Goal: Task Accomplishment & Management: Manage account settings

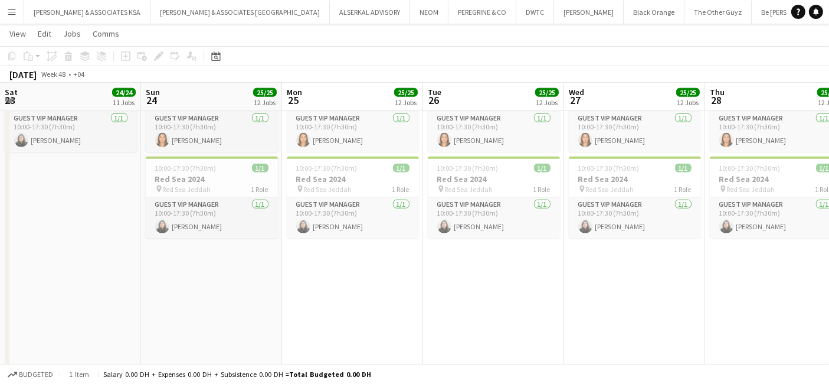
scroll to position [0, 401]
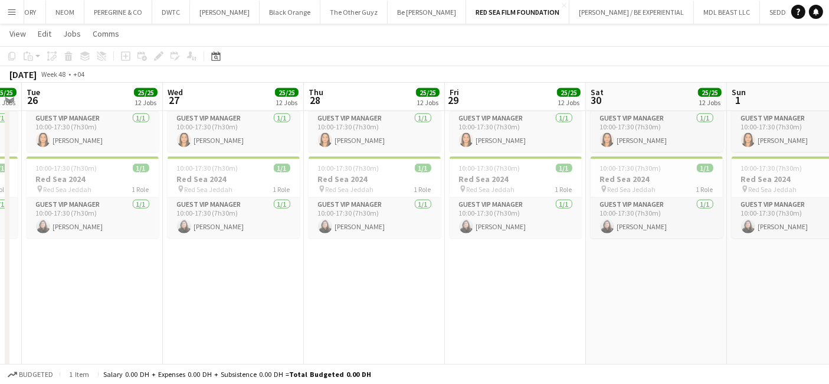
click at [19, 12] on button "Menu" at bounding box center [12, 12] width 24 height 24
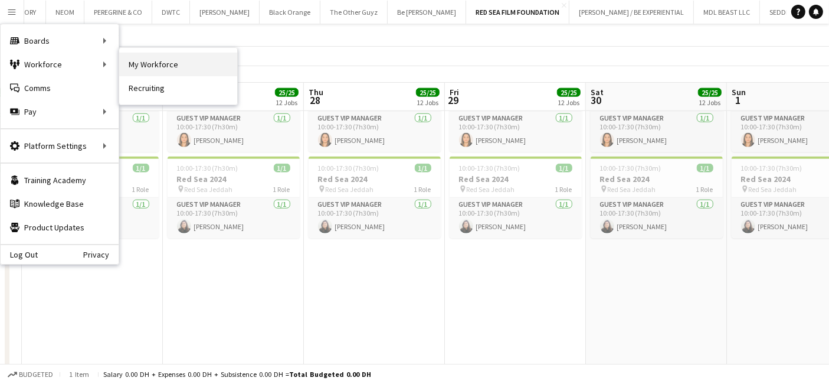
click at [139, 65] on link "My Workforce" at bounding box center [178, 65] width 118 height 24
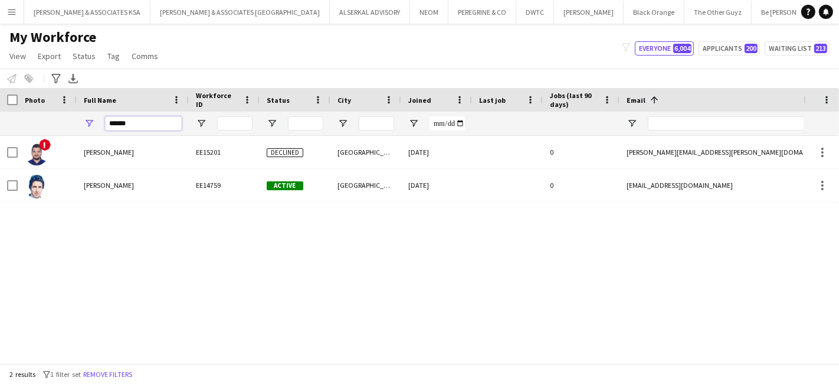
drag, startPoint x: 178, startPoint y: 122, endPoint x: -51, endPoint y: 116, distance: 228.5
click at [0, 116] on html "Menu Boards Boards Boards All jobs Status Workforce Workforce My Workforce Recr…" at bounding box center [419, 192] width 839 height 384
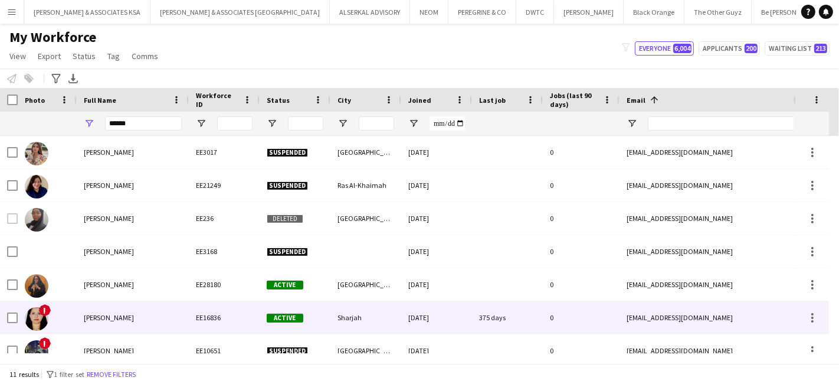
click at [119, 316] on div "Nada Salem" at bounding box center [133, 317] width 112 height 32
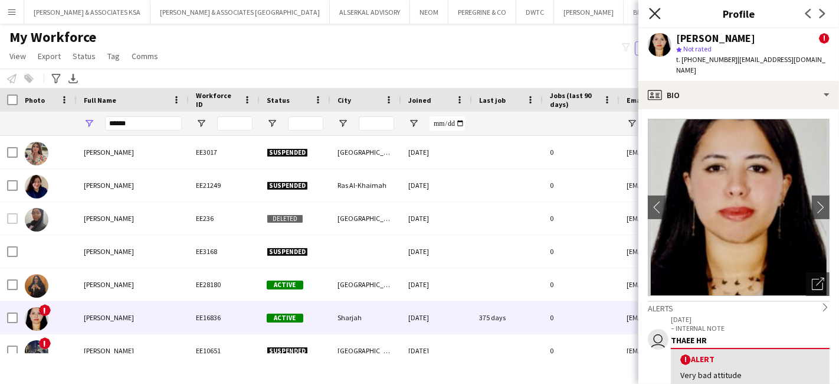
click at [656, 11] on icon "Close pop-in" at bounding box center [654, 13] width 11 height 11
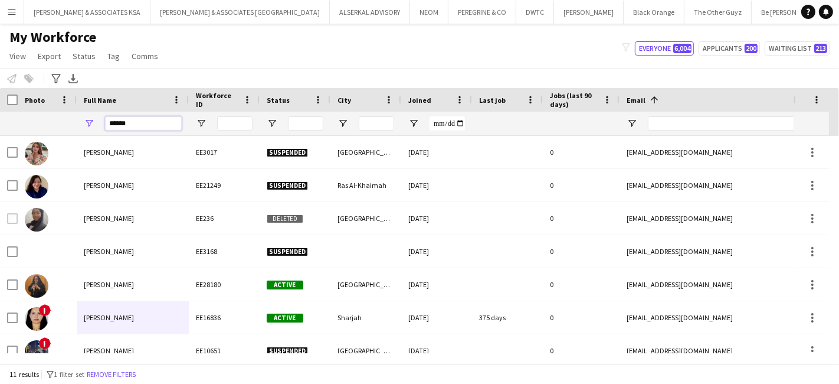
click at [148, 120] on input "******" at bounding box center [143, 123] width 77 height 14
type input "*"
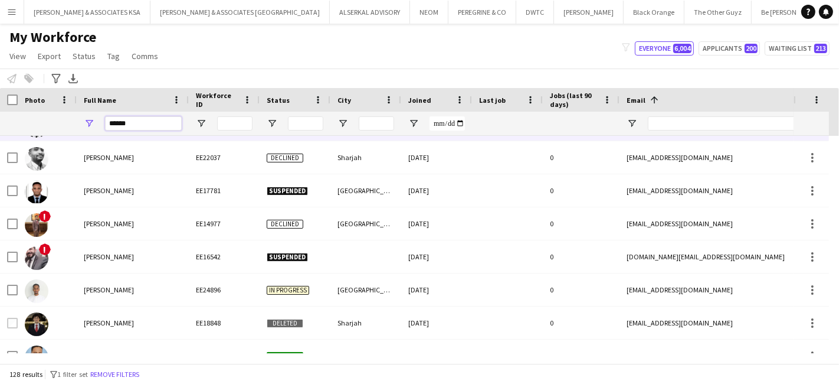
scroll to position [1246, 0]
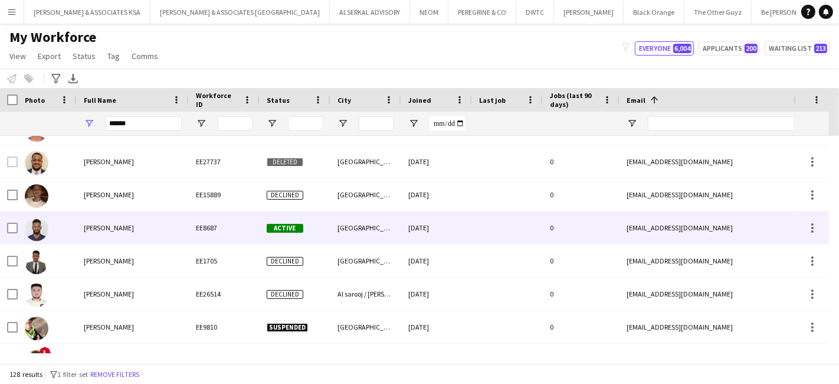
click at [112, 228] on span "Khalid Yousif" at bounding box center [109, 227] width 50 height 9
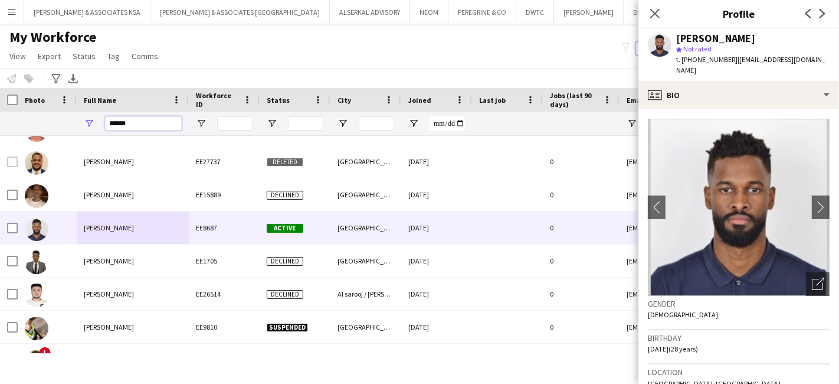
click at [155, 126] on input "******" at bounding box center [143, 123] width 77 height 14
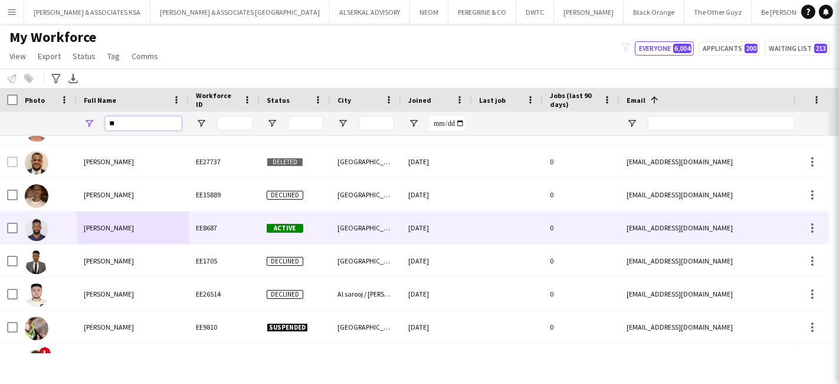
type input "*"
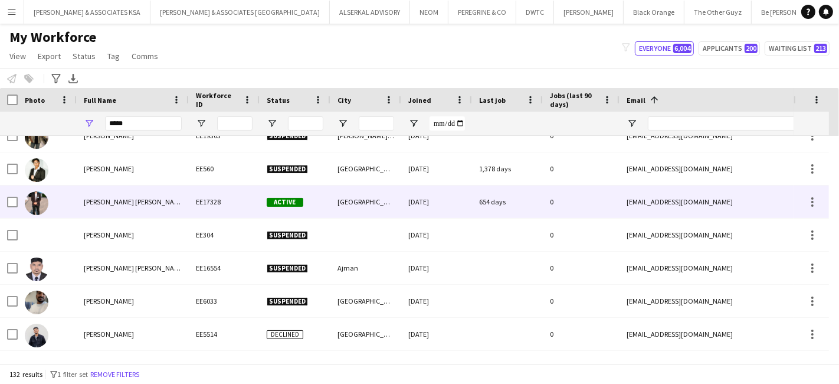
click at [122, 195] on div "Shaheryar haider Syed" at bounding box center [133, 201] width 112 height 32
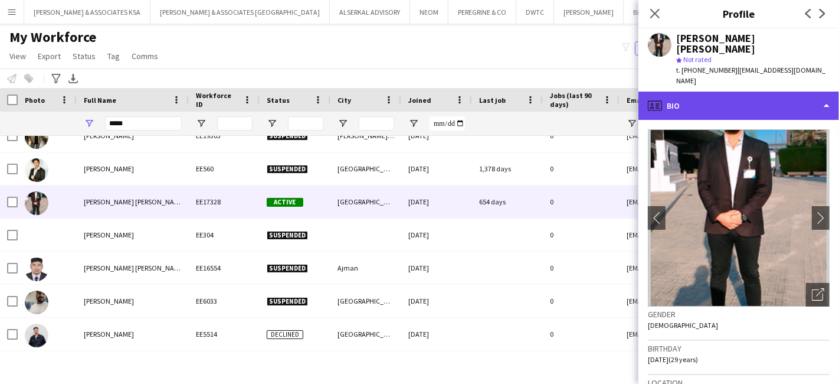
click at [751, 99] on div "profile Bio" at bounding box center [739, 105] width 201 height 28
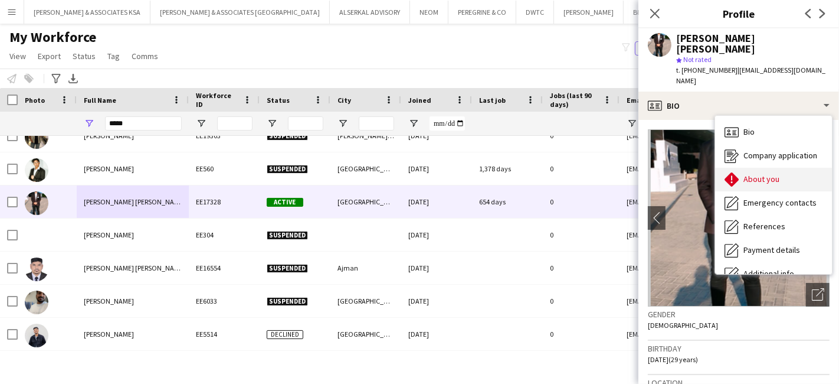
click at [747, 174] on span "About you" at bounding box center [762, 179] width 36 height 11
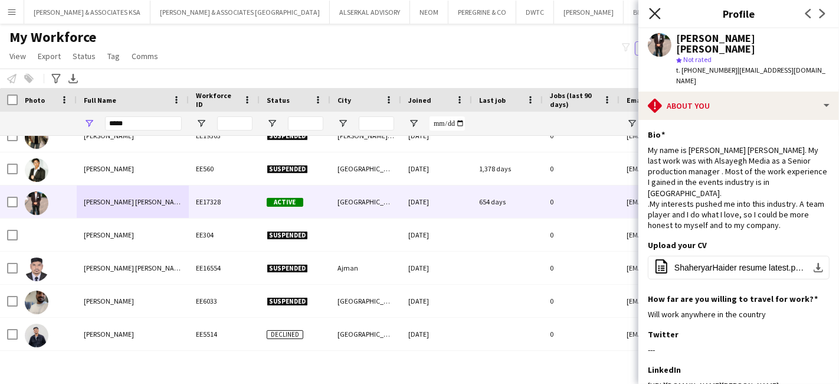
click at [652, 12] on icon "Close pop-in" at bounding box center [654, 13] width 11 height 11
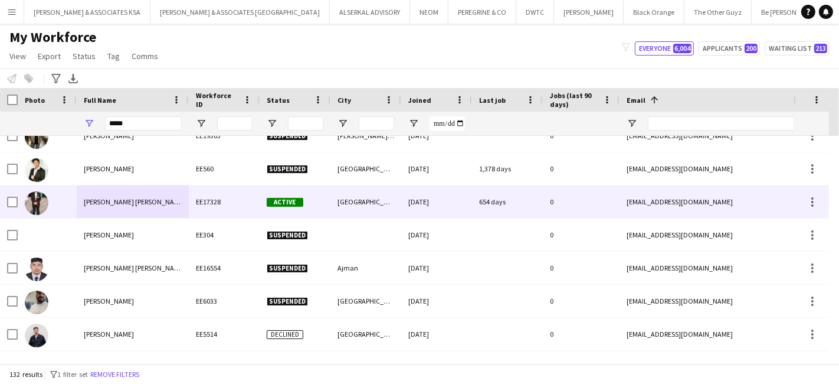
scroll to position [3488, 0]
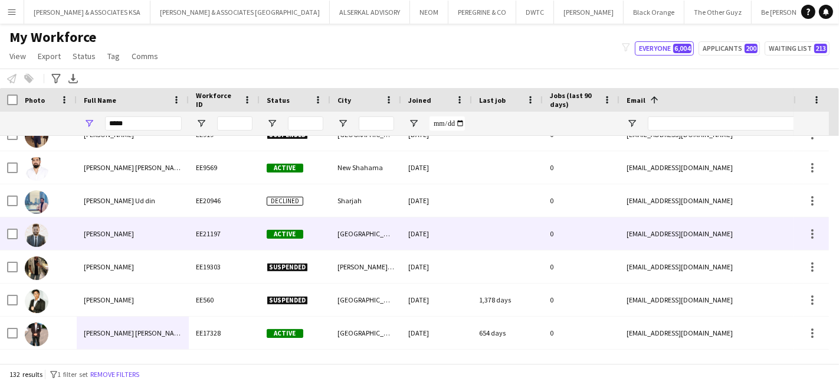
click at [116, 231] on span "Syed Quadri" at bounding box center [109, 233] width 50 height 9
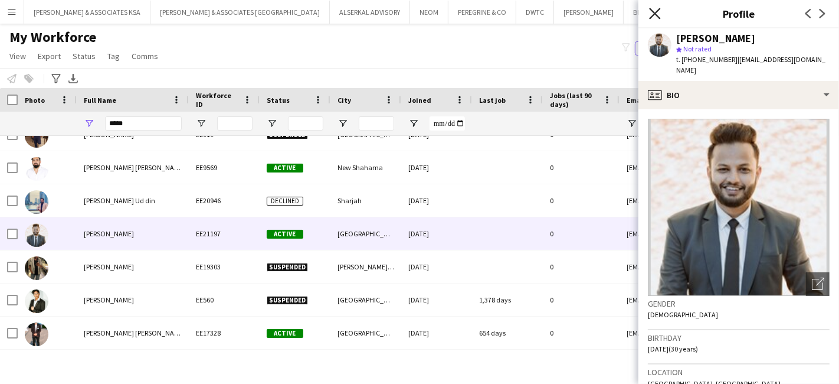
click at [660, 12] on icon "Close pop-in" at bounding box center [654, 13] width 11 height 11
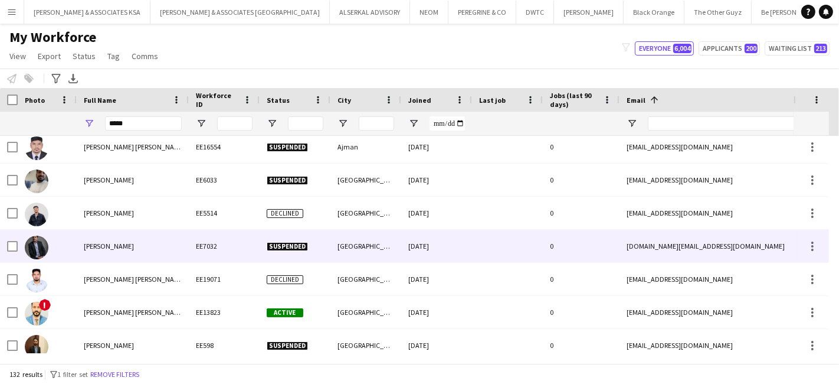
scroll to position [3686, 0]
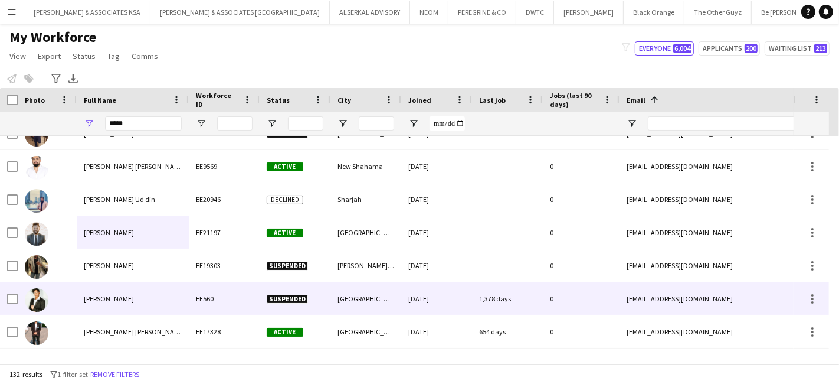
click at [123, 297] on div "Syed Salman" at bounding box center [133, 298] width 112 height 32
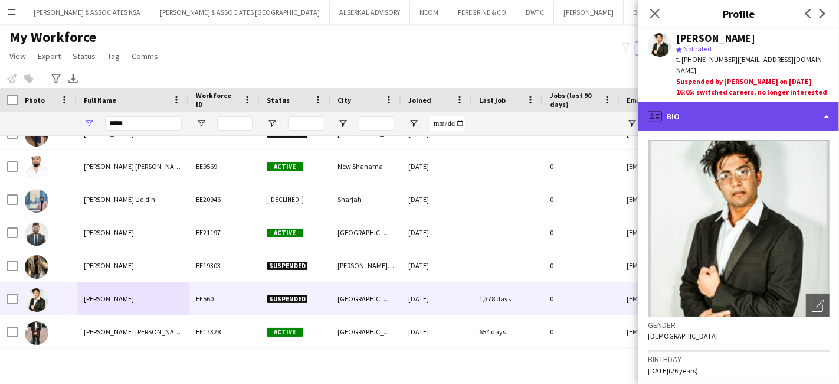
click at [750, 110] on div "profile Bio" at bounding box center [739, 116] width 201 height 28
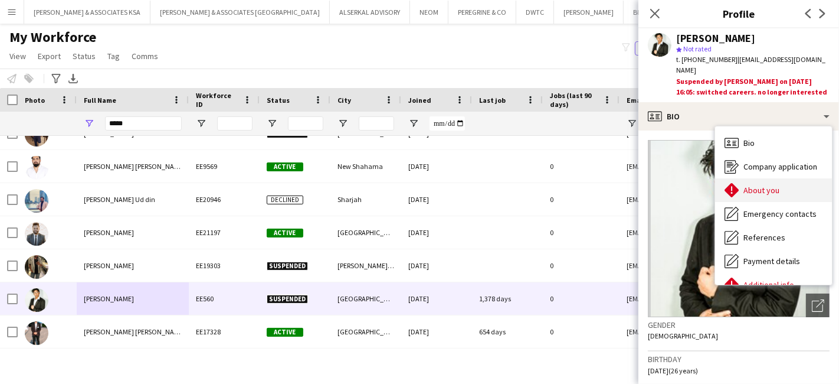
click at [766, 185] on span "About you" at bounding box center [762, 190] width 36 height 11
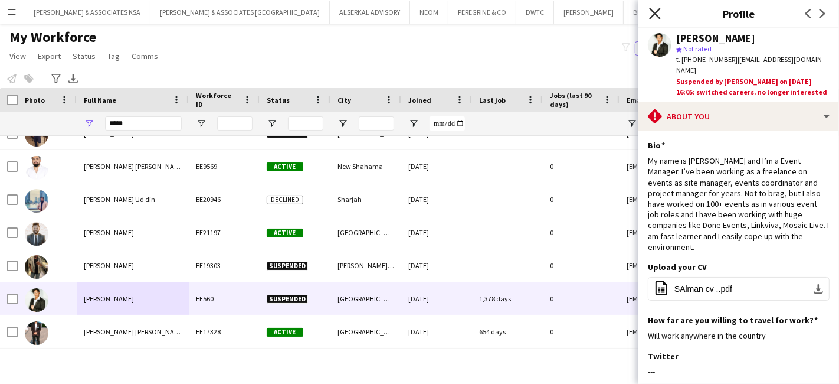
click at [654, 12] on icon at bounding box center [654, 13] width 11 height 11
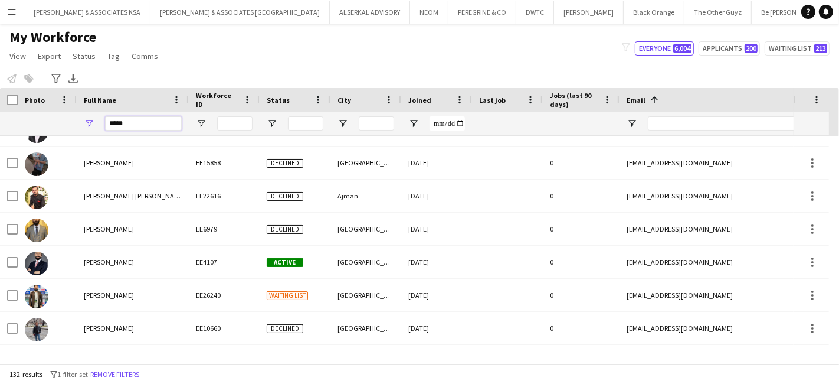
click at [153, 122] on input "****" at bounding box center [143, 123] width 77 height 14
type input "*"
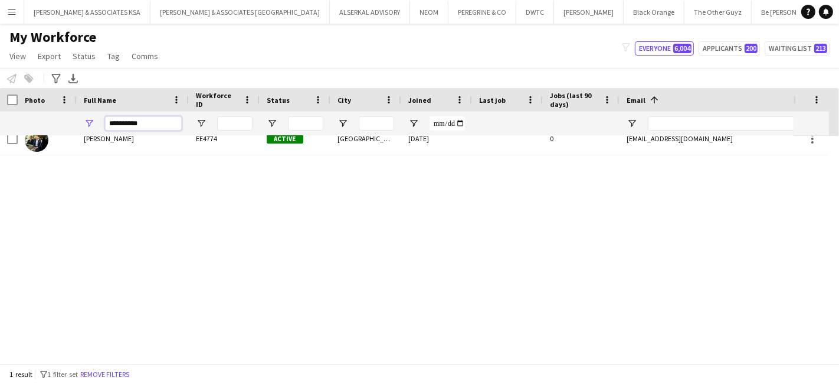
scroll to position [0, 0]
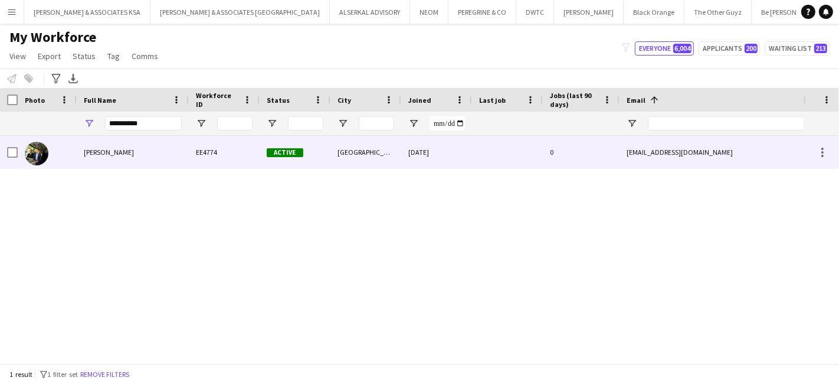
click at [106, 149] on span "Nicholas Hurlston" at bounding box center [109, 152] width 50 height 9
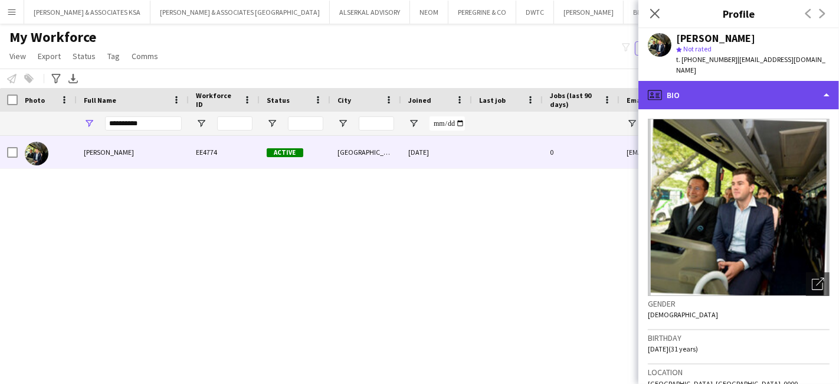
click at [783, 84] on div "profile Bio" at bounding box center [739, 95] width 201 height 28
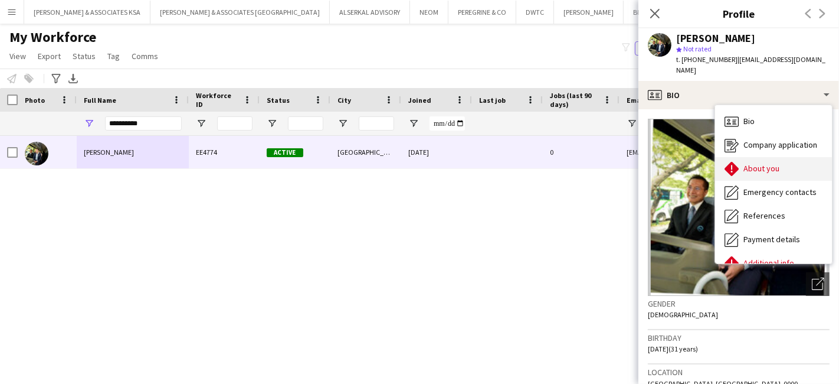
click at [755, 163] on span "About you" at bounding box center [762, 168] width 36 height 11
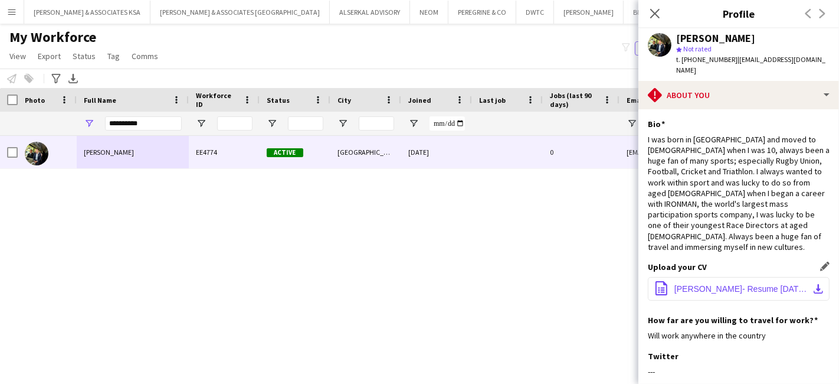
click at [814, 284] on app-icon "download-bottom" at bounding box center [818, 288] width 9 height 9
drag, startPoint x: 159, startPoint y: 120, endPoint x: 68, endPoint y: 130, distance: 91.4
click at [68, 130] on div "**********" at bounding box center [757, 124] width 1515 height 24
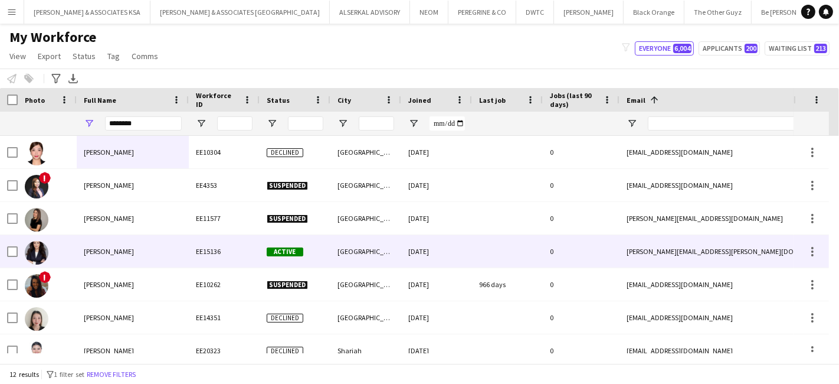
click at [115, 257] on div "Angelica Espinosa Salazar" at bounding box center [133, 251] width 112 height 32
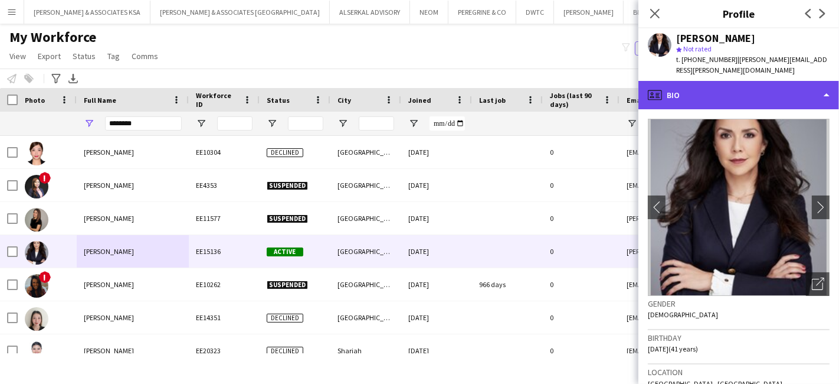
click at [718, 87] on div "profile Bio" at bounding box center [739, 95] width 201 height 28
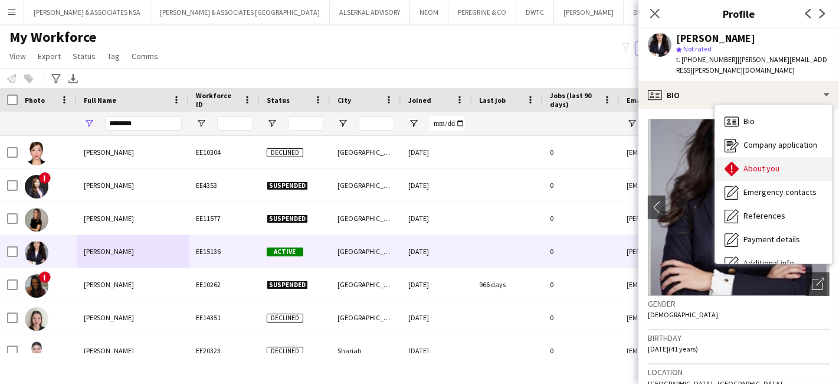
click at [757, 163] on span "About you" at bounding box center [762, 168] width 36 height 11
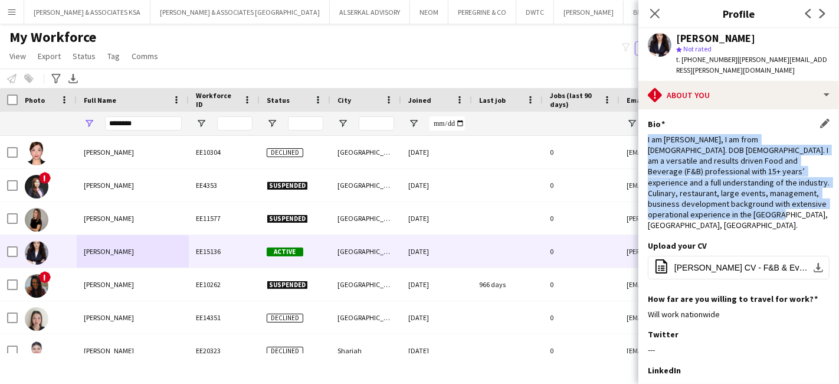
drag, startPoint x: 649, startPoint y: 127, endPoint x: 716, endPoint y: 208, distance: 104.7
click at [716, 208] on div "I am Angelica Salazar, I am from Colombia. DOB 20 August 1984. I am a versatile…" at bounding box center [739, 182] width 182 height 97
copy div "I am Angelica Salazar, I am from Colombia. DOB 20 August 1984. I am a versatile…"
click at [725, 263] on span "Angelica Salazar CV - F&B & Events Manager.pdf" at bounding box center [741, 267] width 133 height 9
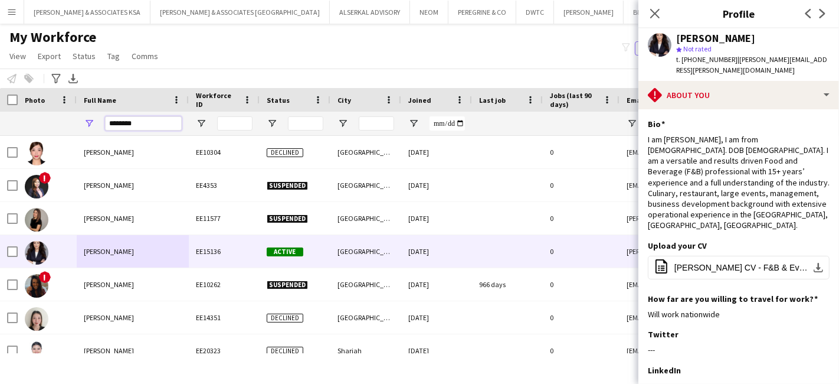
drag, startPoint x: 154, startPoint y: 121, endPoint x: 104, endPoint y: 127, distance: 50.6
click at [104, 127] on div "********" at bounding box center [133, 124] width 112 height 24
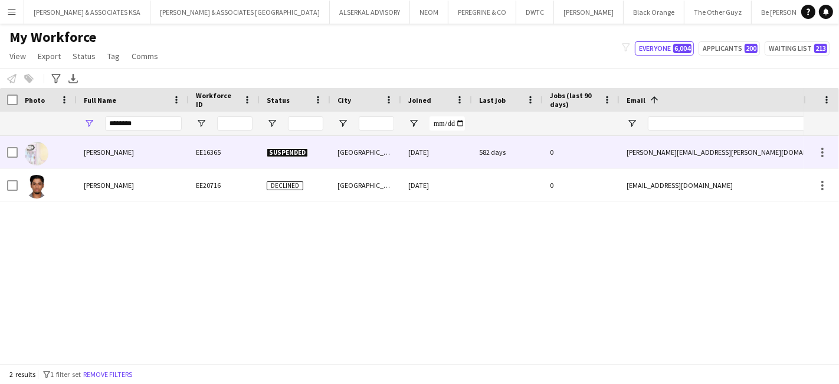
click at [106, 152] on span "Sharon Jabbour" at bounding box center [109, 152] width 50 height 9
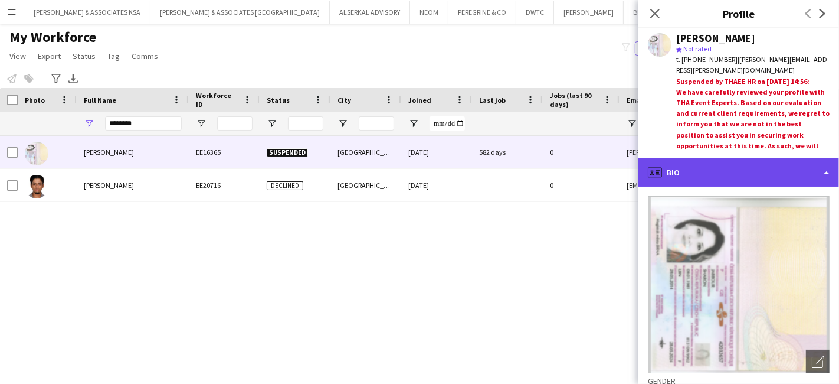
click at [740, 173] on div "profile Bio" at bounding box center [739, 172] width 201 height 28
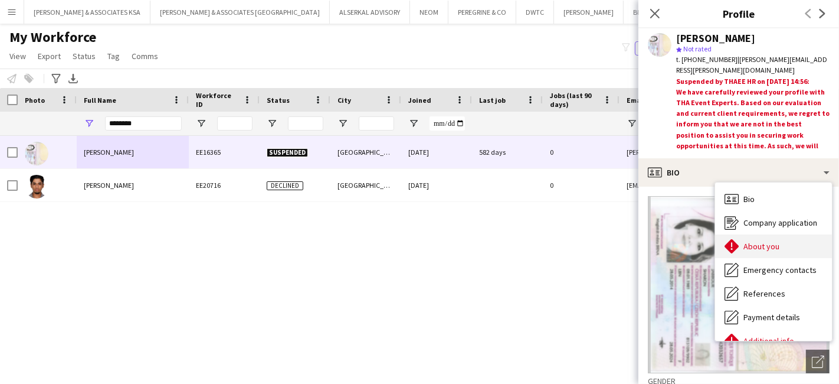
click at [766, 243] on span "About you" at bounding box center [762, 246] width 36 height 11
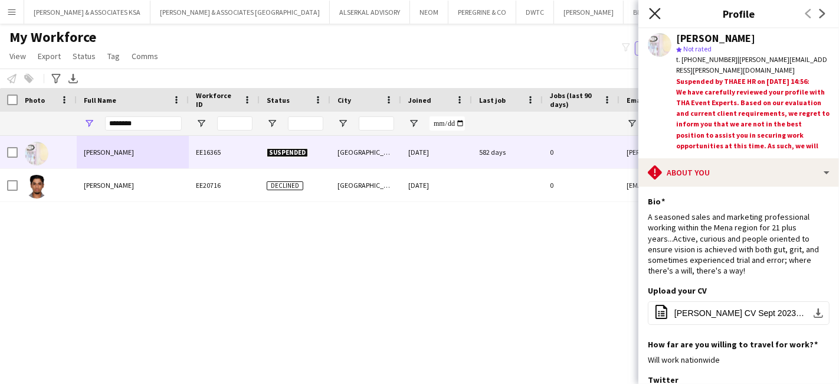
click at [655, 13] on icon at bounding box center [654, 13] width 11 height 11
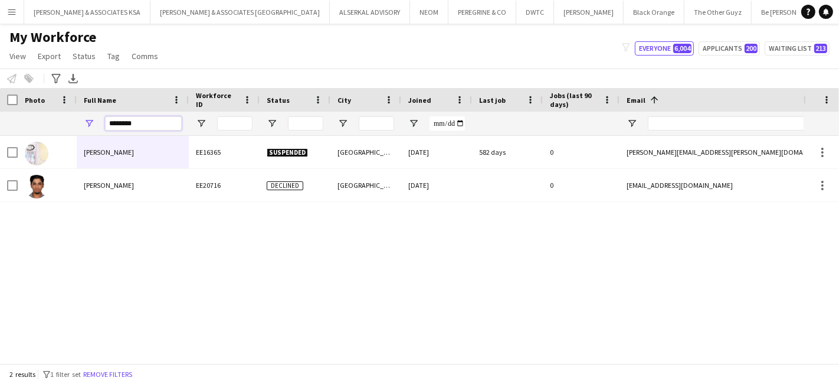
click at [149, 120] on input "********" at bounding box center [143, 123] width 77 height 14
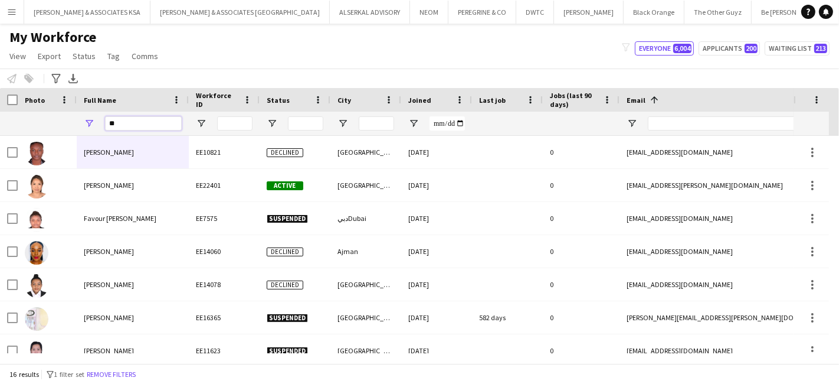
type input "*"
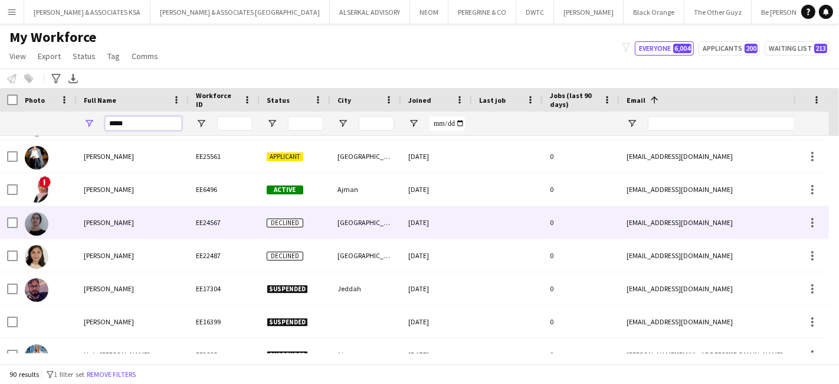
scroll to position [721, 0]
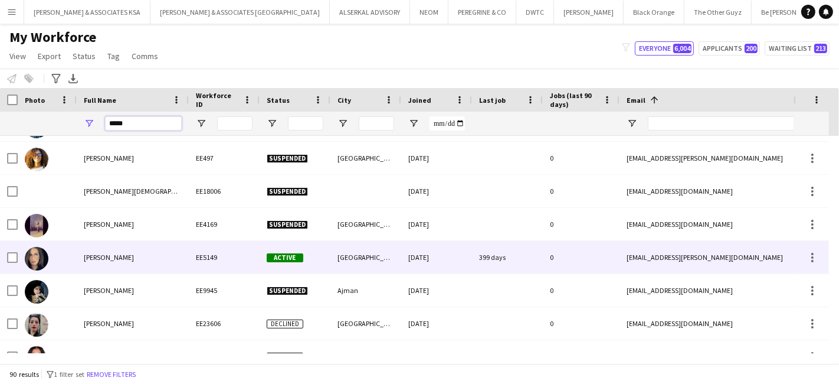
type input "****"
click at [106, 258] on span "Hala Shehadeh" at bounding box center [109, 257] width 50 height 9
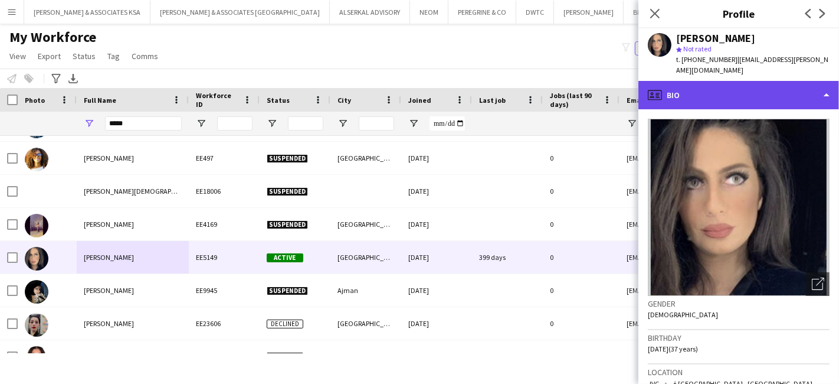
click at [734, 90] on div "profile Bio" at bounding box center [739, 95] width 201 height 28
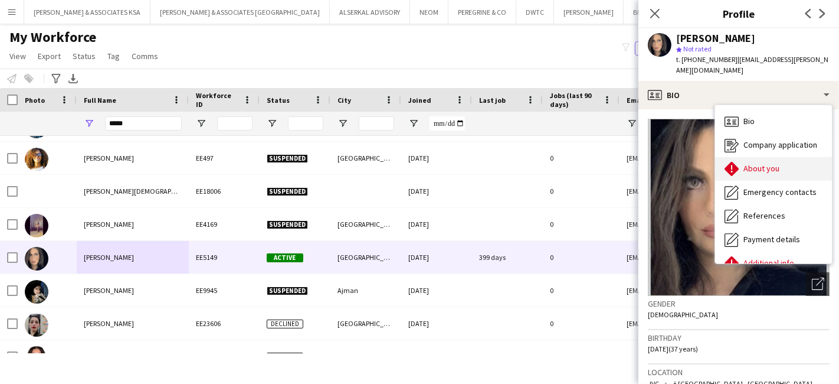
click at [741, 157] on div "About you About you" at bounding box center [773, 169] width 117 height 24
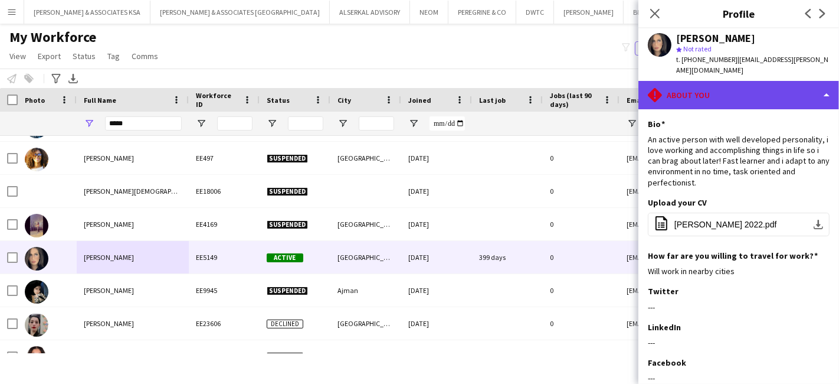
click at [699, 87] on div "rhombus-alert About you" at bounding box center [739, 95] width 201 height 28
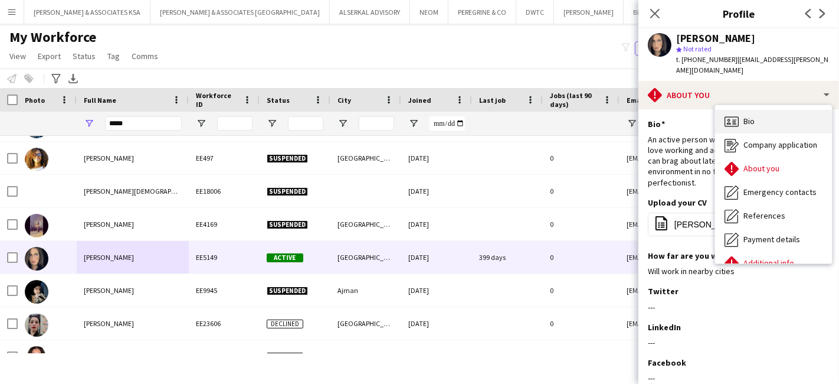
click at [763, 110] on div "Bio Bio" at bounding box center [773, 122] width 117 height 24
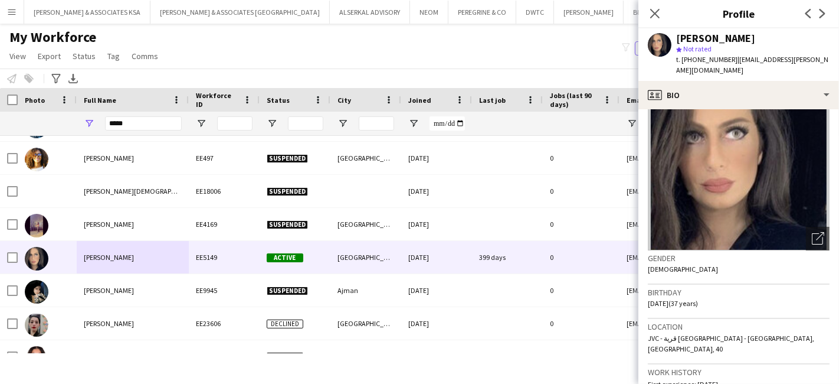
scroll to position [0, 0]
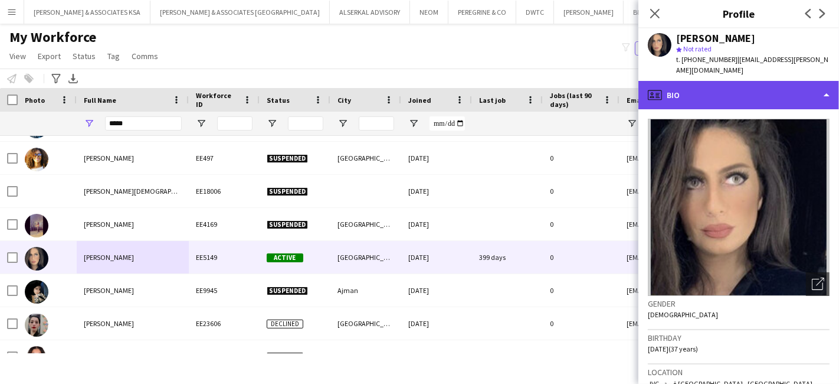
click at [748, 84] on div "profile Bio" at bounding box center [739, 95] width 201 height 28
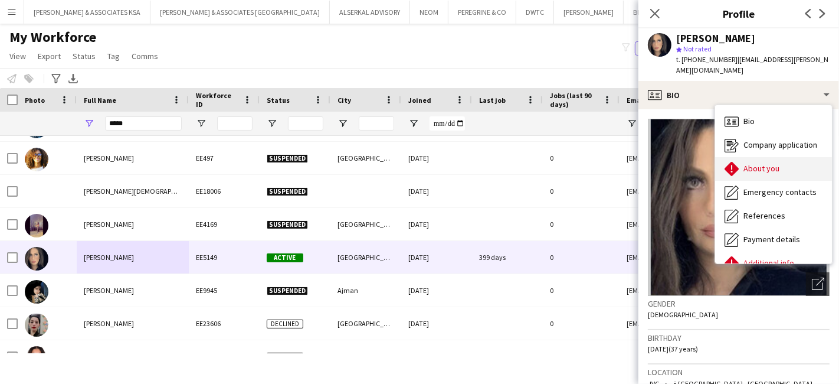
click at [766, 163] on span "About you" at bounding box center [762, 168] width 36 height 11
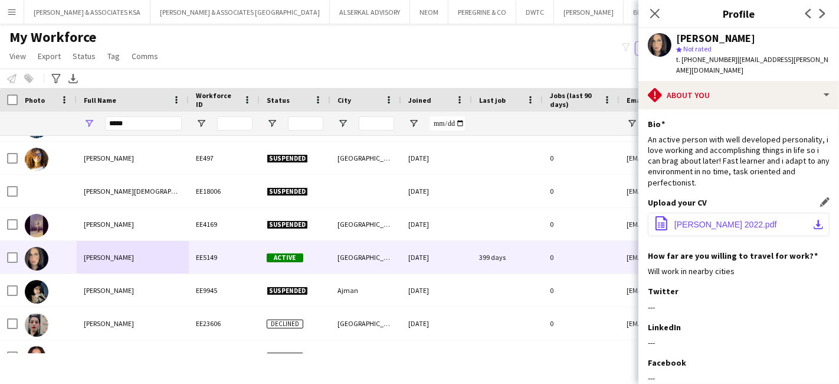
click at [715, 220] on span "Hala Shehadeh 2022.pdf" at bounding box center [726, 224] width 103 height 9
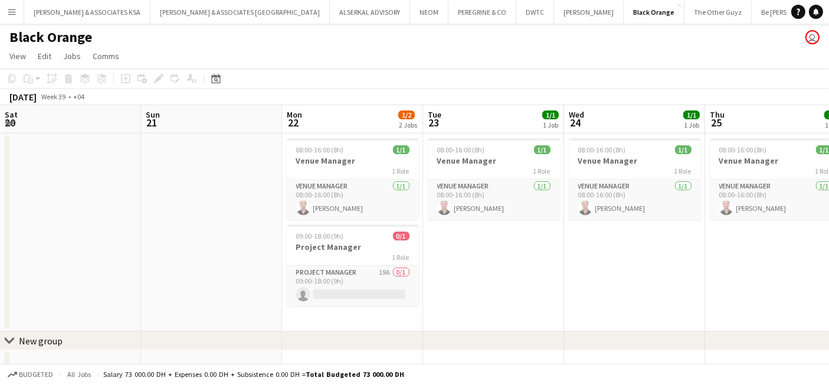
scroll to position [0, 365]
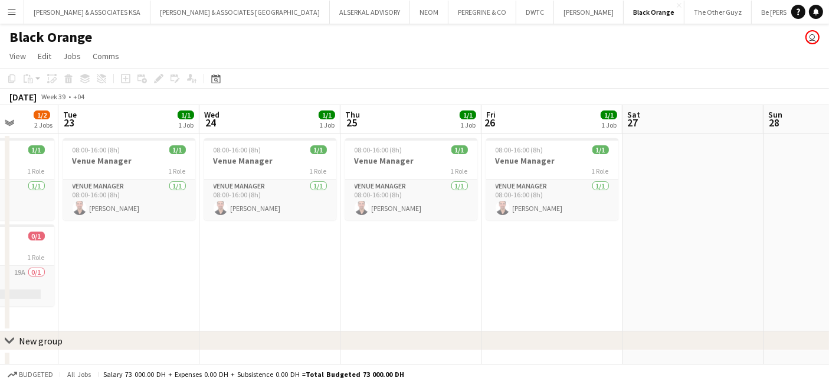
click at [14, 11] on app-icon "Menu" at bounding box center [11, 11] width 9 height 9
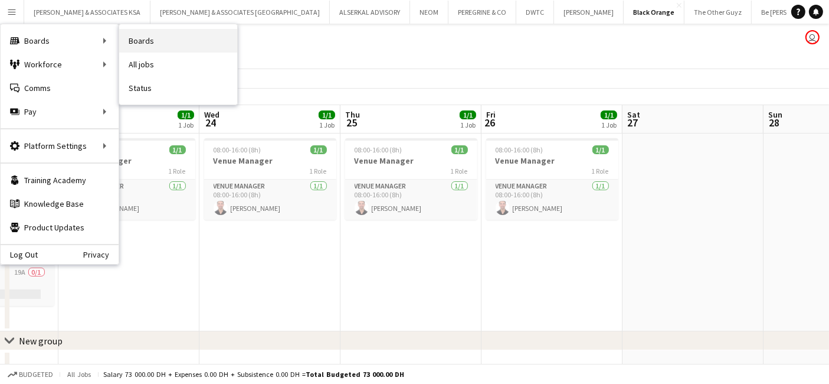
click at [148, 38] on link "Boards" at bounding box center [178, 41] width 118 height 24
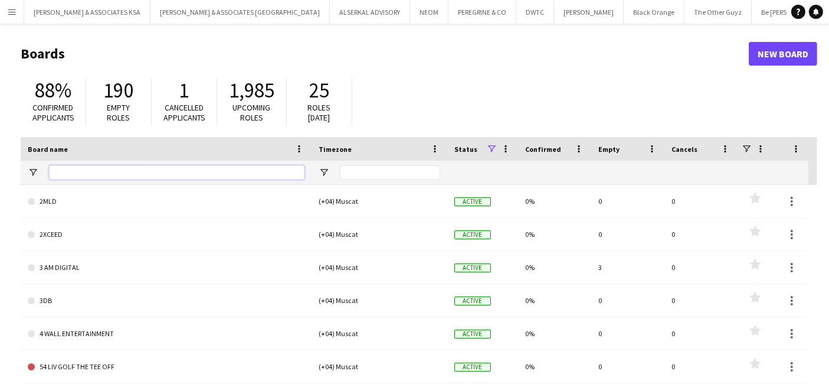
click at [91, 172] on input "Board name Filter Input" at bounding box center [177, 172] width 256 height 14
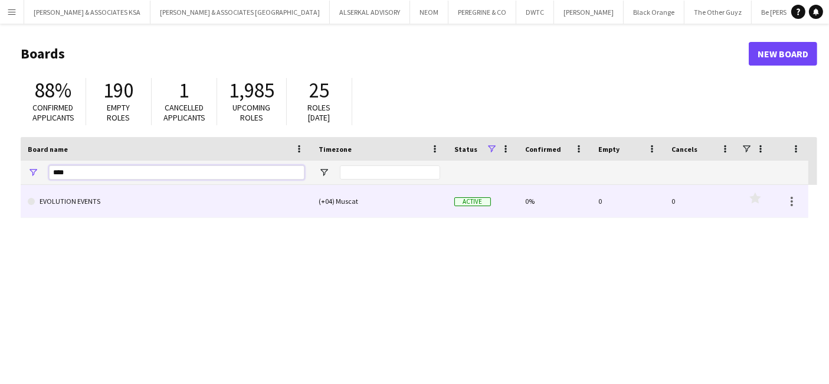
type input "****"
click at [77, 197] on link "EVOLUTION EVENTS" at bounding box center [166, 201] width 277 height 33
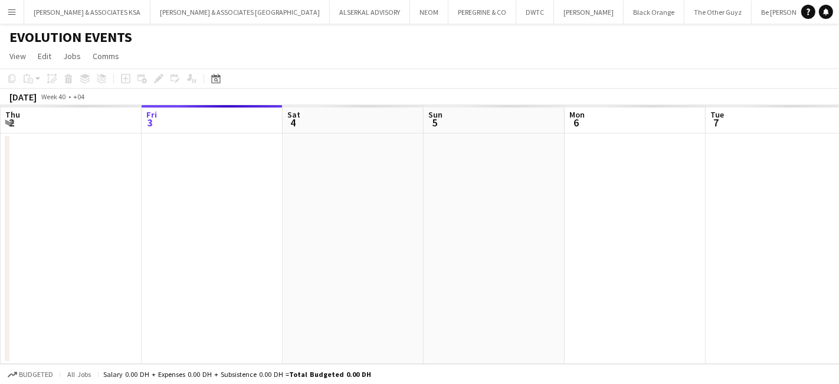
scroll to position [0, 444]
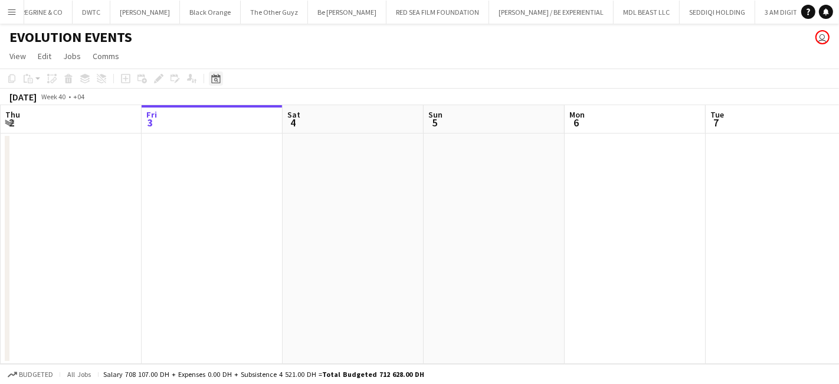
click at [221, 78] on div "Date picker" at bounding box center [216, 78] width 14 height 14
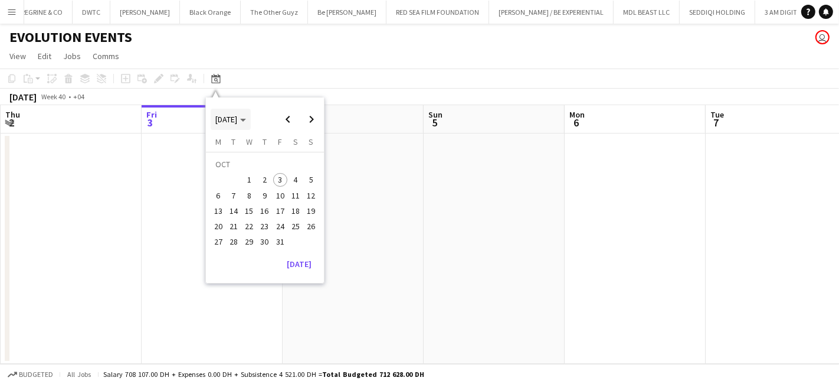
click at [246, 123] on span "OCT 2025" at bounding box center [230, 119] width 31 height 11
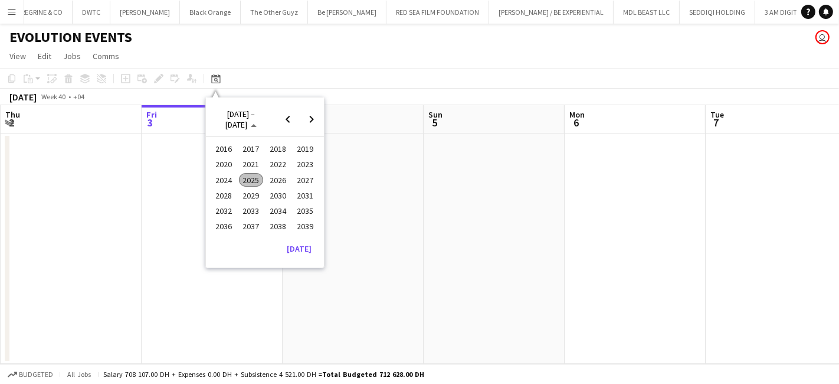
click at [218, 179] on span "2024" at bounding box center [224, 180] width 24 height 14
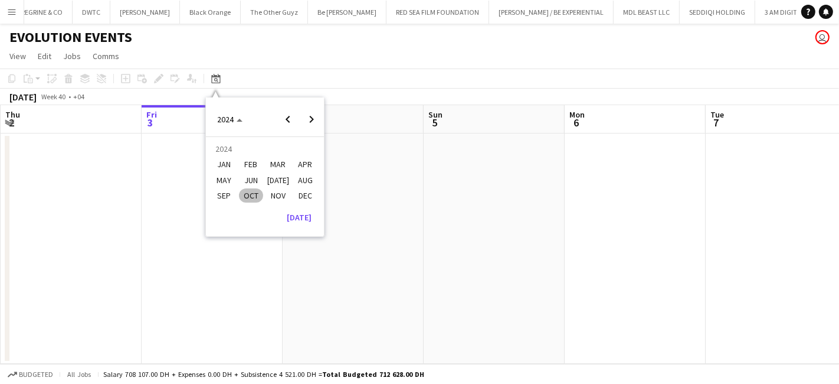
click at [249, 162] on span "FEB" at bounding box center [251, 165] width 24 height 14
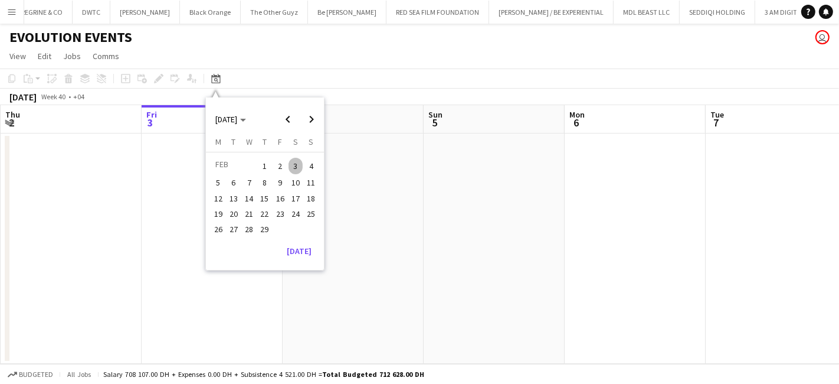
click at [257, 194] on button "15" at bounding box center [264, 198] width 15 height 15
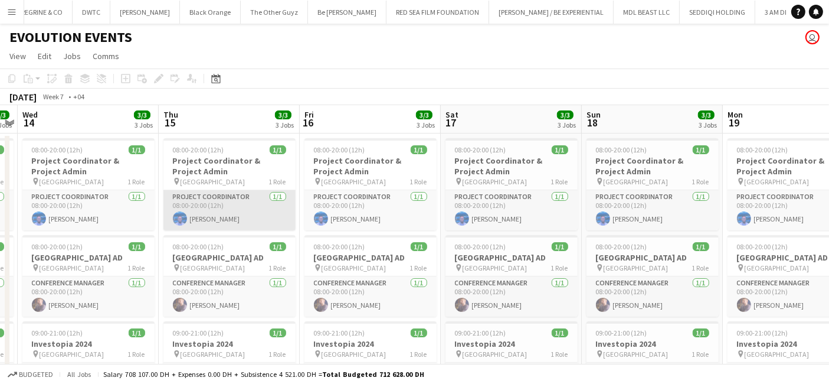
scroll to position [64, 0]
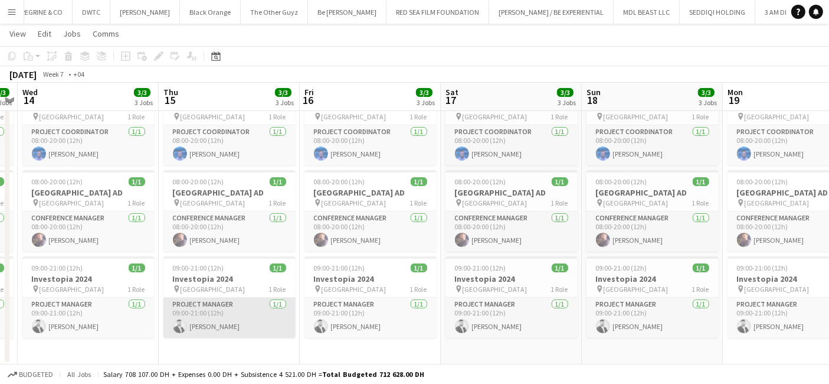
click at [223, 301] on app-card-role "Project Manager 1/1 09:00-21:00 (12h) SYED ABBAS" at bounding box center [229, 317] width 132 height 40
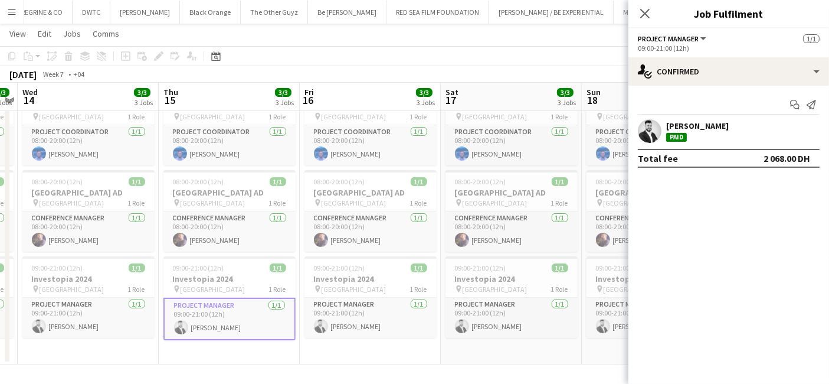
click at [683, 123] on div "SYED ABBAS" at bounding box center [697, 125] width 63 height 11
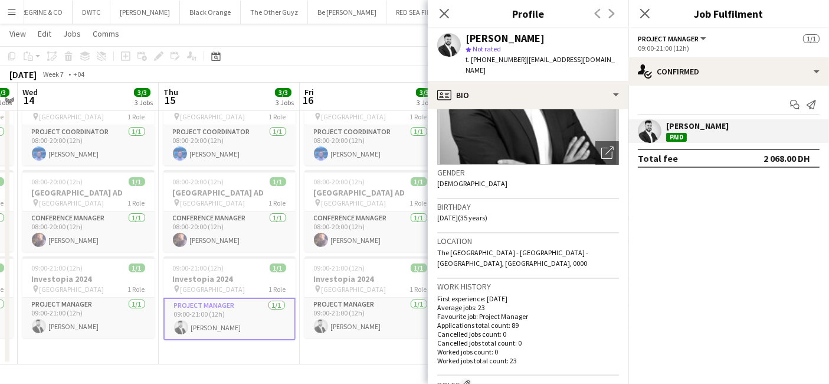
scroll to position [0, 0]
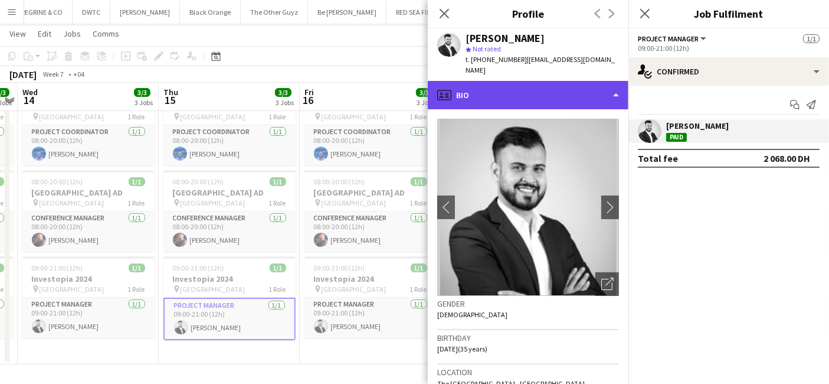
click at [497, 81] on div "profile Bio" at bounding box center [528, 95] width 201 height 28
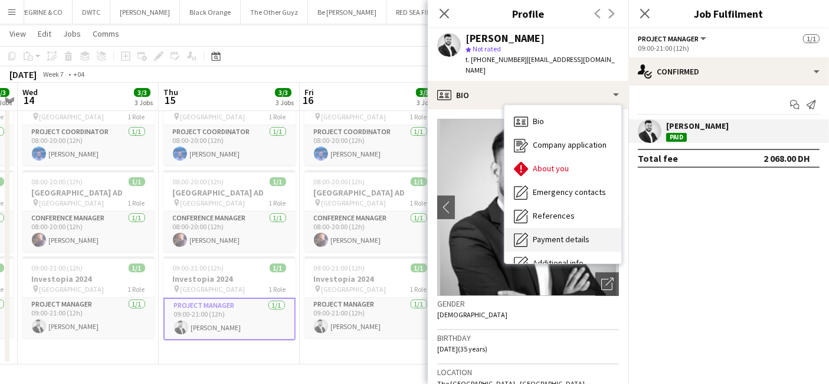
click at [556, 228] on div "Payment details Payment details" at bounding box center [563, 240] width 117 height 24
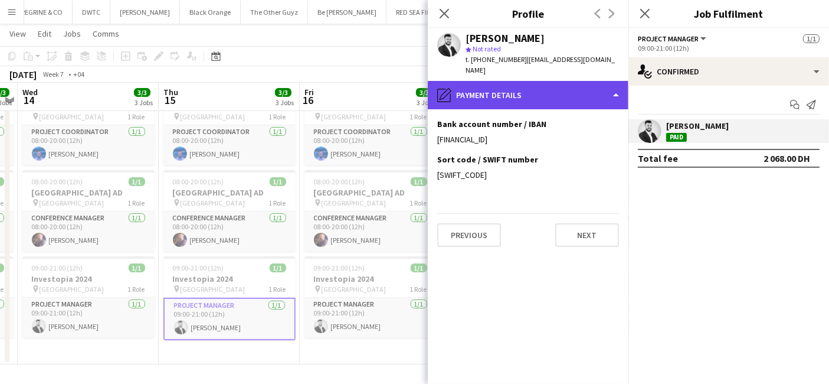
click at [489, 81] on div "pencil4 Payment details" at bounding box center [528, 95] width 201 height 28
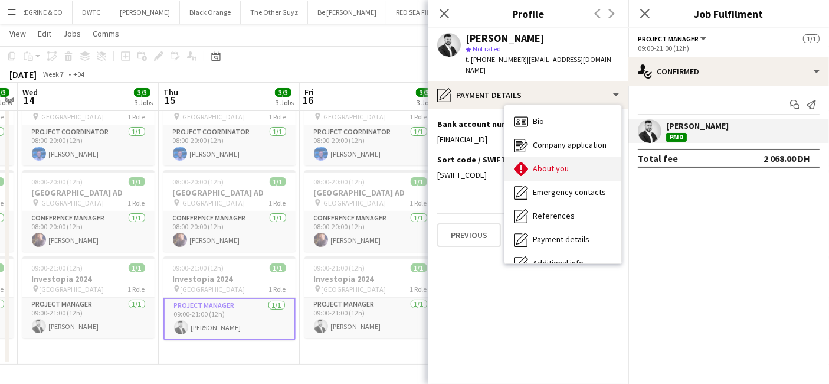
click at [559, 163] on span "About you" at bounding box center [551, 168] width 36 height 11
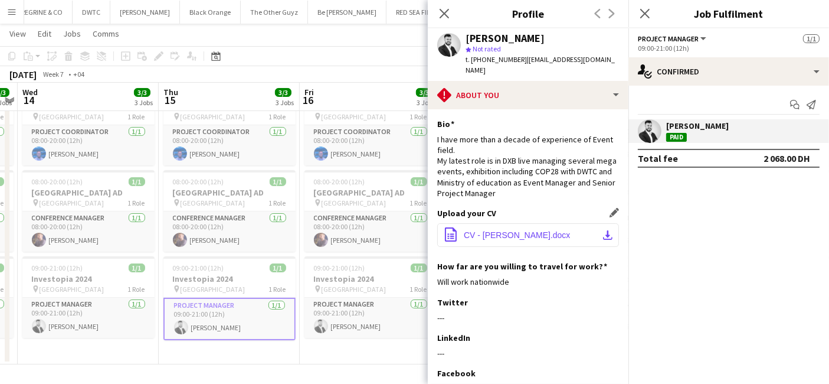
click at [517, 230] on span "CV - Syed H. Abbas.docx" at bounding box center [517, 234] width 107 height 9
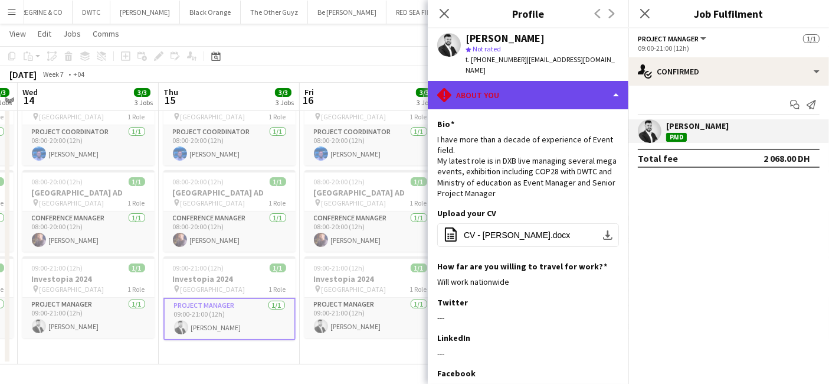
click at [516, 81] on div "rhombus-alert About you" at bounding box center [528, 95] width 201 height 28
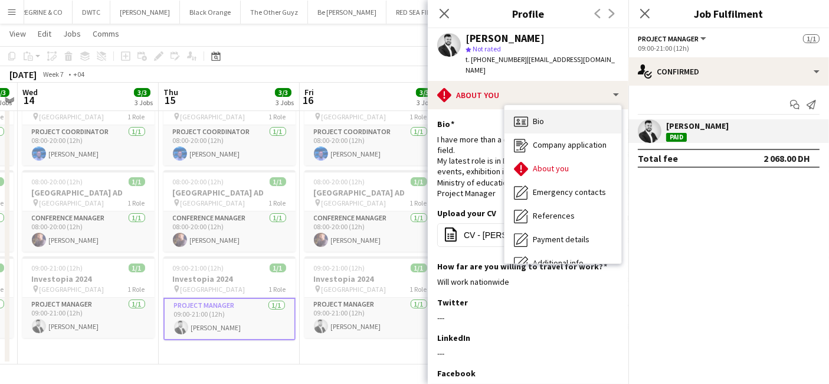
click at [549, 110] on div "Bio Bio" at bounding box center [563, 122] width 117 height 24
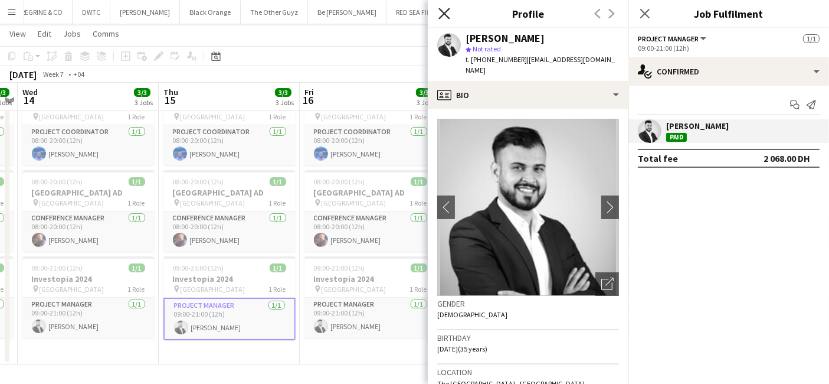
click at [442, 8] on icon "Close pop-in" at bounding box center [444, 13] width 11 height 11
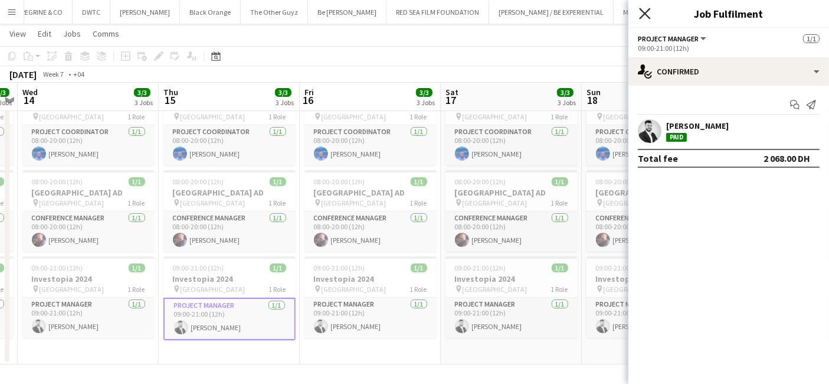
click at [641, 14] on icon "Close pop-in" at bounding box center [644, 13] width 11 height 11
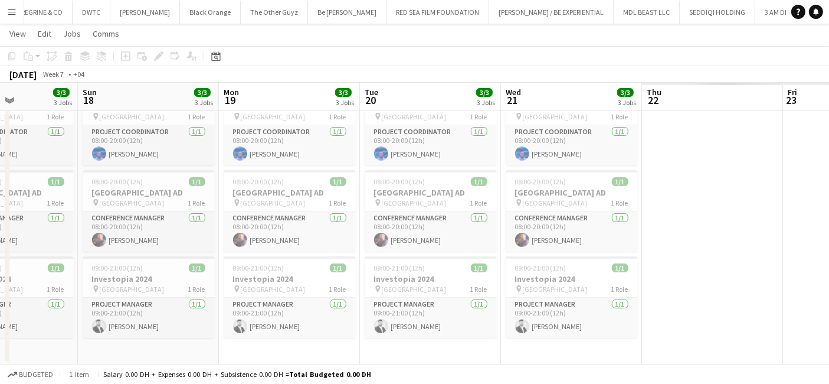
scroll to position [0, 347]
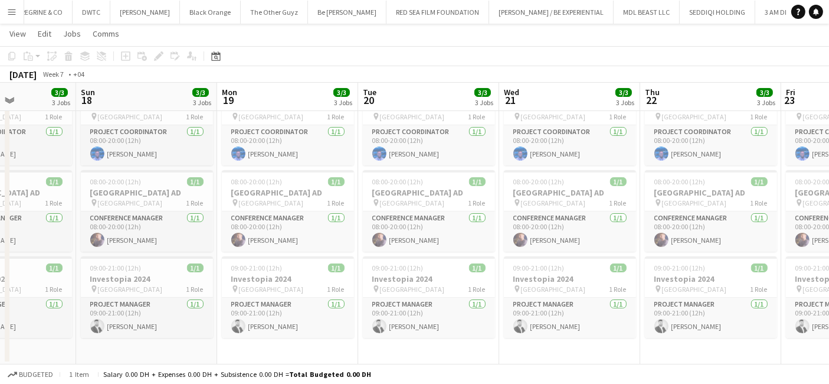
drag, startPoint x: 671, startPoint y: 192, endPoint x: 174, endPoint y: 212, distance: 498.0
click at [174, 212] on app-calendar-viewport "Thu 15 3/3 3 Jobs Fri 16 3/3 3 Jobs Sat 17 3/3 3 Jobs Sun 18 3/3 3 Jobs Mon 19 …" at bounding box center [414, 173] width 829 height 382
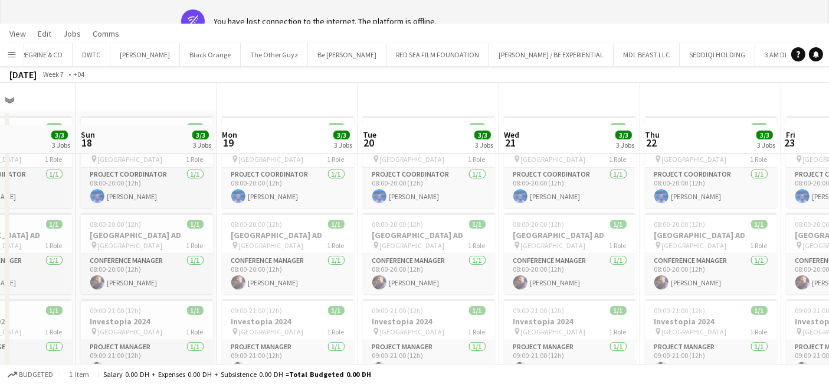
scroll to position [0, 0]
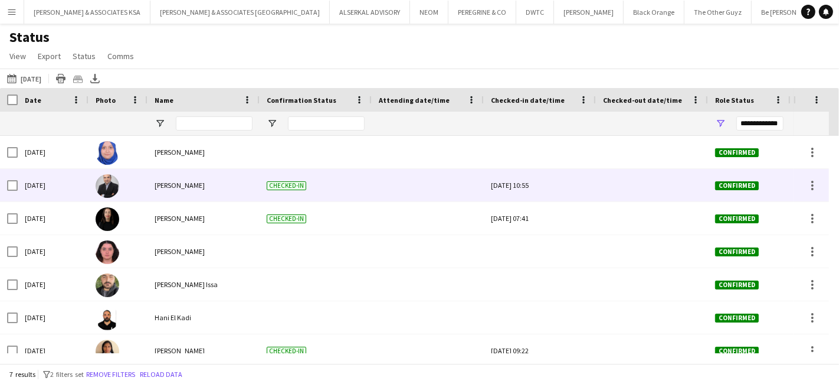
scroll to position [14, 0]
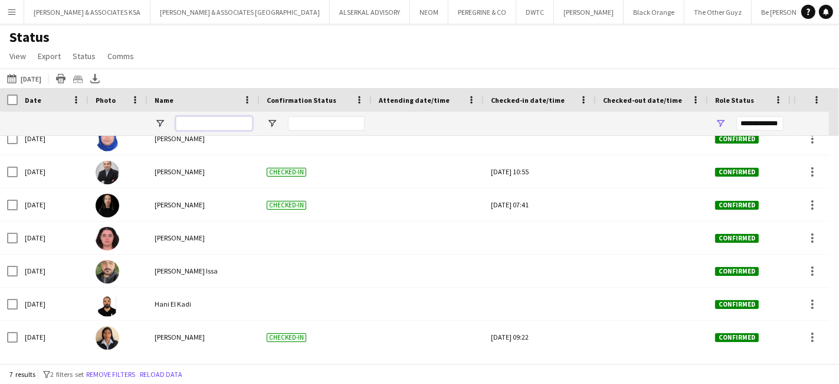
click at [200, 122] on input "Name Filter Input" at bounding box center [214, 123] width 77 height 14
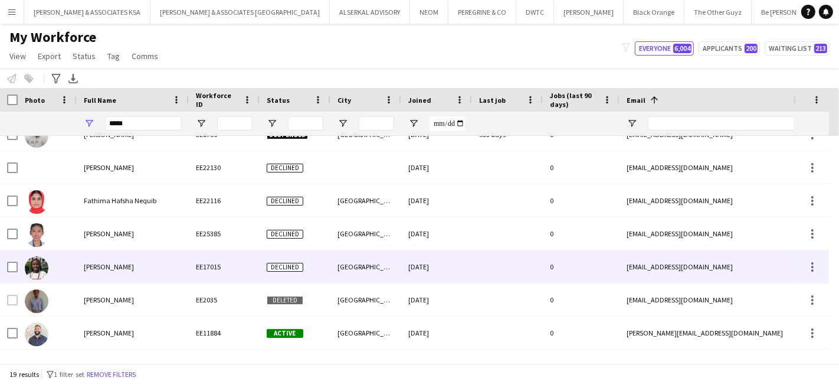
scroll to position [17, 0]
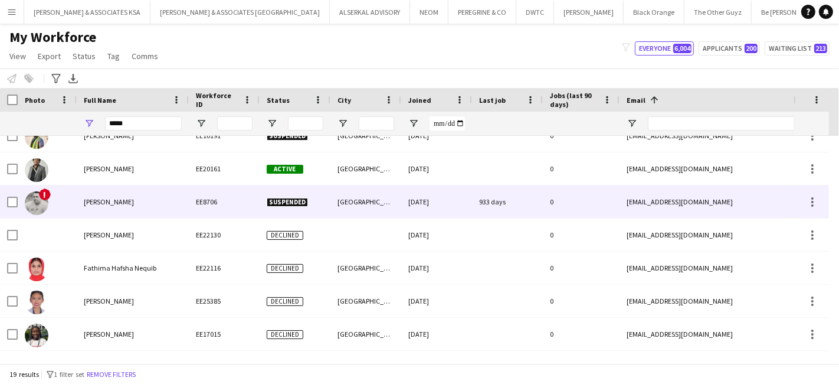
click at [133, 198] on span "[PERSON_NAME]" at bounding box center [109, 201] width 50 height 9
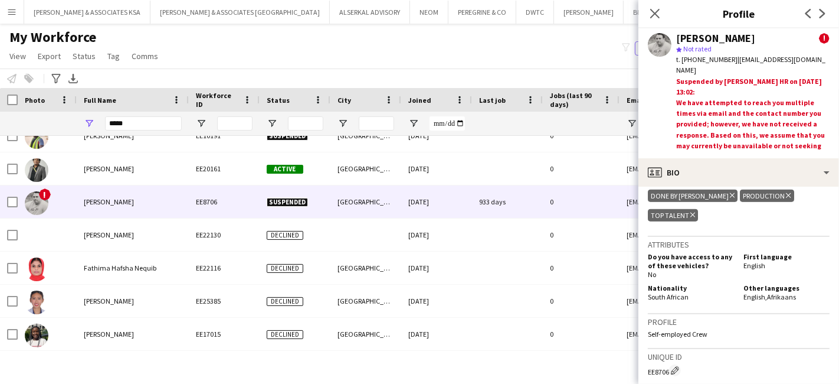
scroll to position [650, 0]
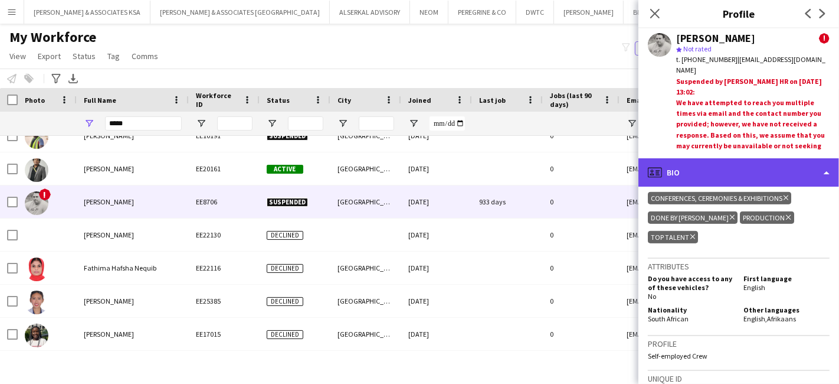
click at [709, 171] on div "profile Bio" at bounding box center [739, 172] width 201 height 28
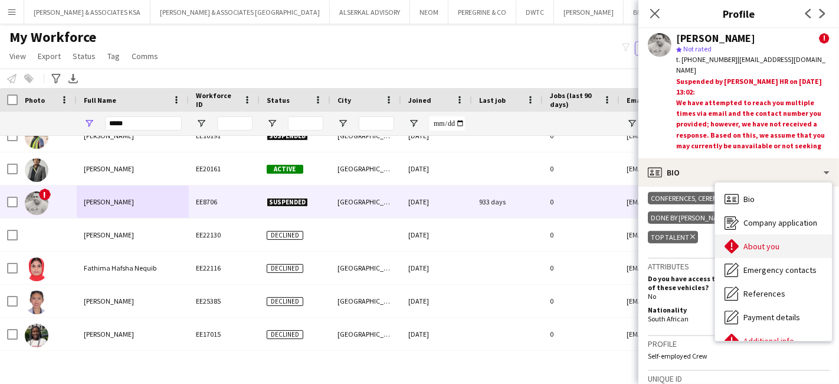
click at [750, 245] on span "About you" at bounding box center [762, 246] width 36 height 11
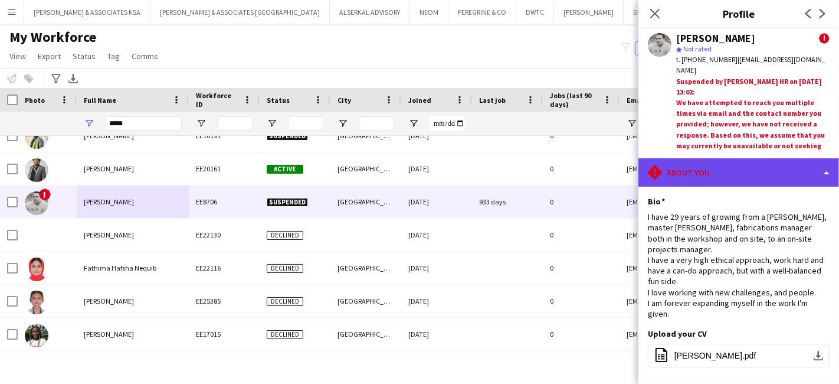
click at [719, 175] on div "rhombus-alert About you" at bounding box center [739, 172] width 201 height 28
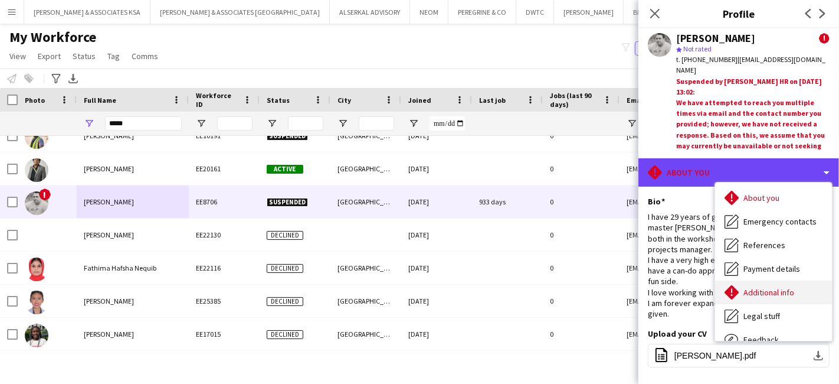
scroll to position [87, 0]
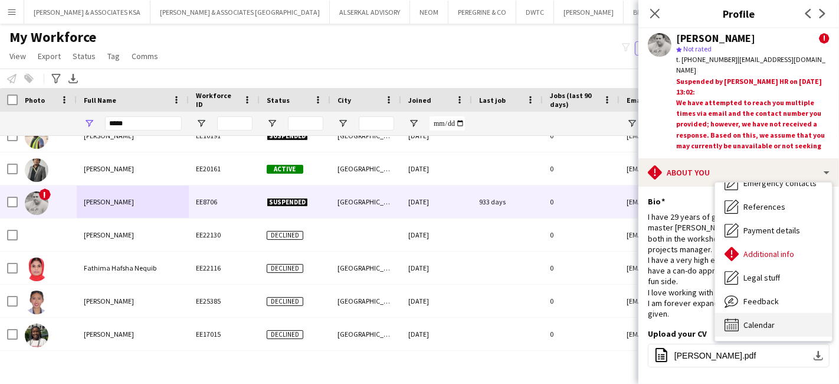
click at [766, 321] on span "Calendar" at bounding box center [759, 324] width 31 height 11
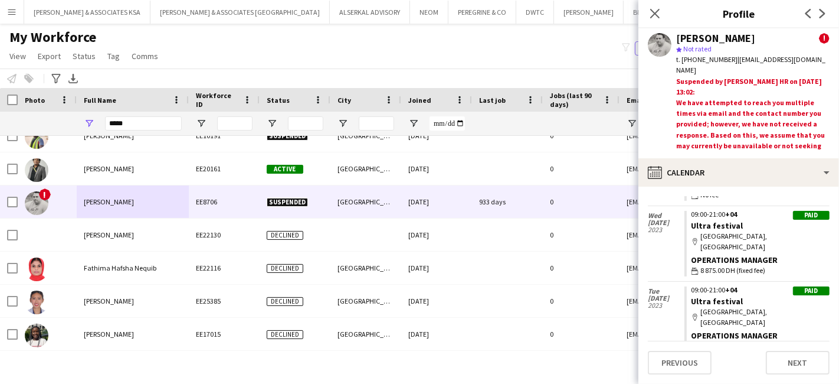
scroll to position [2304, 0]
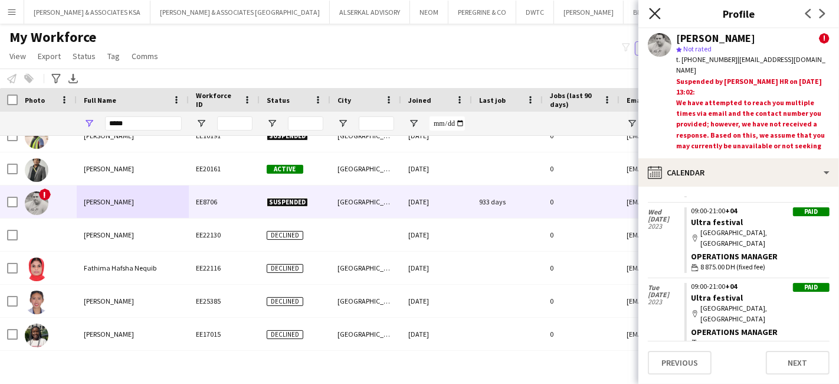
click at [654, 18] on icon "Close pop-in" at bounding box center [654, 13] width 11 height 11
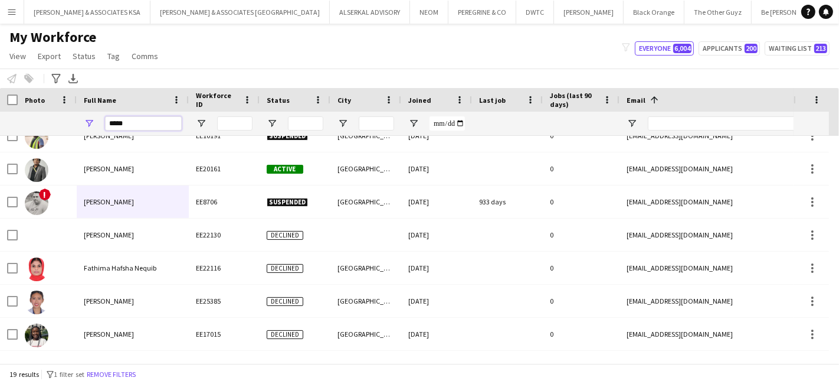
drag, startPoint x: 132, startPoint y: 122, endPoint x: 67, endPoint y: 127, distance: 65.7
click at [67, 127] on div "*****" at bounding box center [757, 124] width 1515 height 24
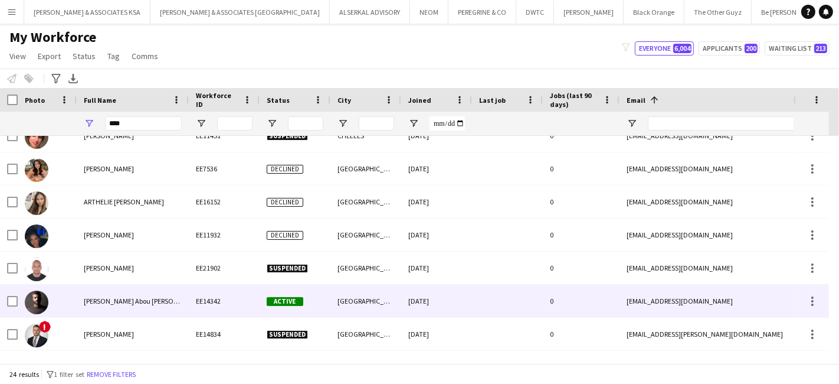
click at [104, 302] on span "[PERSON_NAME] Abou [PERSON_NAME]" at bounding box center [143, 300] width 118 height 9
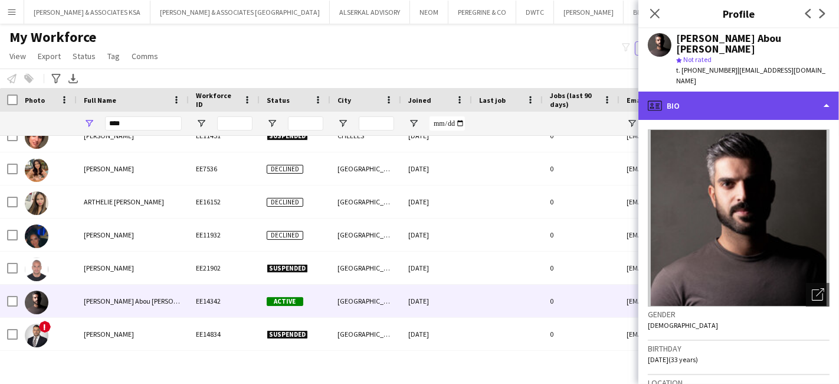
click at [706, 91] on div "profile Bio" at bounding box center [739, 105] width 201 height 28
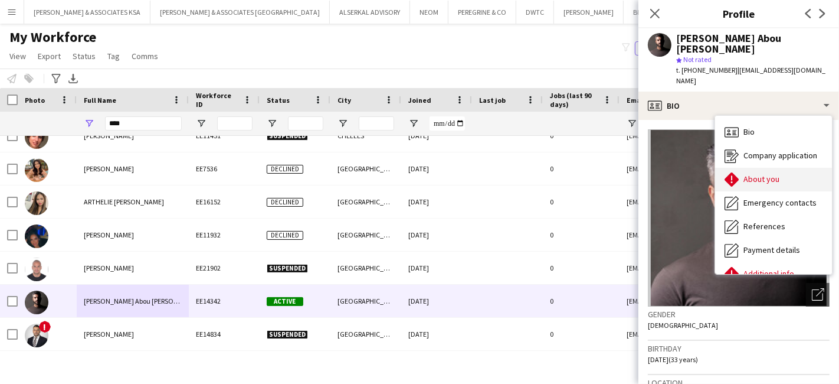
click at [777, 174] on span "About you" at bounding box center [762, 179] width 36 height 11
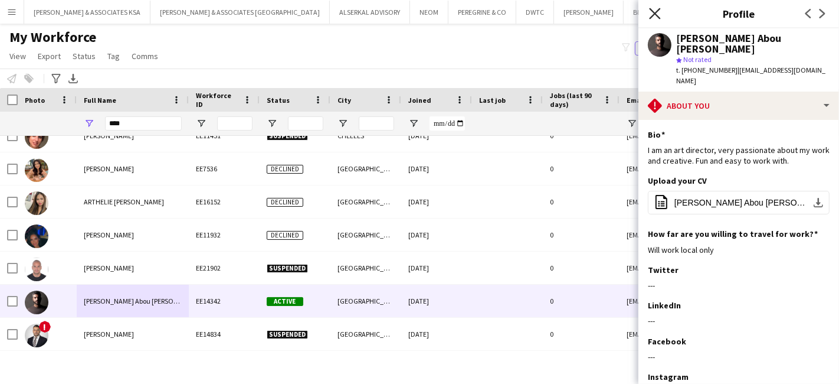
click at [658, 12] on icon "Close pop-in" at bounding box center [654, 13] width 11 height 11
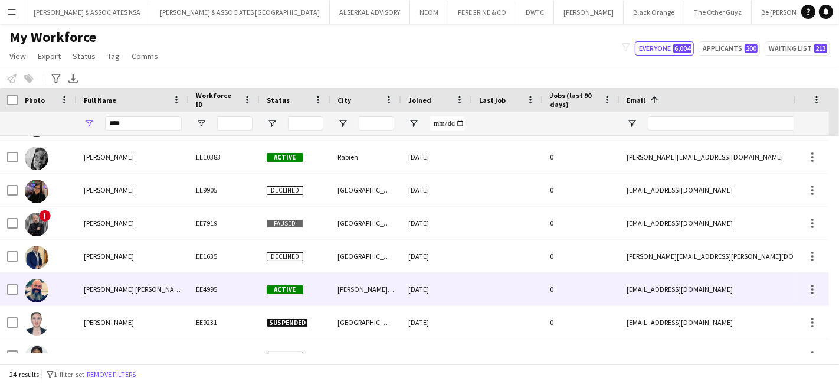
scroll to position [575, 0]
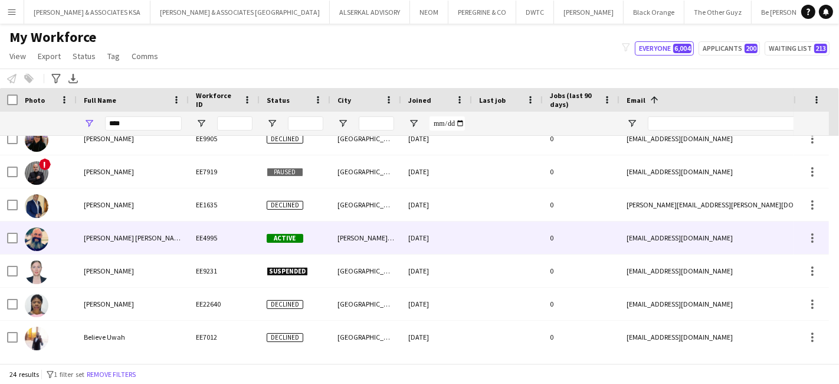
click at [132, 239] on span "Elie Georges Saba" at bounding box center [135, 237] width 102 height 9
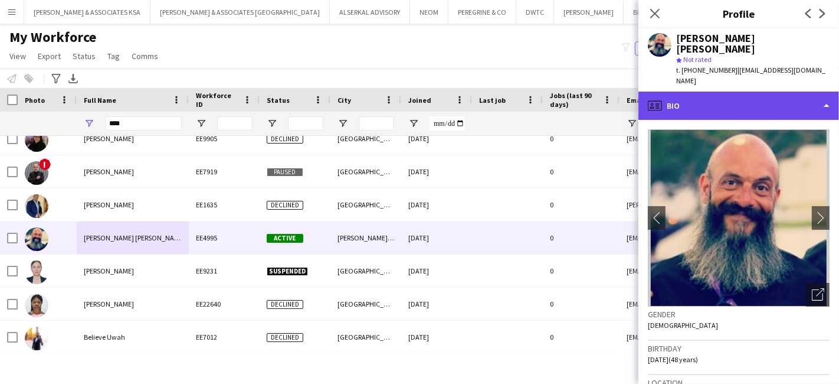
click at [722, 91] on div "profile Bio" at bounding box center [739, 105] width 201 height 28
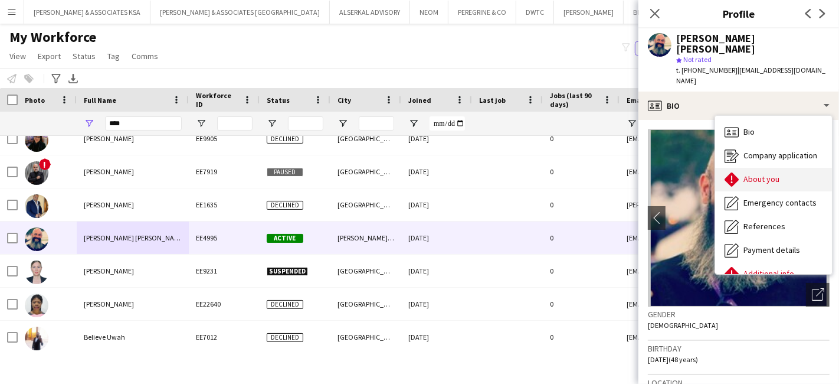
click at [754, 168] on div "About you About you" at bounding box center [773, 180] width 117 height 24
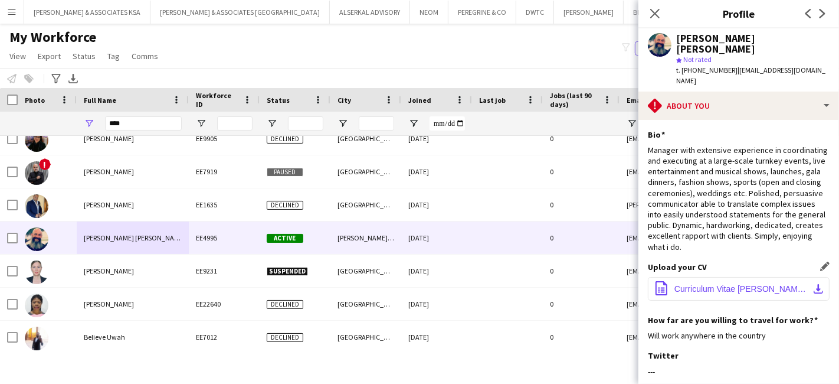
click at [744, 284] on span "Curriculum Vitae Elie Georges Saba.pdf" at bounding box center [741, 288] width 133 height 9
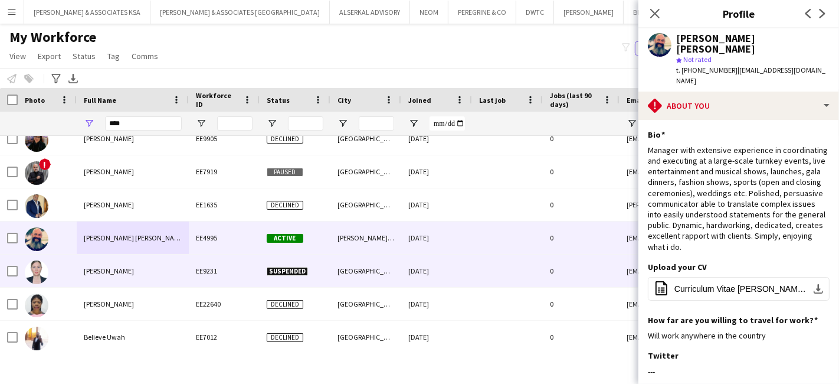
scroll to position [0, 0]
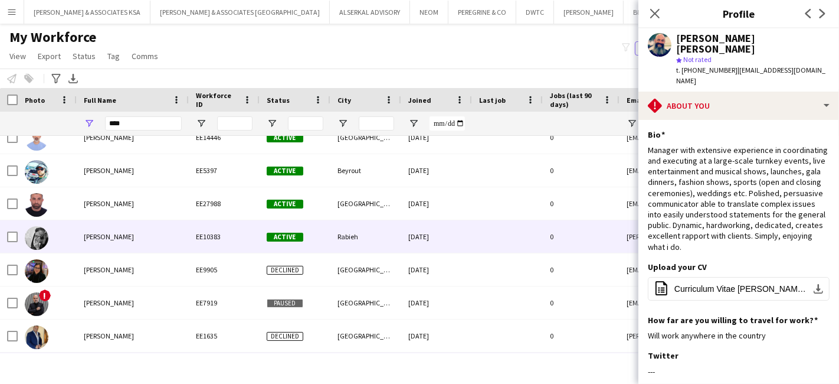
click at [110, 240] on span "Elie Haddad" at bounding box center [109, 236] width 50 height 9
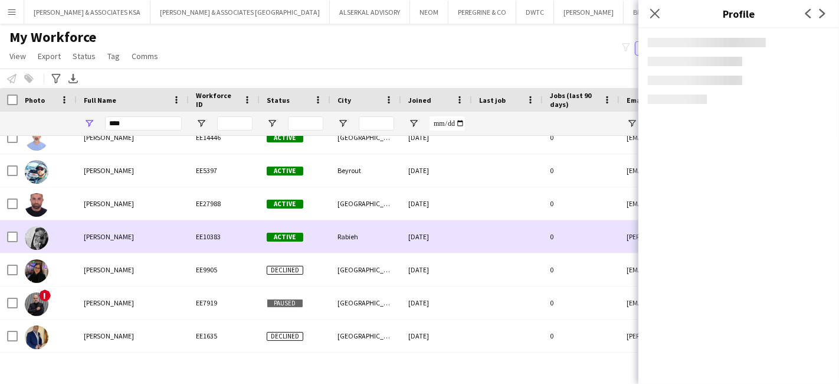
click at [89, 235] on span "Elie Haddad" at bounding box center [109, 236] width 50 height 9
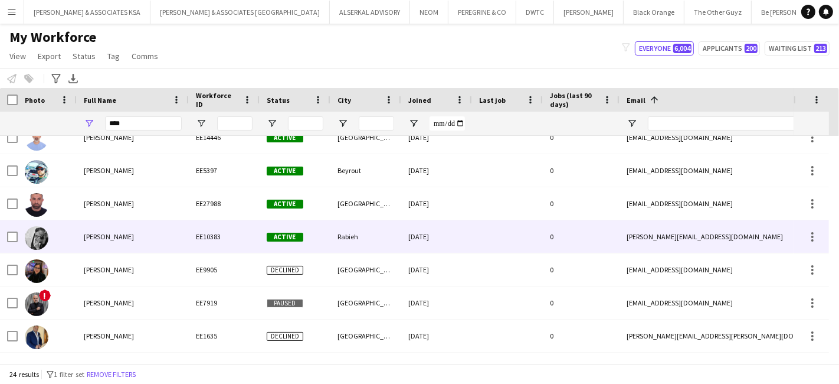
click at [91, 232] on span "Elie Haddad" at bounding box center [109, 236] width 50 height 9
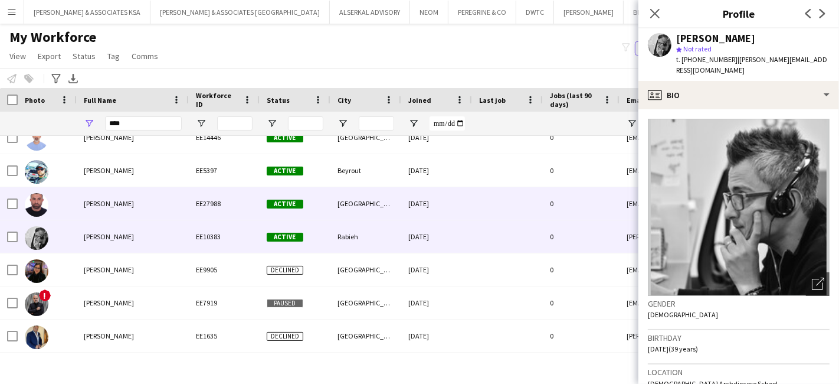
scroll to position [379, 0]
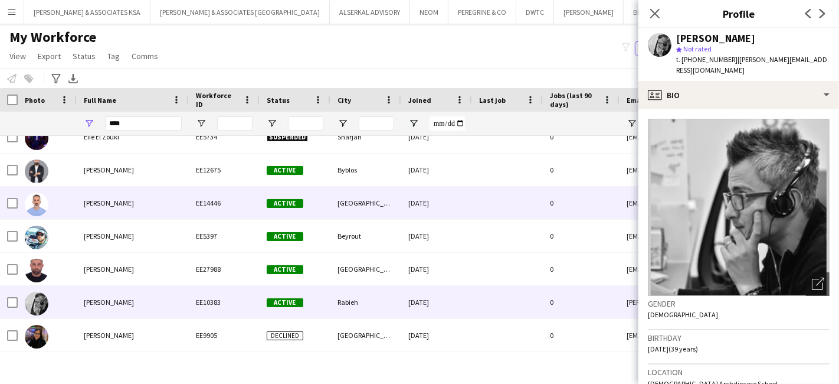
click at [113, 204] on span "Elie Nakhle" at bounding box center [109, 202] width 50 height 9
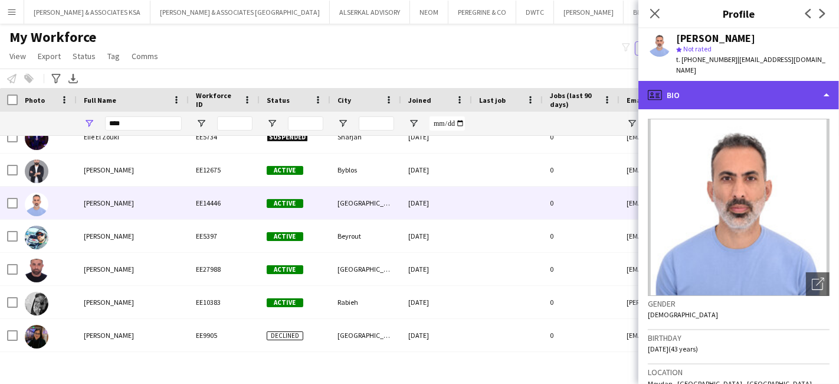
click at [699, 89] on div "profile Bio" at bounding box center [739, 95] width 201 height 28
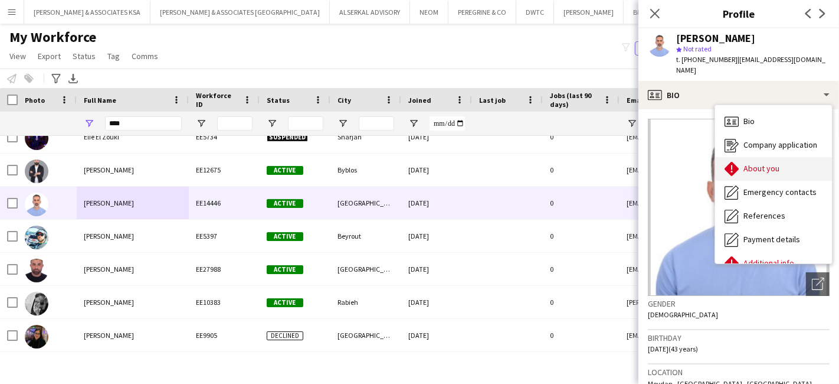
click at [743, 157] on div "About you About you" at bounding box center [773, 169] width 117 height 24
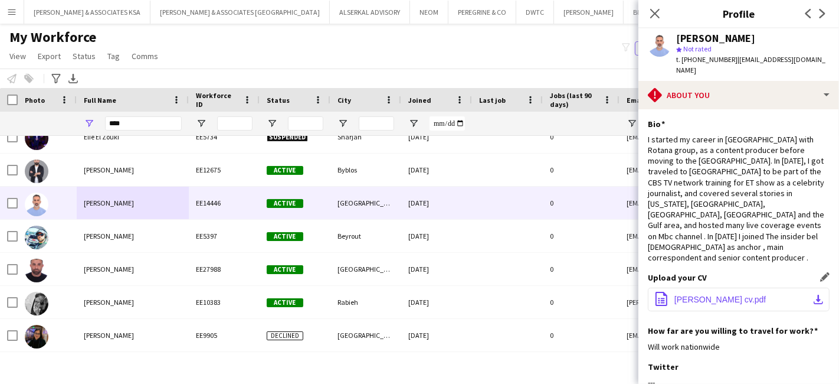
click at [767, 287] on button "office-file-sheet Elie Nakhle cv.pdf download-bottom" at bounding box center [739, 299] width 182 height 24
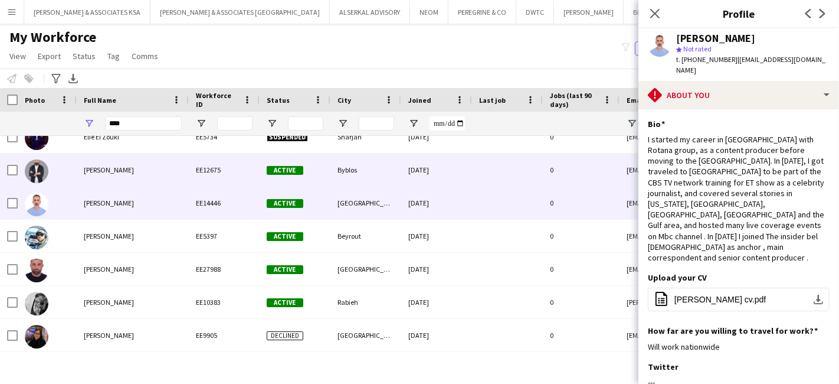
click at [94, 174] on div "Elie Najm" at bounding box center [133, 169] width 112 height 32
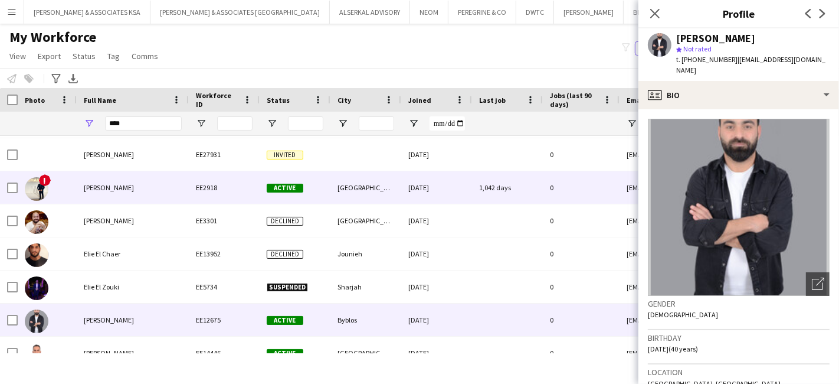
scroll to position [182, 0]
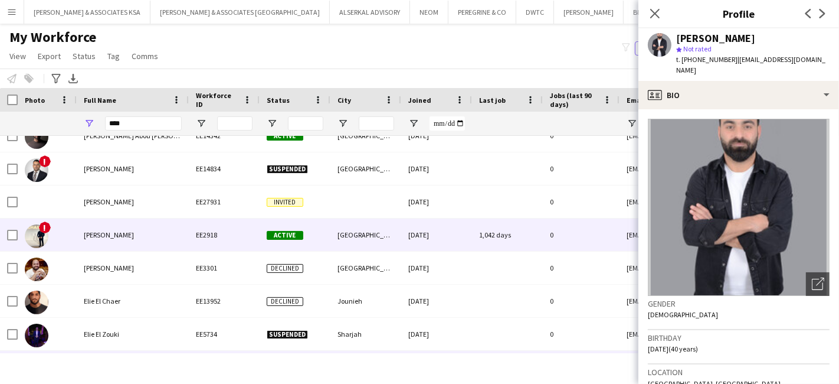
click at [90, 233] on span "Elie Eid" at bounding box center [109, 234] width 50 height 9
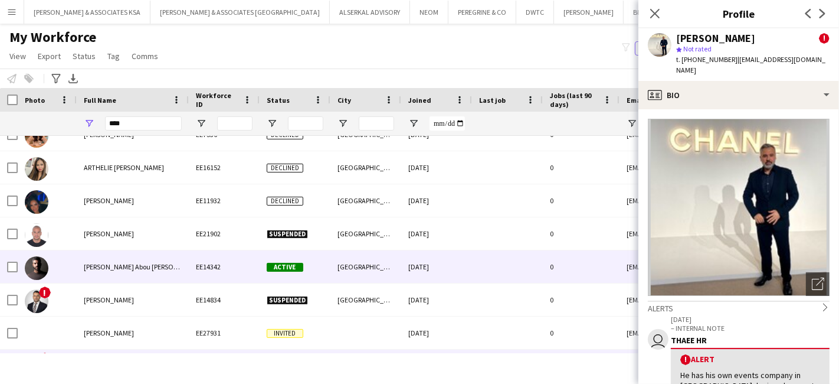
scroll to position [0, 0]
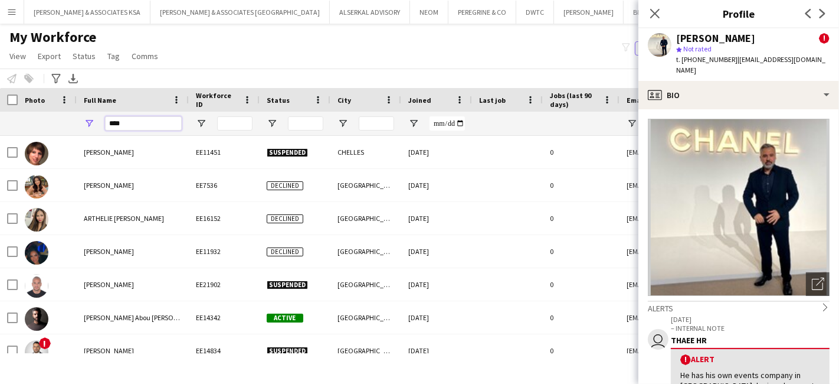
drag, startPoint x: 132, startPoint y: 127, endPoint x: 38, endPoint y: 126, distance: 93.3
click at [38, 126] on div "****" at bounding box center [757, 124] width 1515 height 24
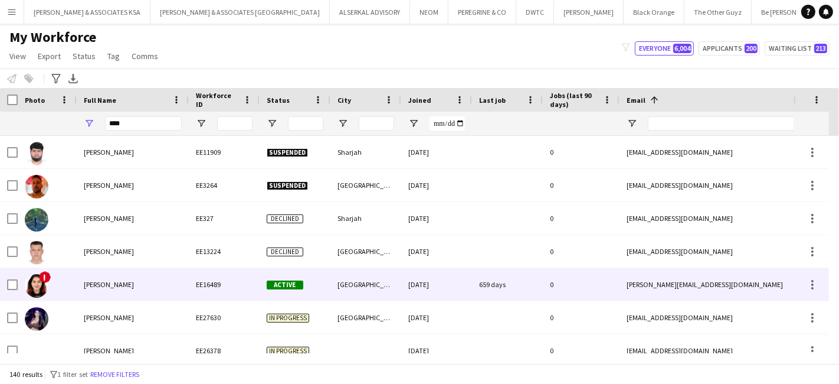
click at [98, 280] on span "Alia Aysha" at bounding box center [109, 284] width 50 height 9
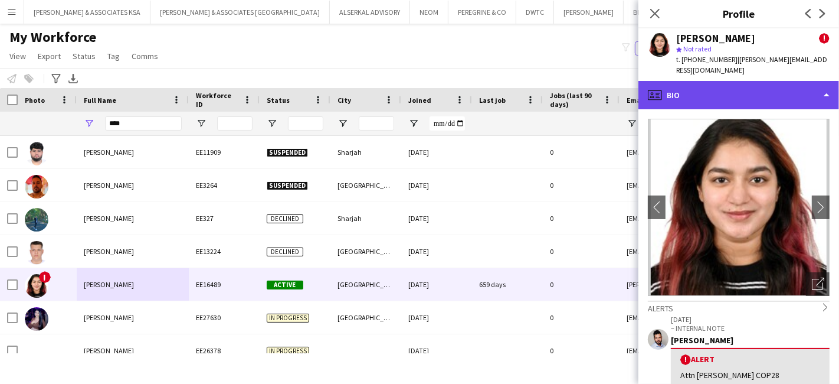
click at [703, 81] on div "profile Bio" at bounding box center [739, 95] width 201 height 28
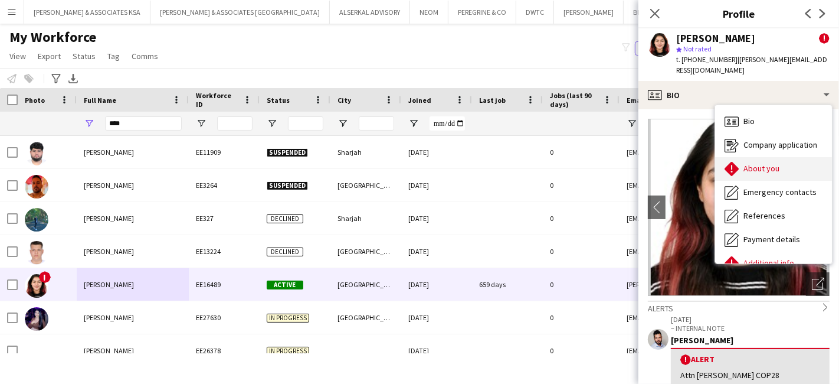
click at [758, 157] on div "About you About you" at bounding box center [773, 169] width 117 height 24
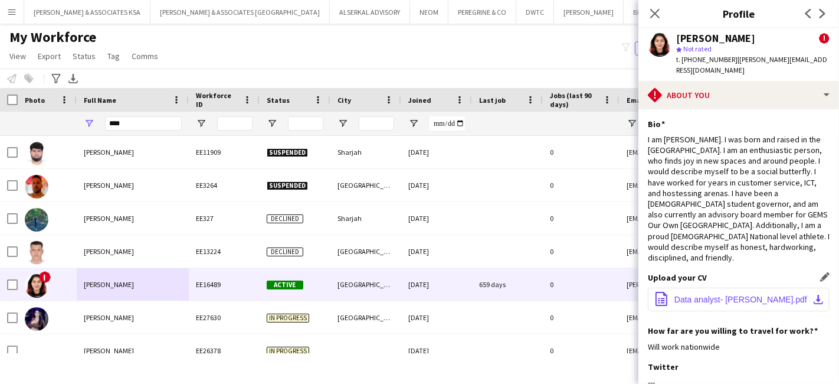
click at [732, 295] on span "Data analyst- Alia cv.pdf" at bounding box center [741, 299] width 133 height 9
click at [655, 14] on icon at bounding box center [654, 13] width 11 height 11
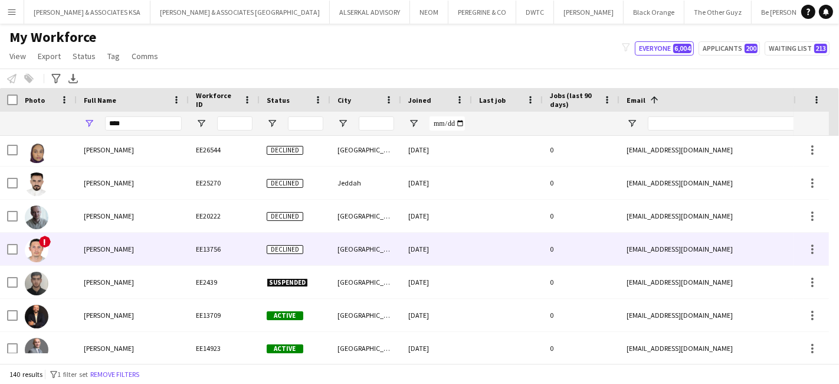
scroll to position [393, 0]
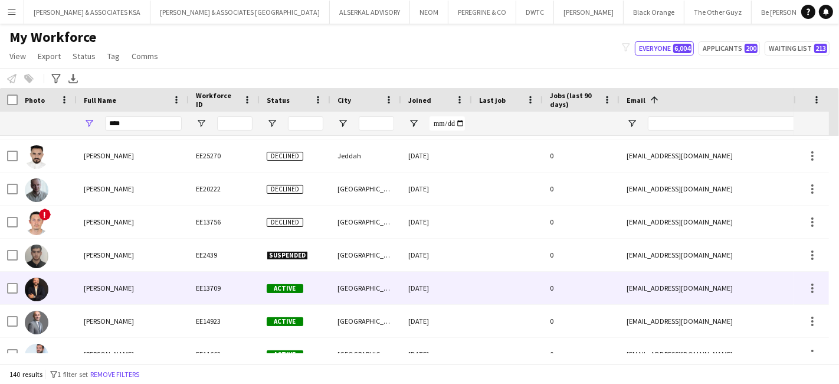
click at [109, 284] on span "Ali Alawieh" at bounding box center [109, 287] width 50 height 9
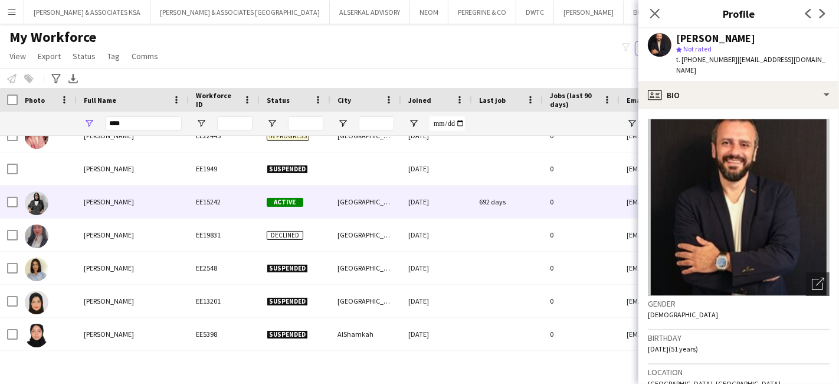
scroll to position [787, 0]
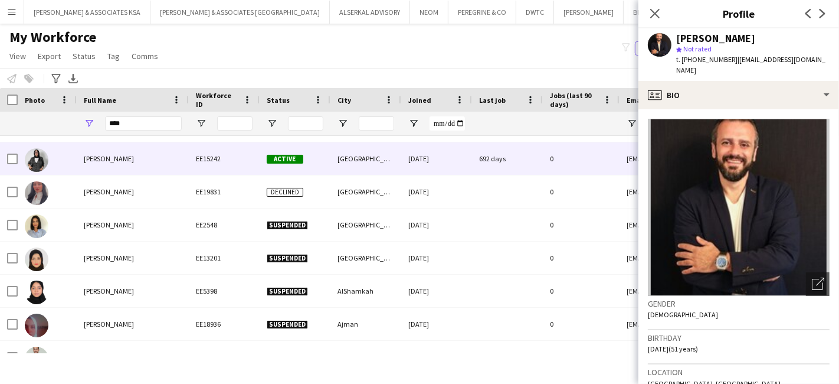
click at [99, 154] on span "Alia Atta" at bounding box center [109, 158] width 50 height 9
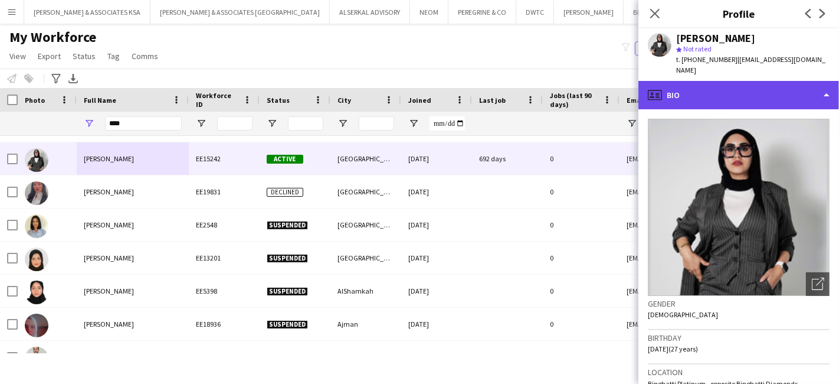
click at [742, 84] on div "profile Bio" at bounding box center [739, 95] width 201 height 28
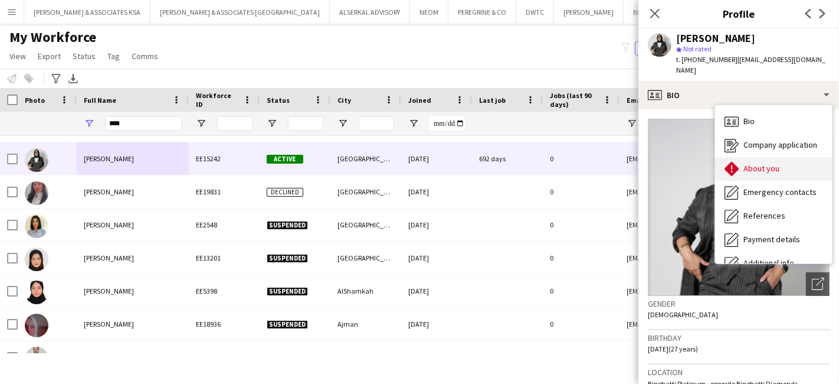
click at [757, 163] on span "About you" at bounding box center [762, 168] width 36 height 11
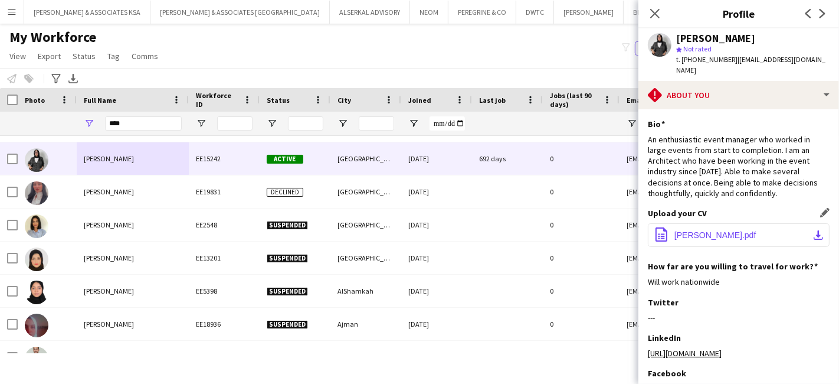
click at [714, 230] on span "ALIA ATTA.pdf" at bounding box center [716, 234] width 82 height 9
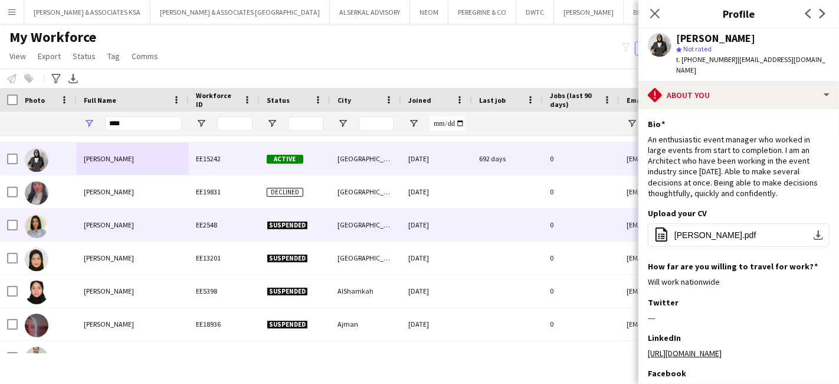
scroll to position [852, 0]
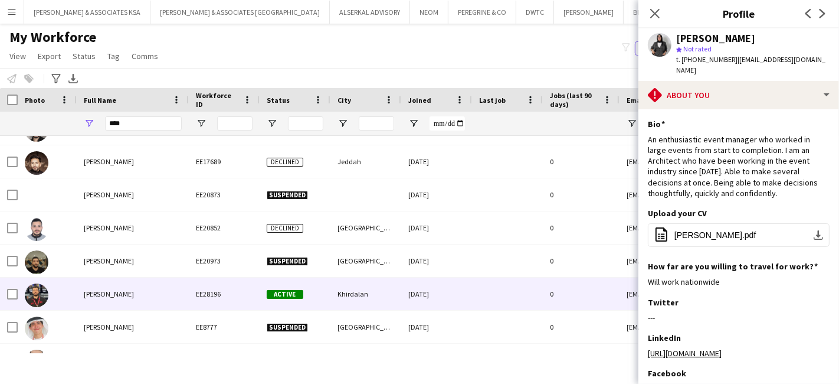
click at [99, 291] on span "Ali Aliyev" at bounding box center [109, 293] width 50 height 9
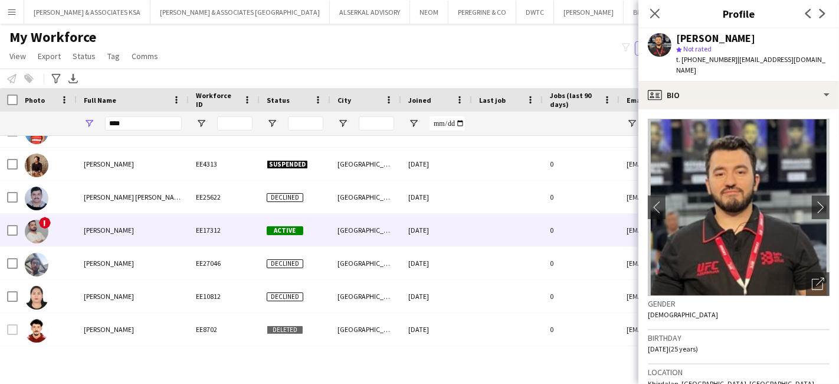
click at [115, 232] on div "Ali Asgar" at bounding box center [133, 230] width 112 height 32
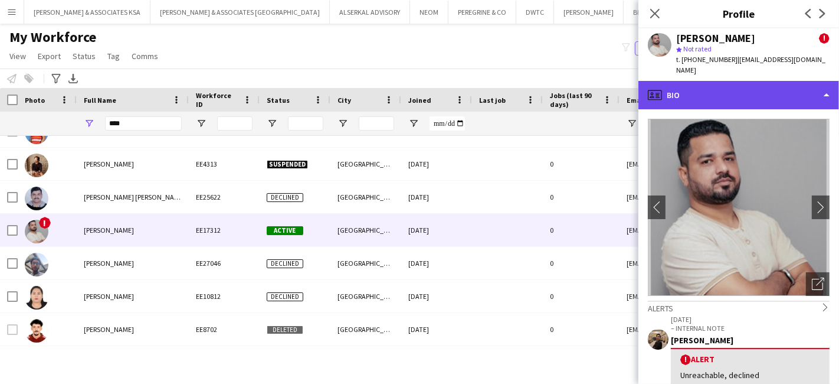
click at [728, 85] on div "profile Bio" at bounding box center [739, 95] width 201 height 28
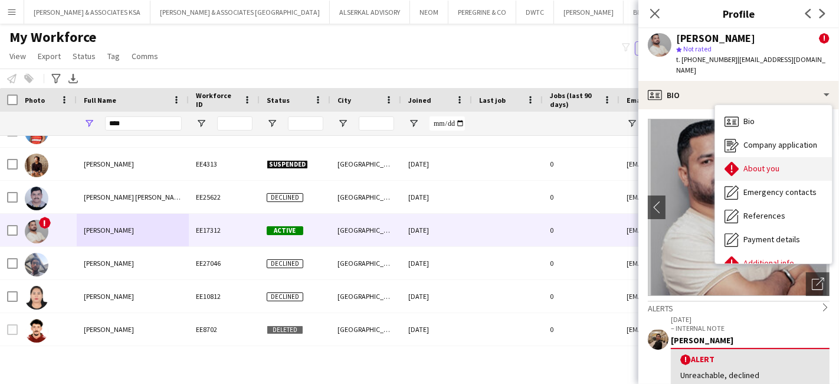
click at [745, 163] on div "About you About you" at bounding box center [773, 169] width 117 height 24
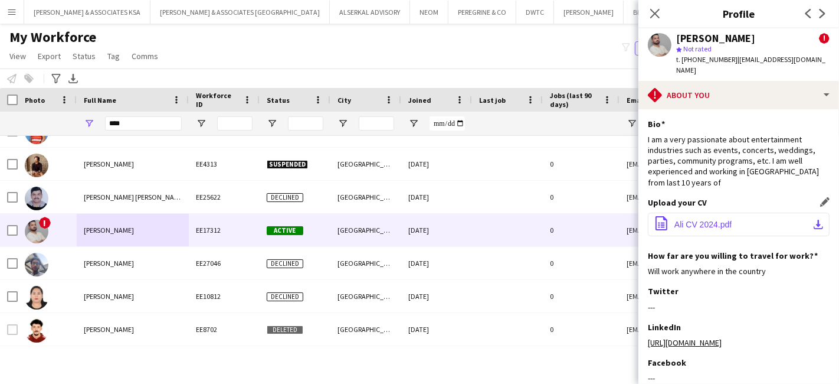
click at [741, 212] on button "office-file-sheet Ali CV 2024.pdf download-bottom" at bounding box center [739, 224] width 182 height 24
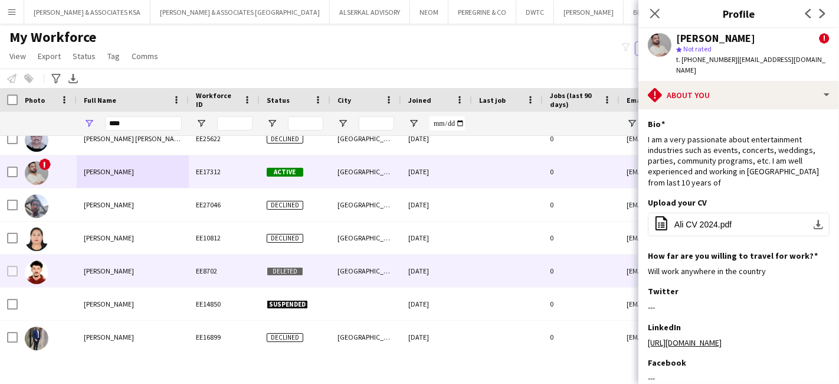
scroll to position [1574, 0]
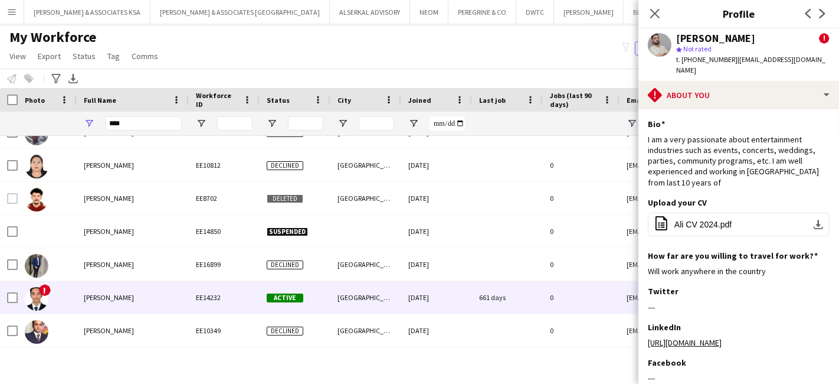
click at [132, 298] on span "Aliasgar Maccawala" at bounding box center [109, 297] width 50 height 9
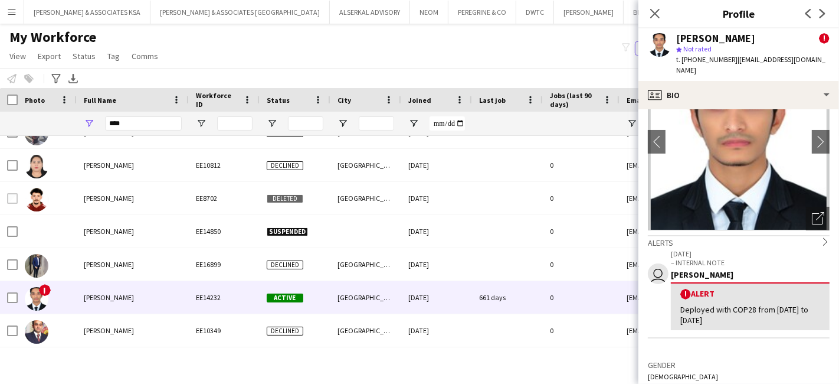
scroll to position [0, 0]
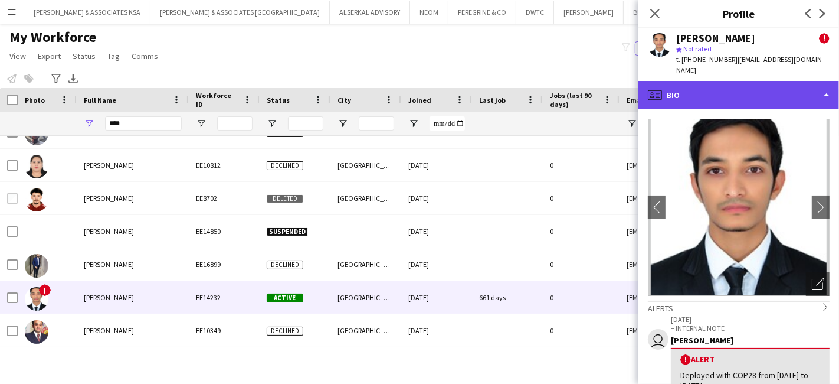
click at [744, 81] on div "profile Bio" at bounding box center [739, 95] width 201 height 28
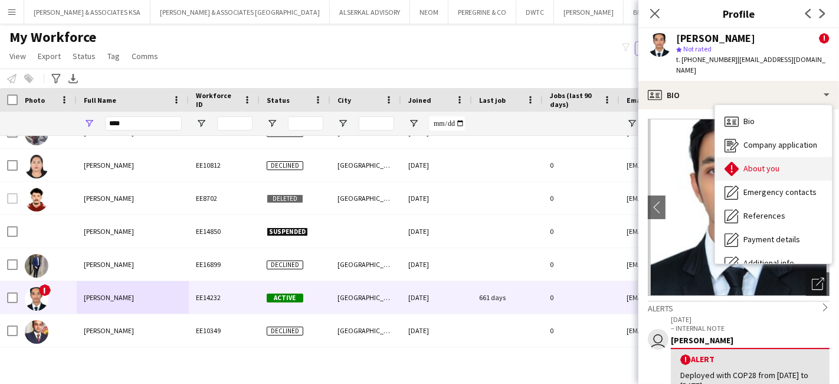
click at [762, 163] on span "About you" at bounding box center [762, 168] width 36 height 11
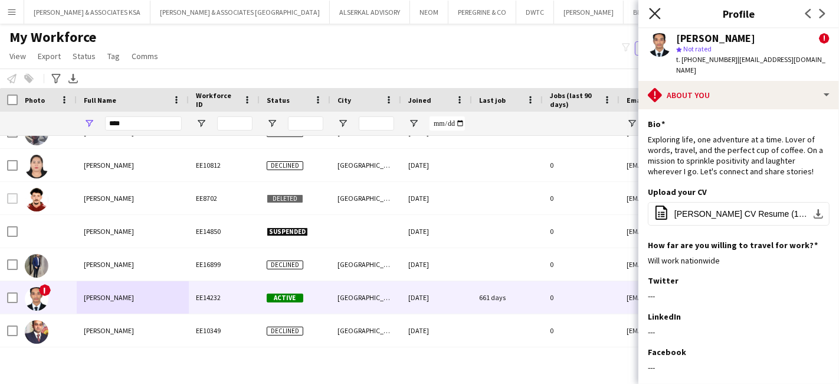
drag, startPoint x: 655, startPoint y: 9, endPoint x: 652, endPoint y: 17, distance: 8.0
click at [654, 9] on icon "Close pop-in" at bounding box center [654, 13] width 11 height 11
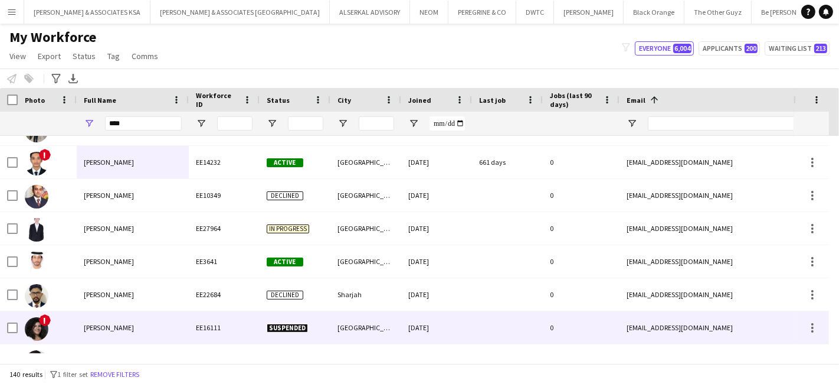
scroll to position [1709, 0]
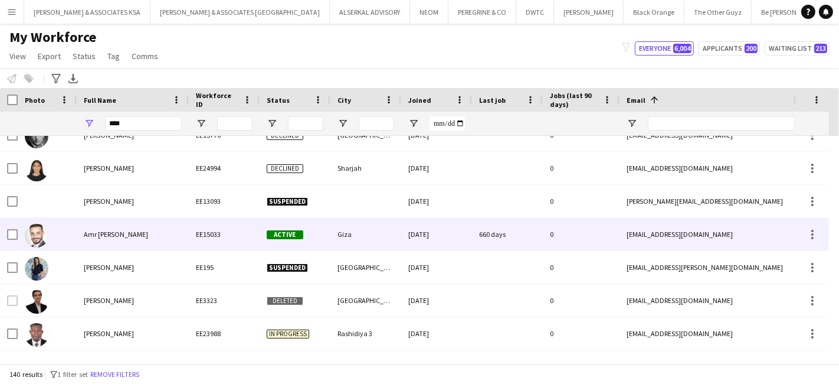
click at [137, 238] on div "Amr Ali Abdellatif Ali" at bounding box center [133, 234] width 112 height 32
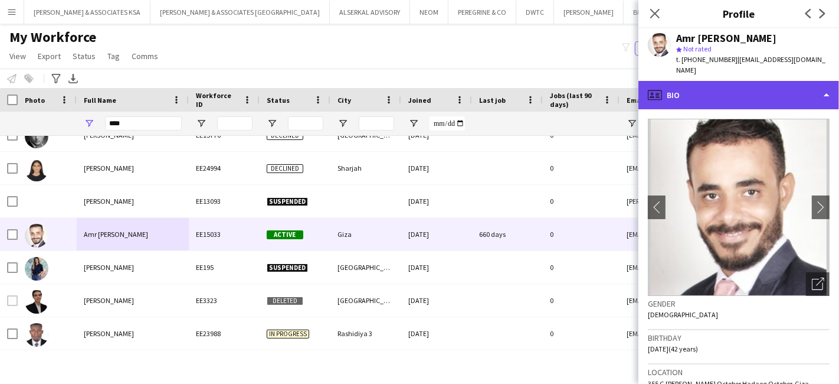
click at [751, 81] on div "profile Bio" at bounding box center [739, 95] width 201 height 28
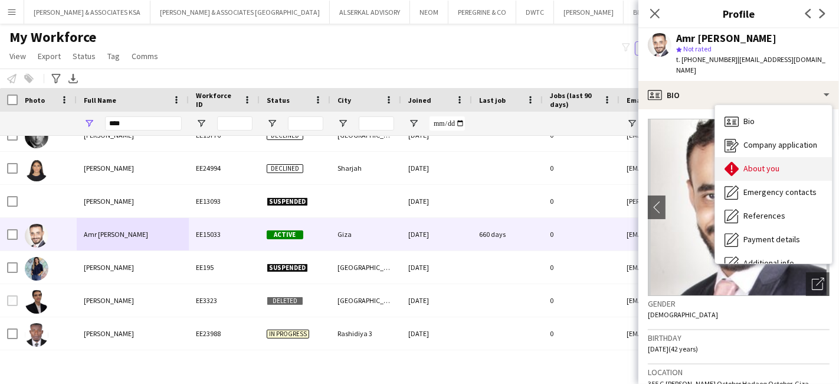
click at [767, 163] on span "About you" at bounding box center [762, 168] width 36 height 11
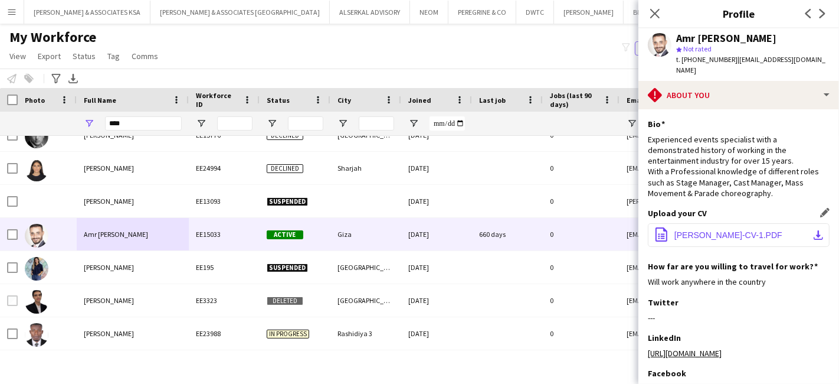
click at [735, 230] on span "Amr Ali-CV-1.PDF" at bounding box center [729, 234] width 108 height 9
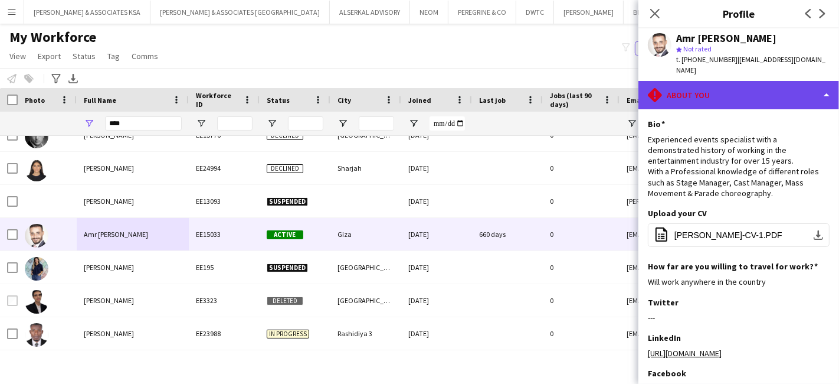
click at [712, 84] on div "rhombus-alert About you" at bounding box center [739, 95] width 201 height 28
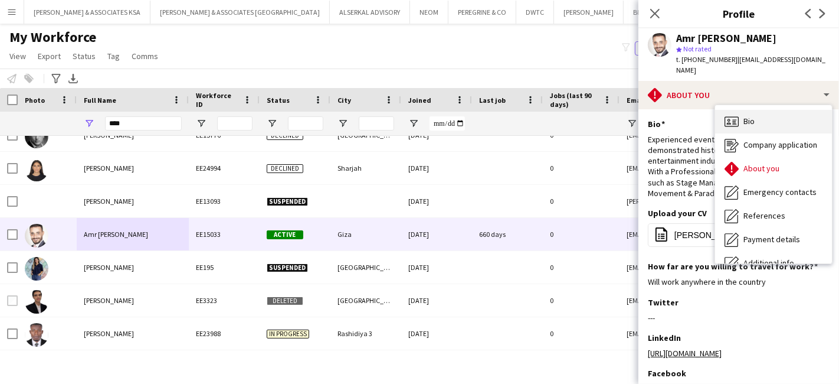
click at [756, 116] on div "Bio Bio" at bounding box center [773, 122] width 117 height 24
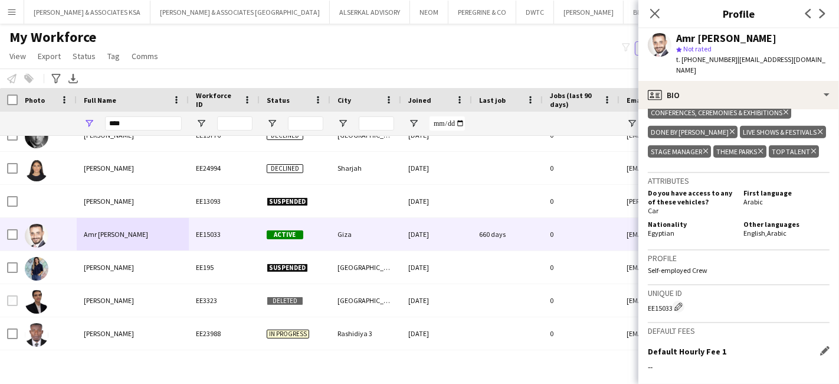
scroll to position [528, 0]
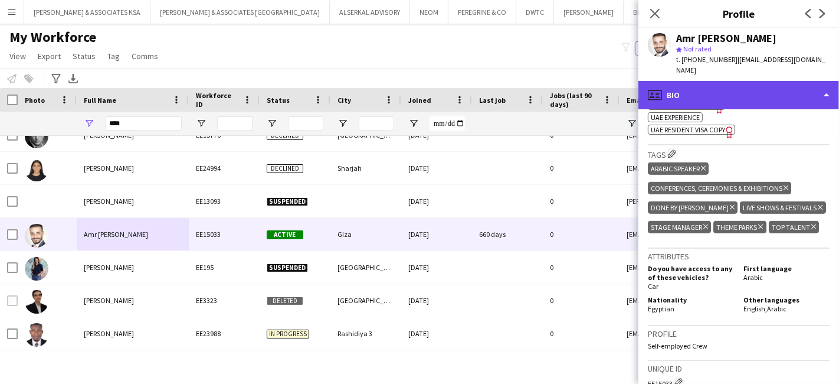
click at [721, 86] on div "profile Bio" at bounding box center [739, 95] width 201 height 28
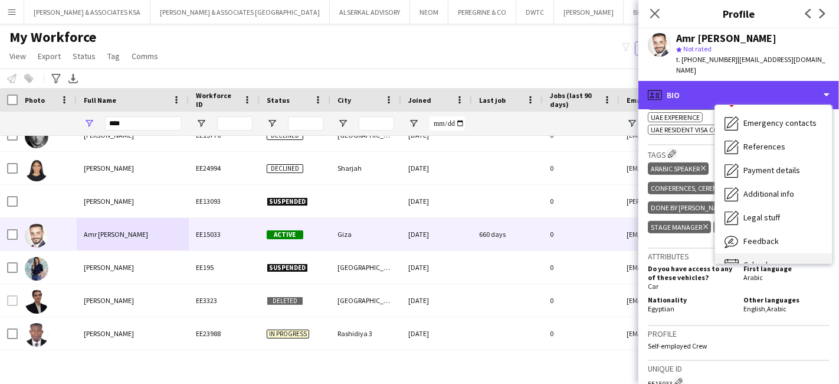
scroll to position [87, 0]
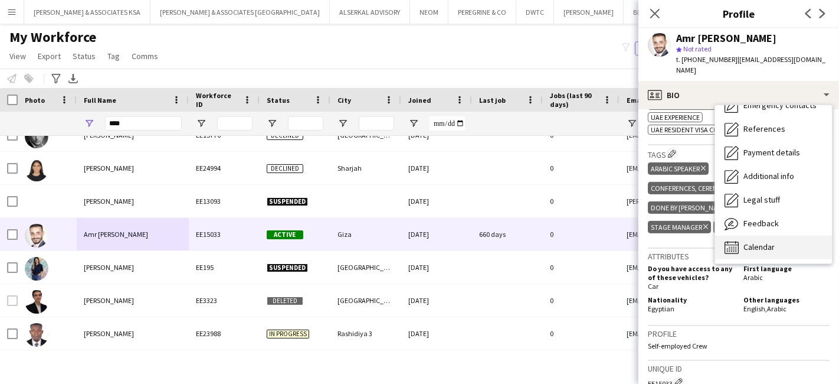
click at [772, 241] on span "Calendar" at bounding box center [759, 246] width 31 height 11
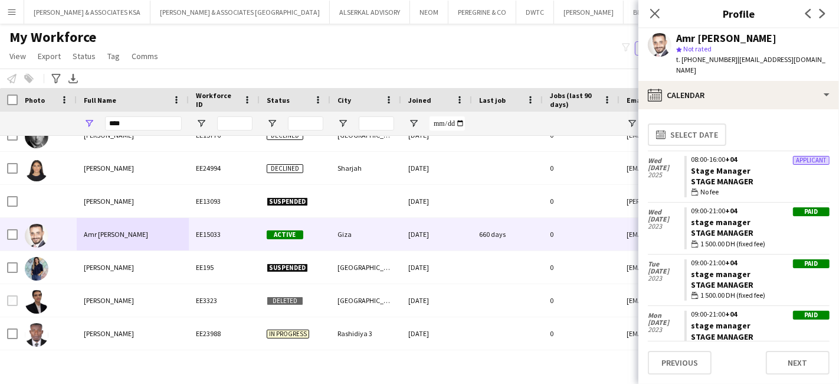
scroll to position [0, 0]
click at [651, 9] on icon at bounding box center [654, 13] width 11 height 11
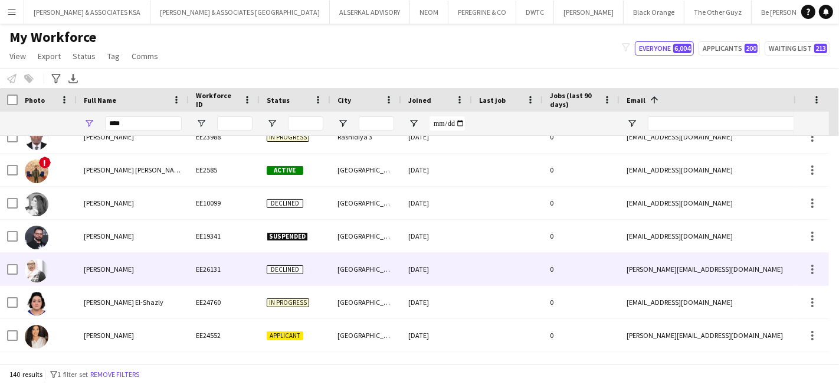
scroll to position [2426, 0]
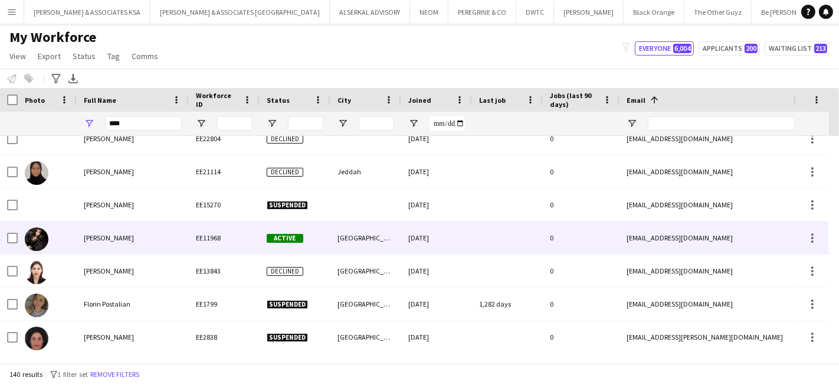
click at [106, 238] on span "Natalia Dellera" at bounding box center [109, 237] width 50 height 9
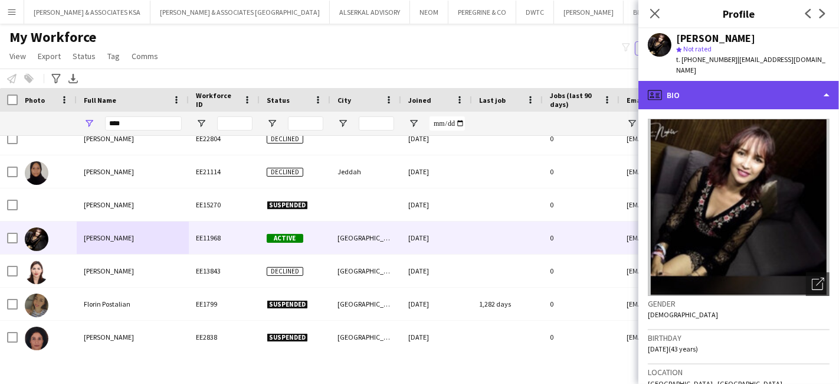
click at [698, 84] on div "profile Bio" at bounding box center [739, 95] width 201 height 28
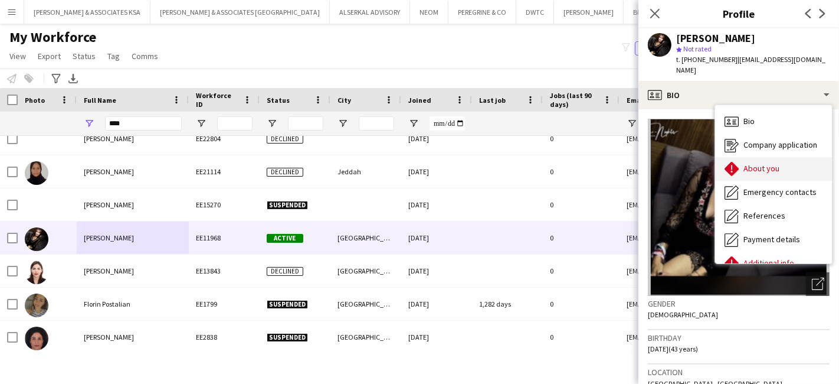
click at [741, 165] on div "About you About you" at bounding box center [773, 169] width 117 height 24
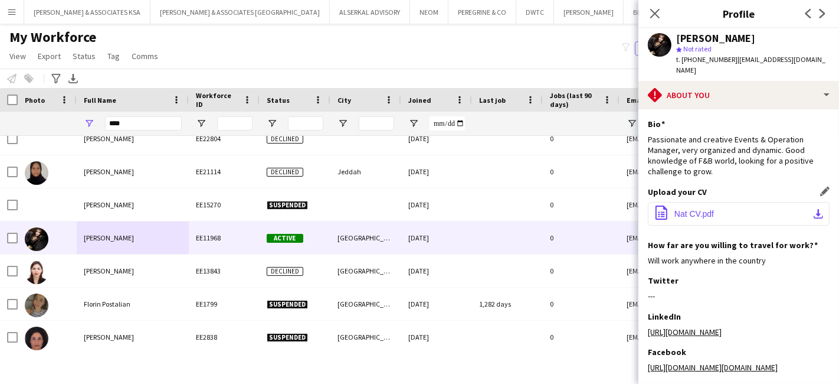
click at [733, 204] on button "office-file-sheet Nat CV.pdf download-bottom" at bounding box center [739, 214] width 182 height 24
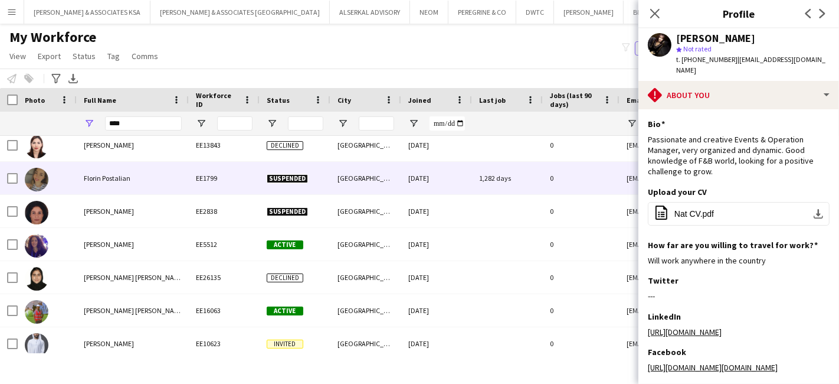
scroll to position [2557, 0]
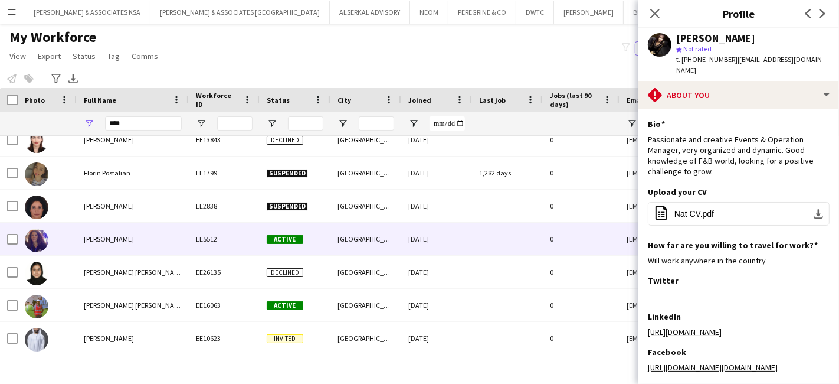
click at [119, 237] on span "Ghalia Baggily" at bounding box center [109, 238] width 50 height 9
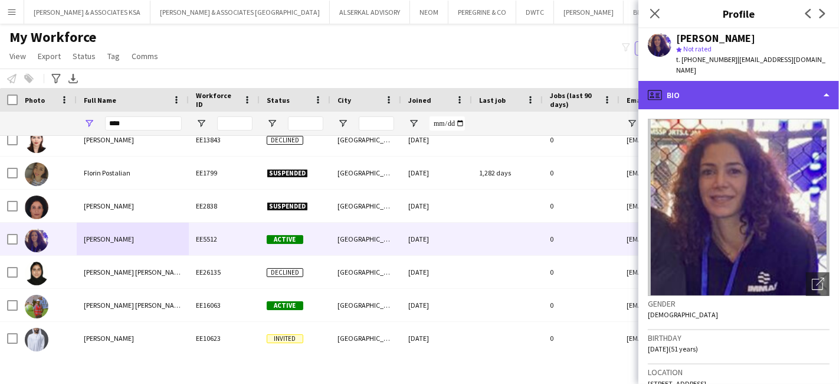
click at [753, 81] on div "profile Bio" at bounding box center [739, 95] width 201 height 28
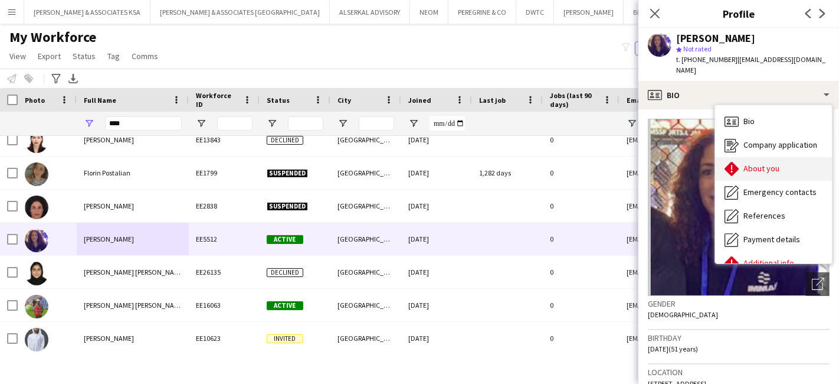
click at [763, 163] on span "About you" at bounding box center [762, 168] width 36 height 11
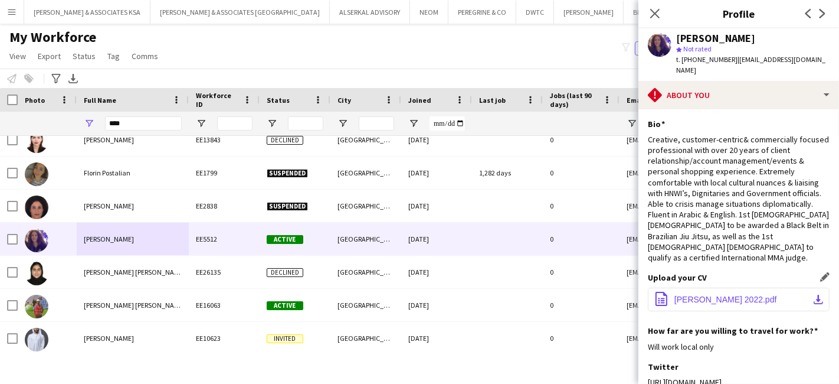
click at [728, 295] on span "Ghalia Baggily 2022.pdf" at bounding box center [726, 299] width 103 height 9
drag, startPoint x: 153, startPoint y: 120, endPoint x: 31, endPoint y: 125, distance: 122.3
click at [31, 125] on div "****" at bounding box center [757, 124] width 1515 height 24
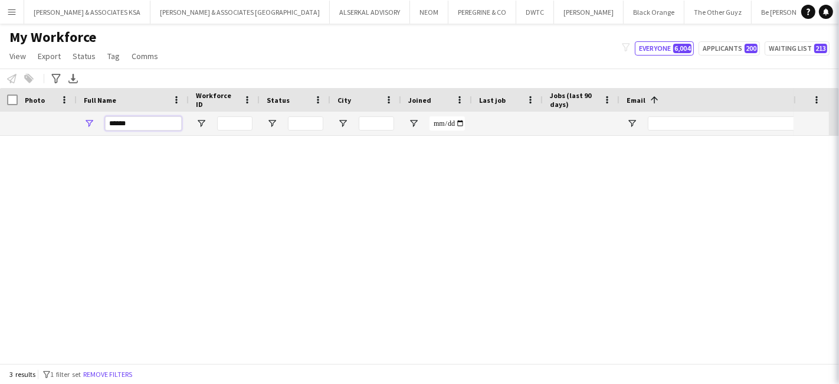
scroll to position [0, 0]
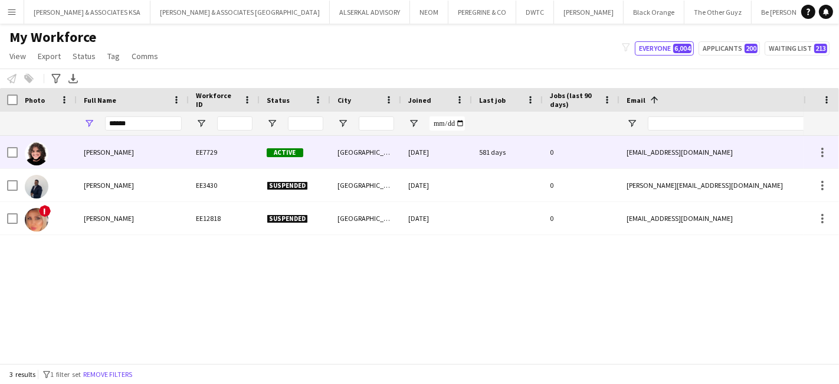
click at [102, 153] on span "Pascal Albuquerque" at bounding box center [109, 152] width 50 height 9
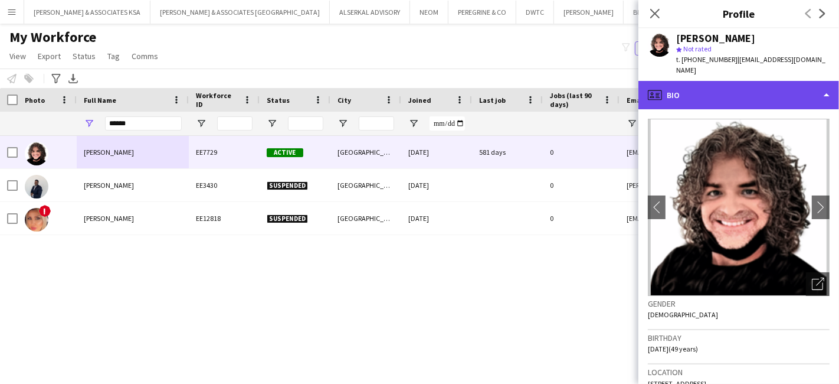
click at [763, 89] on div "profile Bio" at bounding box center [739, 95] width 201 height 28
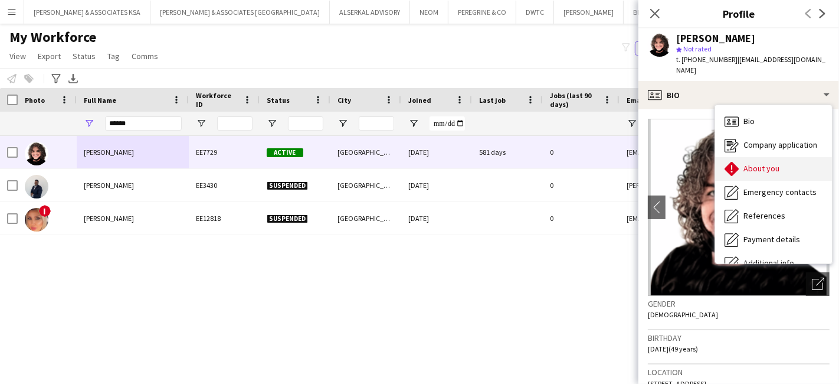
click at [758, 164] on div "About you About you" at bounding box center [773, 169] width 117 height 24
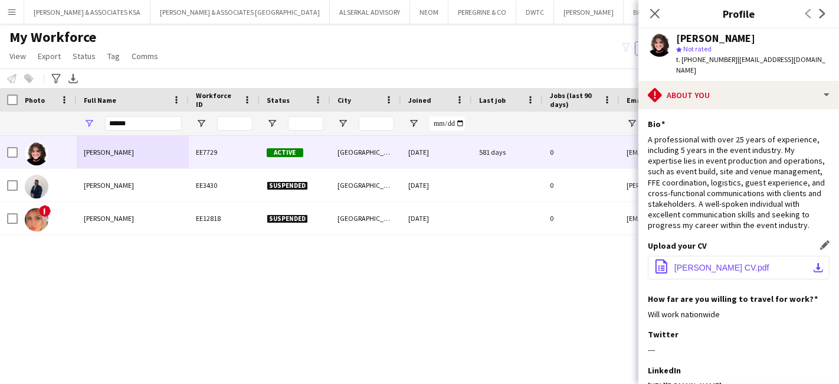
click at [776, 258] on button "office-file-sheet Pascal CV.pdf download-bottom" at bounding box center [739, 268] width 182 height 24
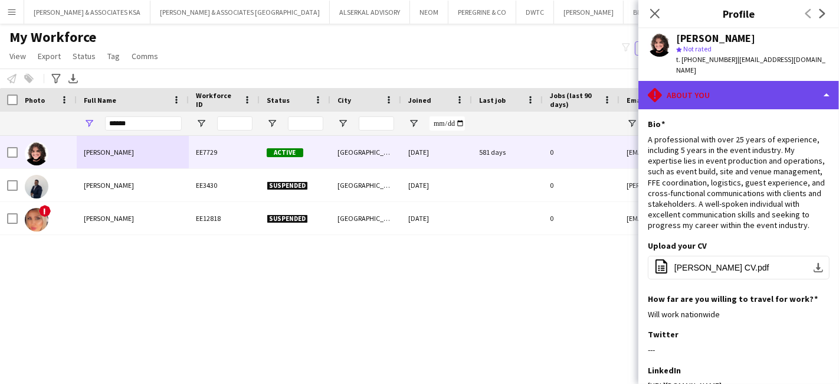
click at [709, 81] on div "rhombus-alert About you" at bounding box center [739, 95] width 201 height 28
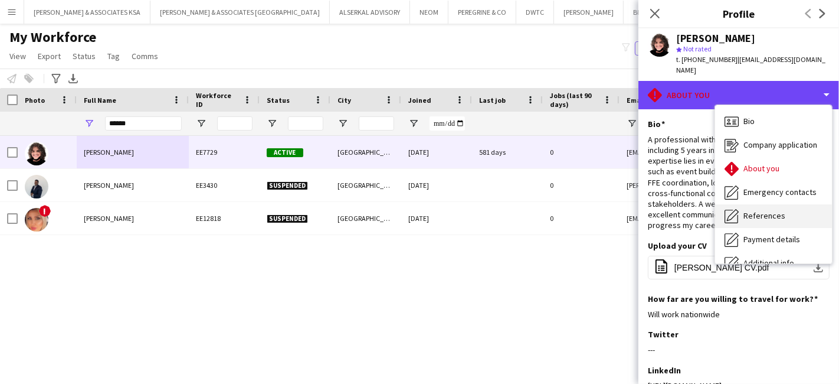
scroll to position [87, 0]
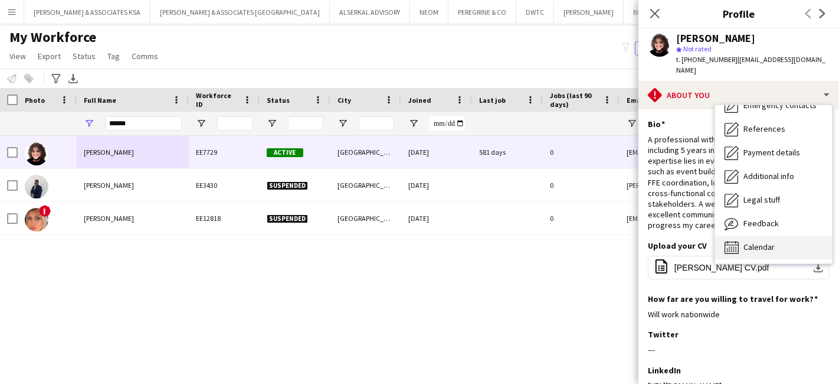
click at [760, 241] on span "Calendar" at bounding box center [759, 246] width 31 height 11
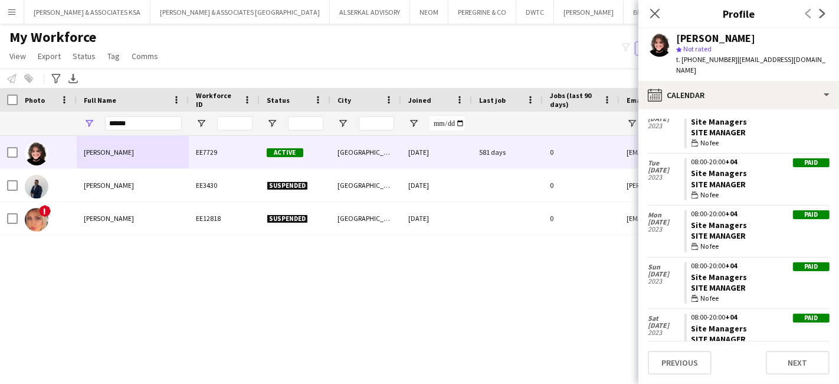
scroll to position [2981, 0]
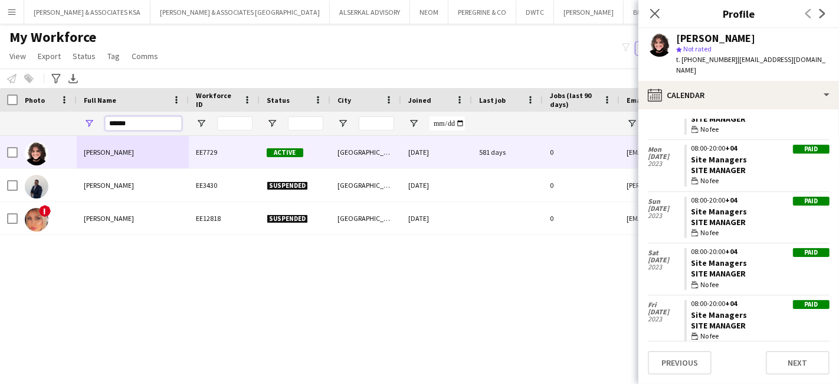
drag, startPoint x: 143, startPoint y: 118, endPoint x: 77, endPoint y: 121, distance: 66.2
click at [77, 121] on div "******" at bounding box center [133, 124] width 112 height 24
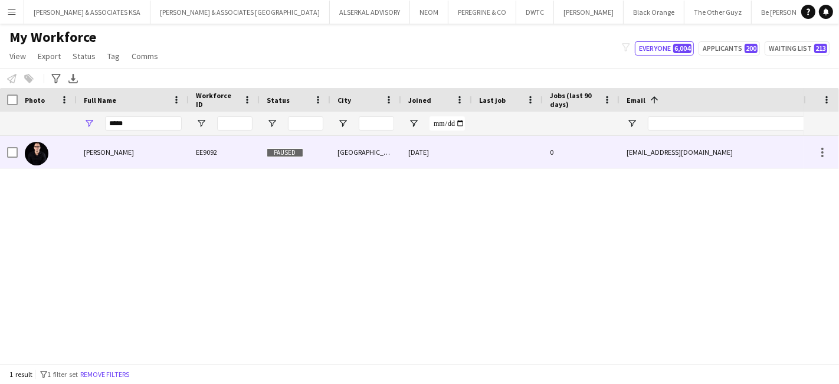
click at [106, 151] on span "Bence Csaba" at bounding box center [109, 152] width 50 height 9
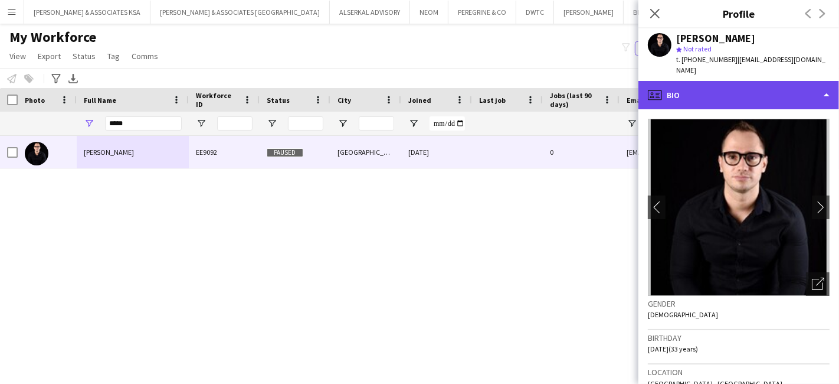
click at [742, 85] on div "profile Bio" at bounding box center [739, 95] width 201 height 28
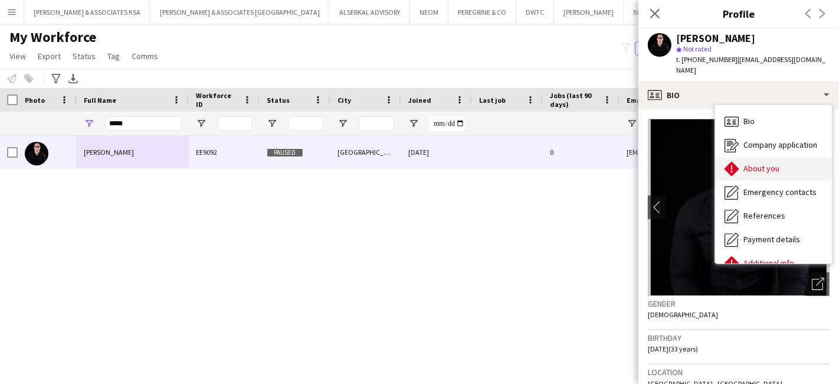
click at [765, 163] on span "About you" at bounding box center [762, 168] width 36 height 11
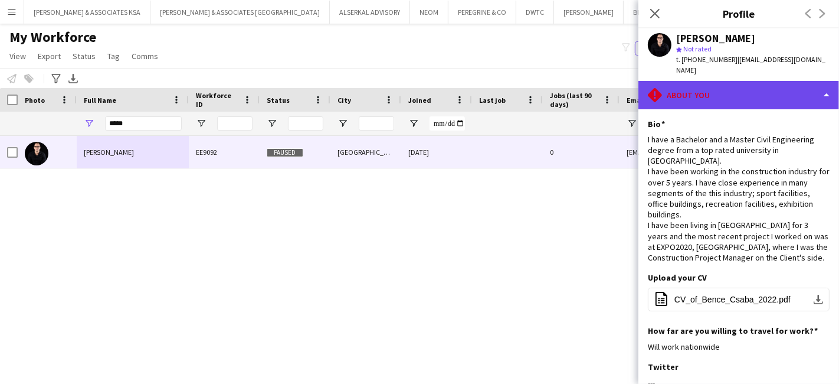
click at [758, 81] on div "rhombus-alert About you" at bounding box center [739, 95] width 201 height 28
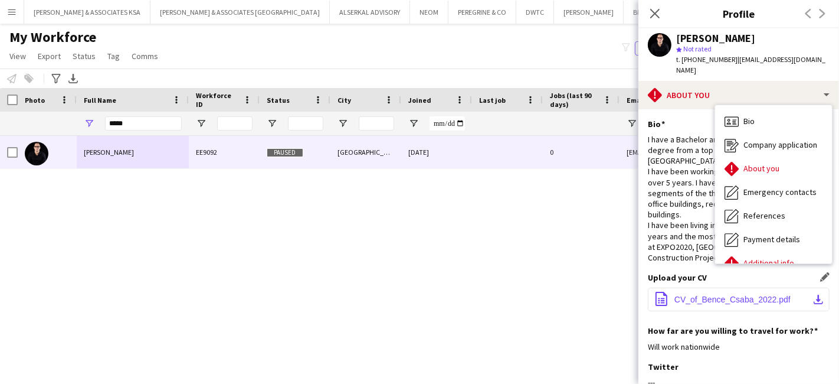
click at [696, 295] on span "CV_of_Bence_Csaba_2022.pdf" at bounding box center [733, 299] width 116 height 9
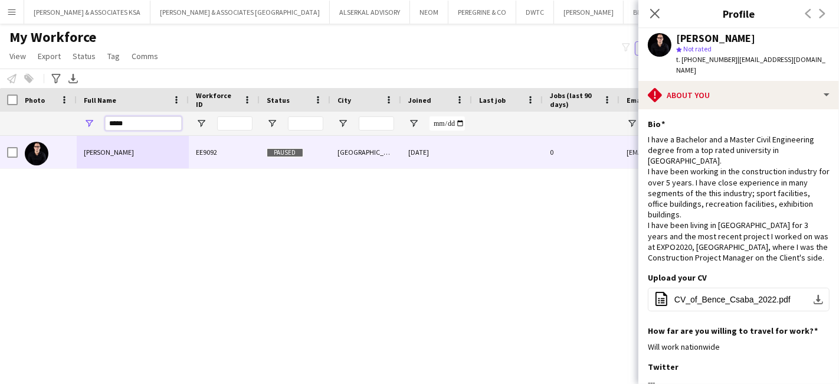
drag, startPoint x: 142, startPoint y: 117, endPoint x: 17, endPoint y: 109, distance: 125.4
click at [17, 109] on div "Workforce Details Photo Full Name City" at bounding box center [757, 112] width 1515 height 48
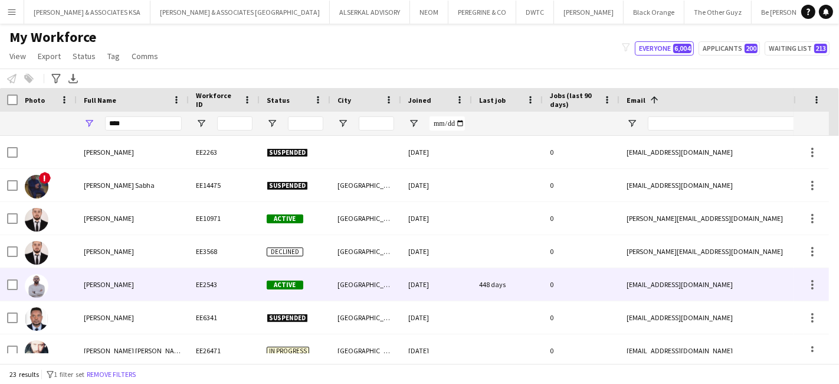
click at [123, 282] on span "Tony Thomas" at bounding box center [109, 284] width 50 height 9
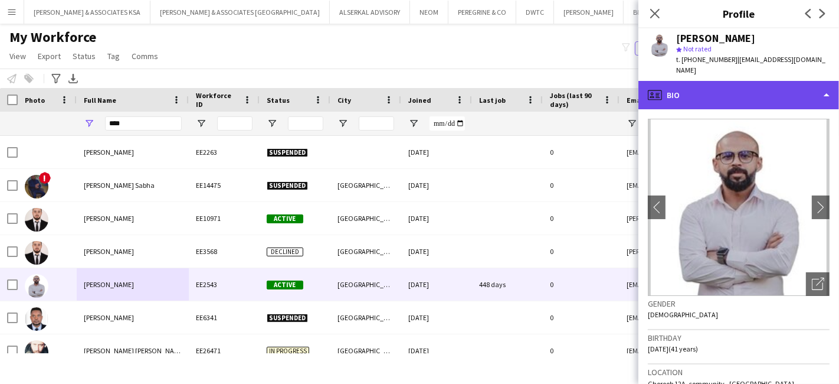
click at [752, 87] on div "profile Bio" at bounding box center [739, 95] width 201 height 28
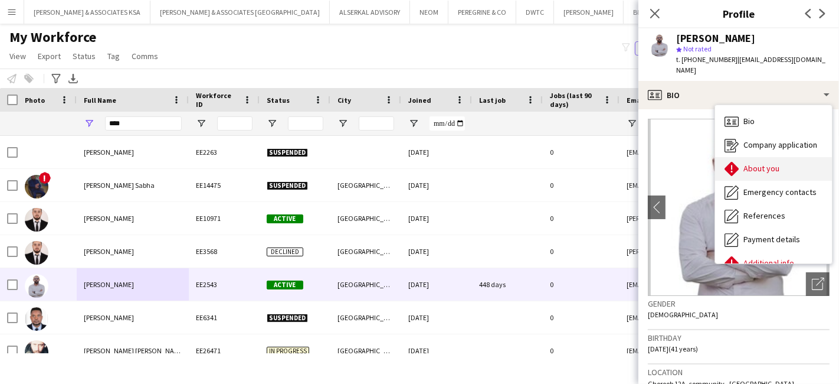
click at [768, 163] on span "About you" at bounding box center [762, 168] width 36 height 11
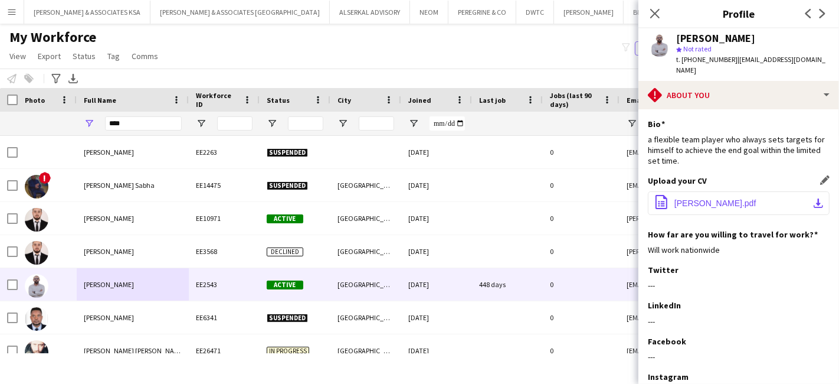
click at [729, 198] on span "Tony_Thomas_Resume_New.pdf" at bounding box center [716, 202] width 82 height 9
drag, startPoint x: 135, startPoint y: 127, endPoint x: 60, endPoint y: 116, distance: 75.3
click at [60, 116] on div "****" at bounding box center [757, 124] width 1515 height 24
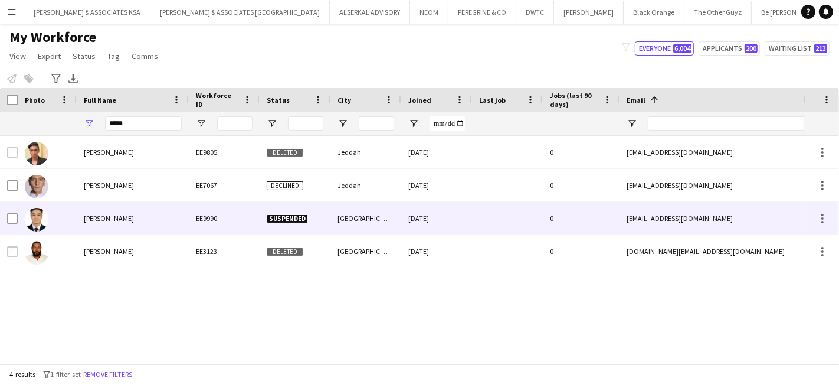
click at [111, 220] on span "Izzat Yusupov" at bounding box center [109, 218] width 50 height 9
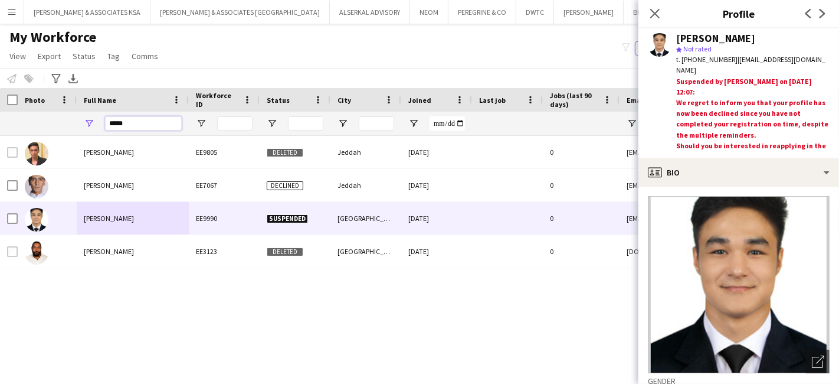
drag, startPoint x: 136, startPoint y: 127, endPoint x: 77, endPoint y: 126, distance: 59.0
click at [77, 126] on div "*****" at bounding box center [133, 124] width 112 height 24
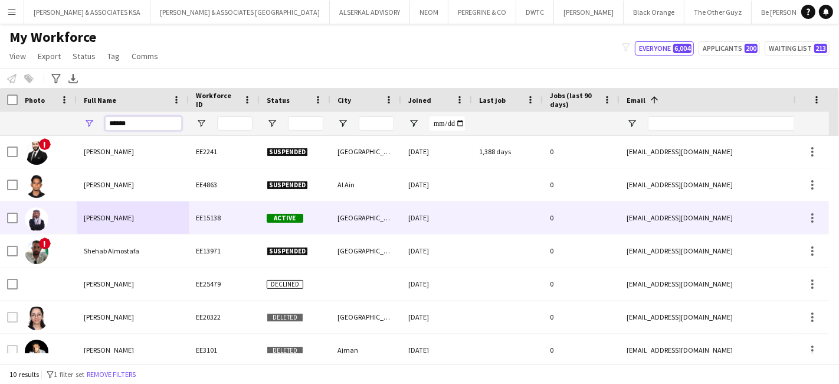
scroll to position [0, 0]
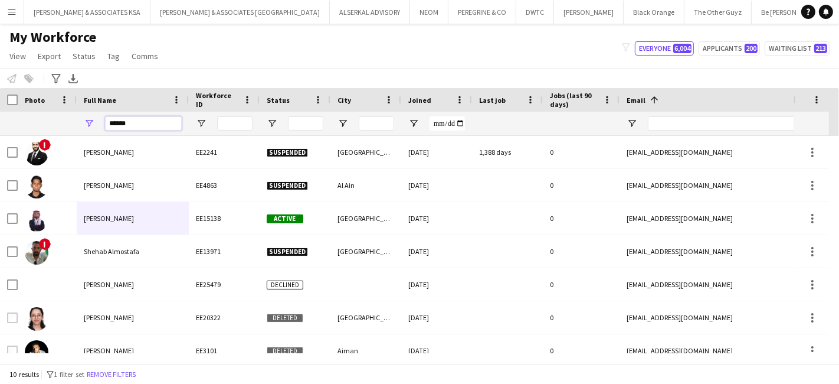
drag, startPoint x: 165, startPoint y: 124, endPoint x: 97, endPoint y: 130, distance: 68.2
click at [97, 130] on div "******" at bounding box center [133, 124] width 112 height 24
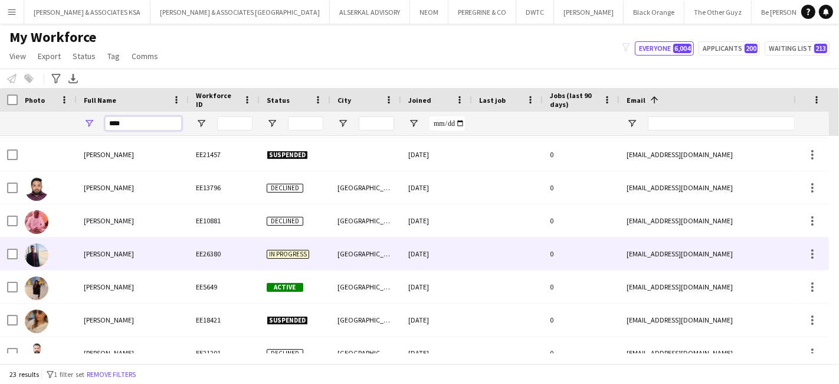
scroll to position [328, 0]
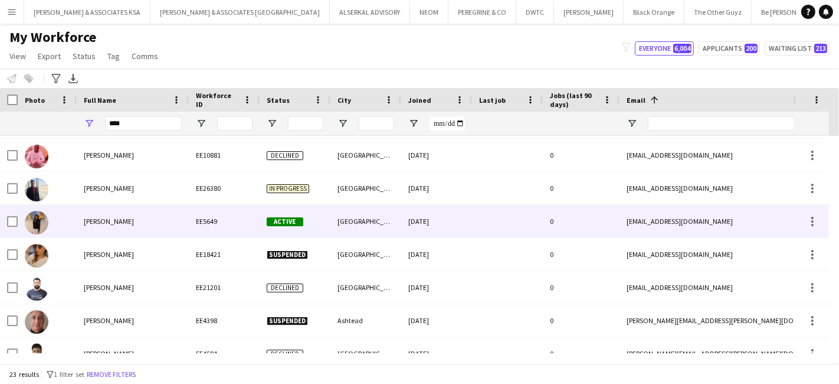
click at [120, 225] on span "Reshma Tony" at bounding box center [109, 221] width 50 height 9
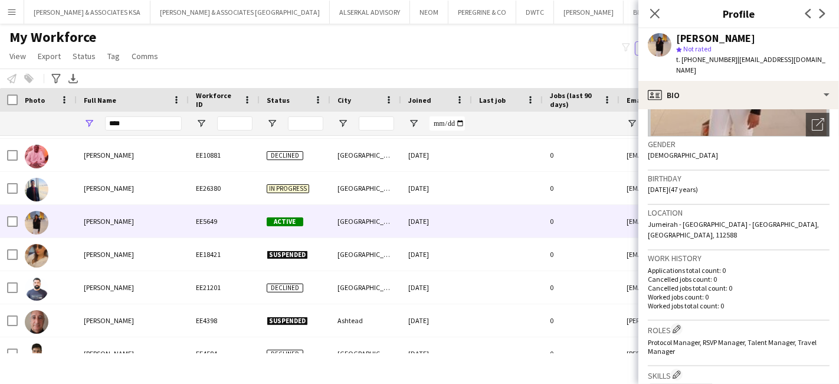
scroll to position [131, 0]
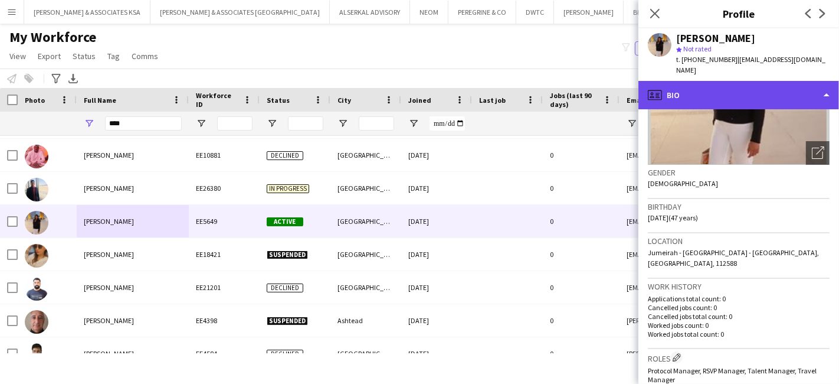
click at [691, 81] on div "profile Bio" at bounding box center [739, 95] width 201 height 28
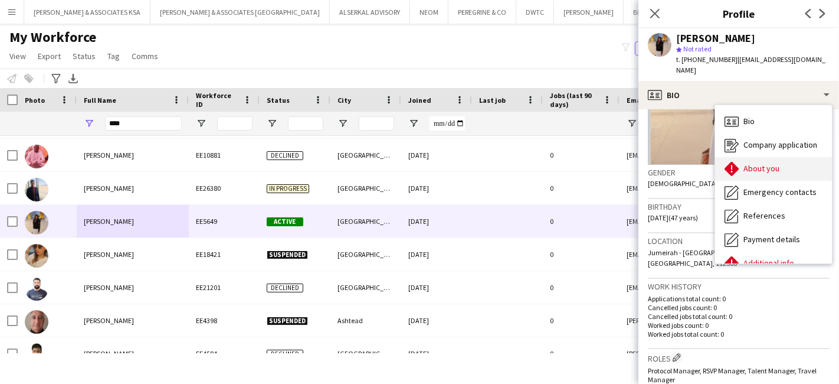
click at [730, 162] on icon at bounding box center [732, 169] width 14 height 14
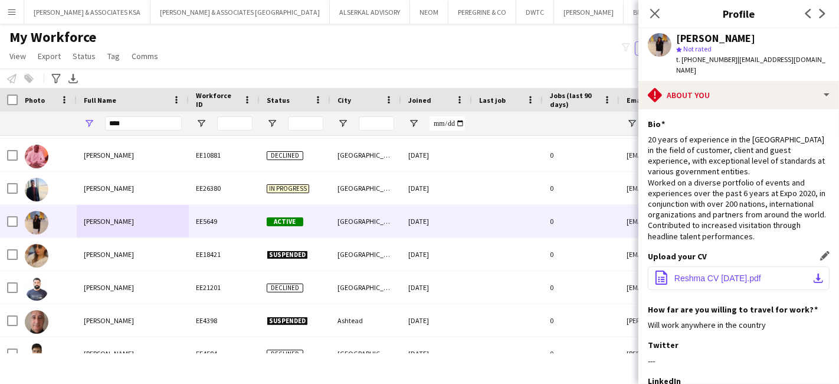
click at [718, 273] on span "Reshma CV APR 22.pdf" at bounding box center [718, 277] width 87 height 9
drag, startPoint x: 156, startPoint y: 119, endPoint x: -6, endPoint y: 130, distance: 162.7
click at [0, 130] on html "Menu Boards Boards Boards All jobs Status Workforce Workforce My Workforce Recr…" at bounding box center [419, 192] width 839 height 384
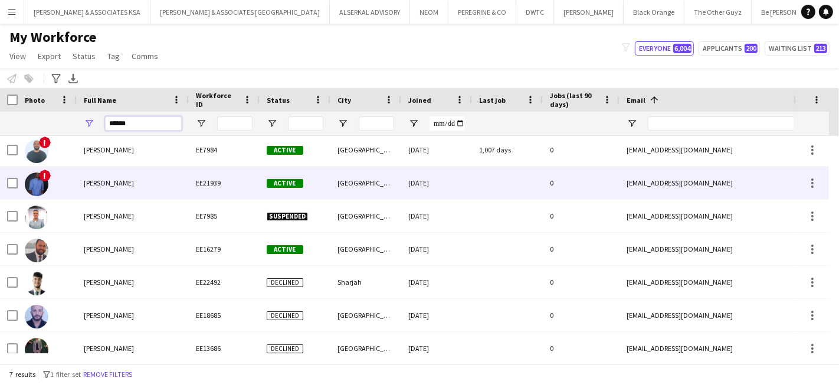
scroll to position [0, 0]
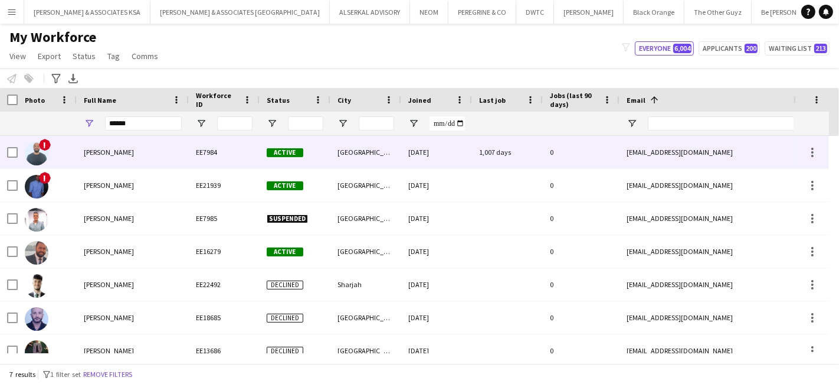
click at [105, 148] on span "Bassem Iskandar" at bounding box center [109, 152] width 50 height 9
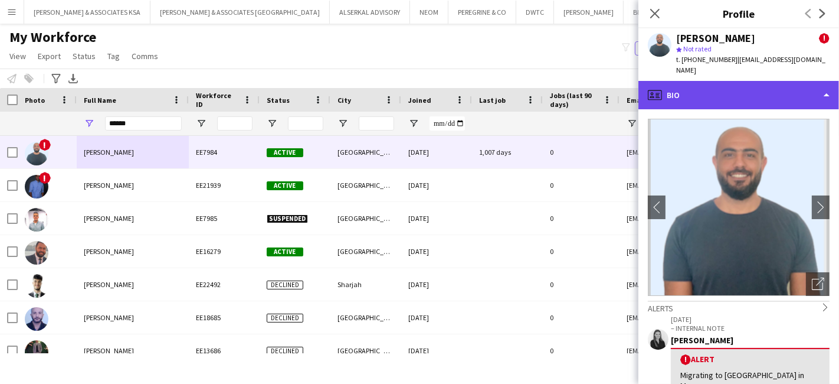
click at [723, 89] on div "profile Bio" at bounding box center [739, 95] width 201 height 28
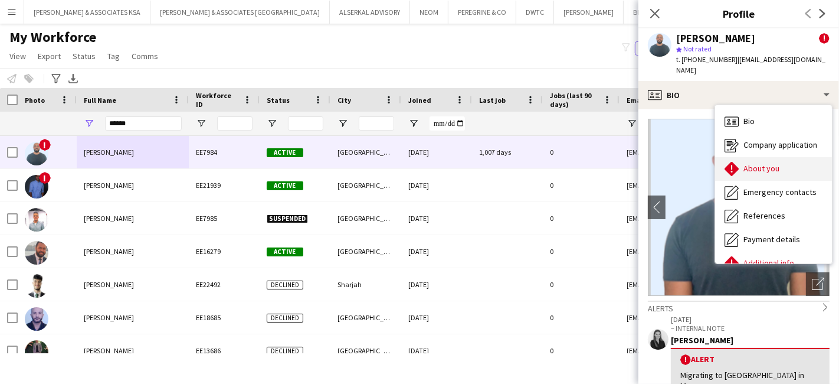
click at [788, 157] on div "About you About you" at bounding box center [773, 169] width 117 height 24
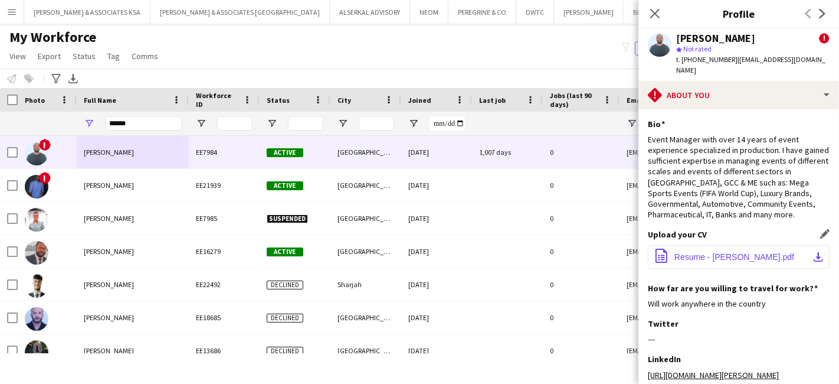
click at [755, 252] on span "Resume - Bassem Iskandar_Updated.pdf" at bounding box center [735, 256] width 120 height 9
drag, startPoint x: 145, startPoint y: 124, endPoint x: 67, endPoint y: 129, distance: 78.1
click at [67, 129] on div "******" at bounding box center [757, 124] width 1515 height 24
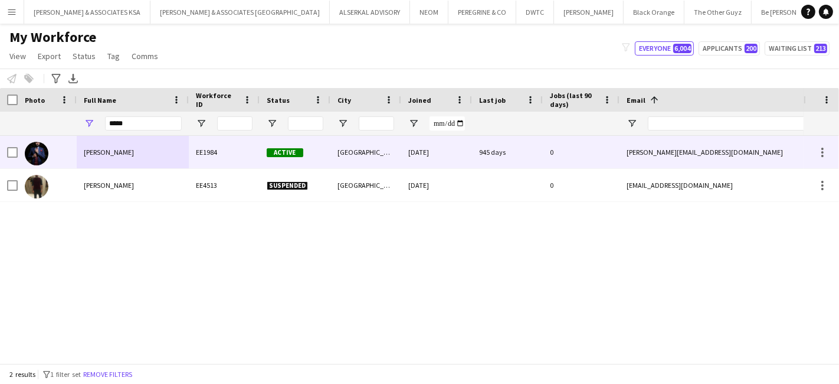
click at [112, 153] on span "Anjul Arora" at bounding box center [109, 152] width 50 height 9
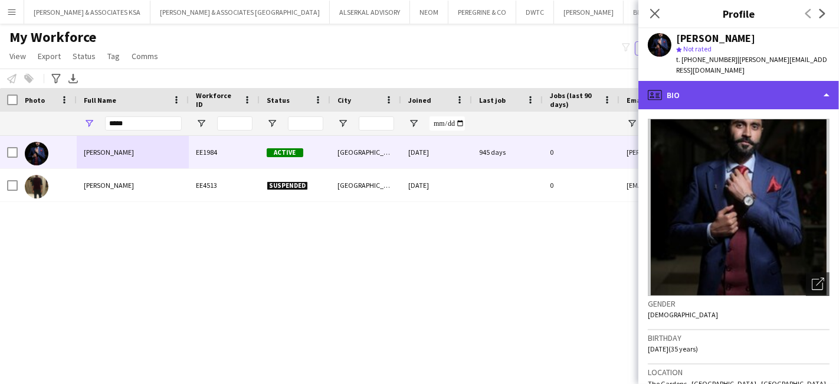
click at [762, 96] on div "profile Bio" at bounding box center [739, 95] width 201 height 28
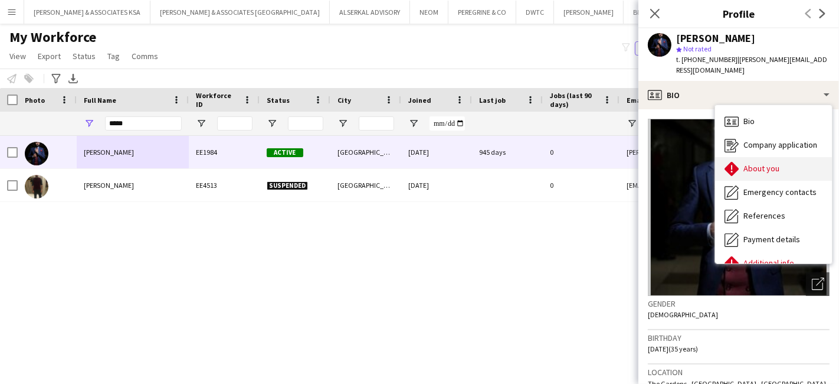
click at [777, 157] on div "About you About you" at bounding box center [773, 169] width 117 height 24
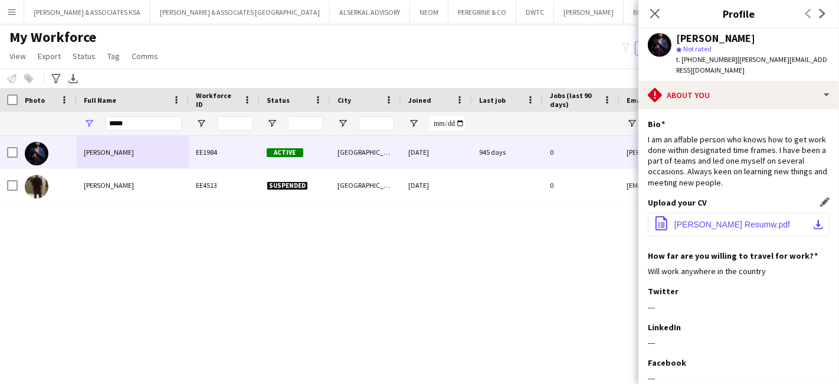
click at [727, 219] on button "office-file-sheet Anjul Resumw.pdf download-bottom" at bounding box center [739, 224] width 182 height 24
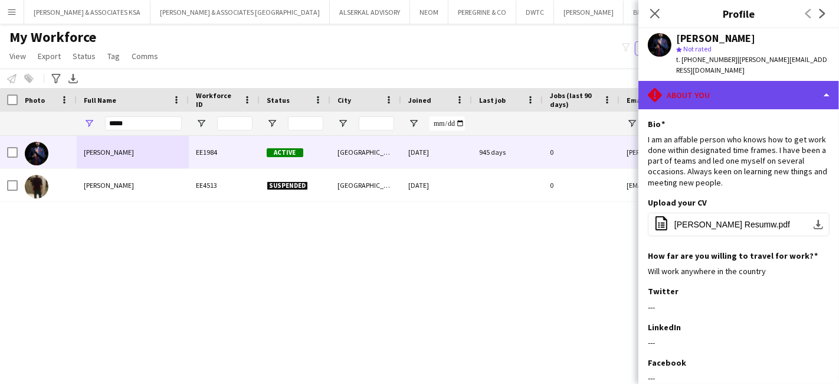
click at [757, 81] on div "rhombus-alert About you" at bounding box center [739, 95] width 201 height 28
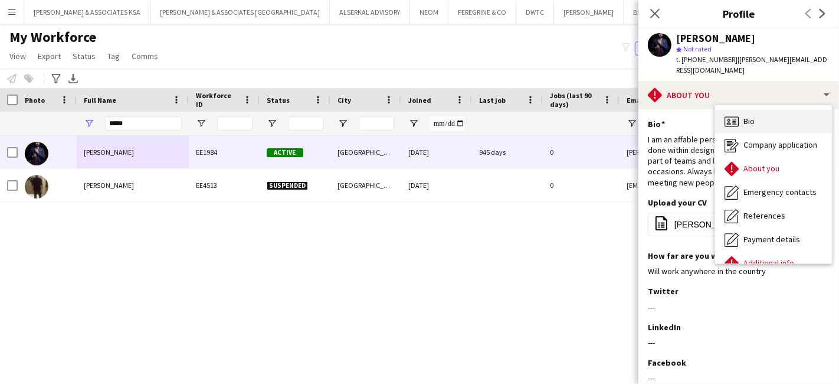
click at [744, 116] on span "Bio" at bounding box center [749, 121] width 11 height 11
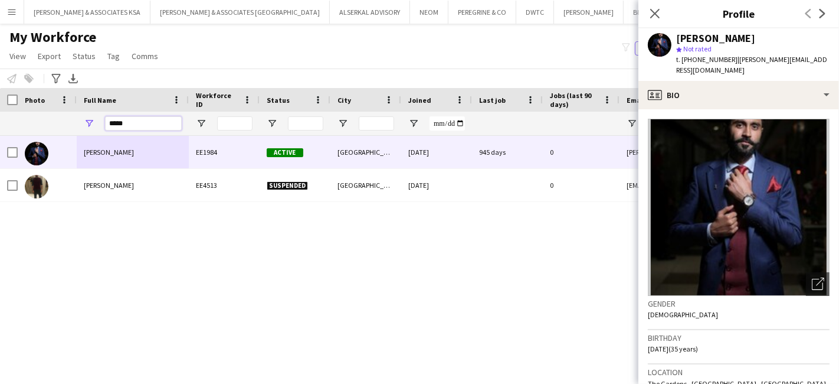
drag, startPoint x: 142, startPoint y: 124, endPoint x: 25, endPoint y: 135, distance: 116.8
click at [25, 135] on div "*****" at bounding box center [757, 124] width 1515 height 24
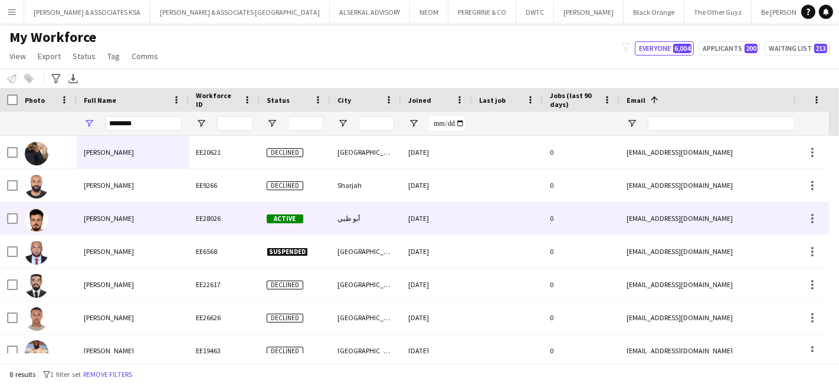
click at [107, 217] on span "Ahmed Osama" at bounding box center [109, 218] width 50 height 9
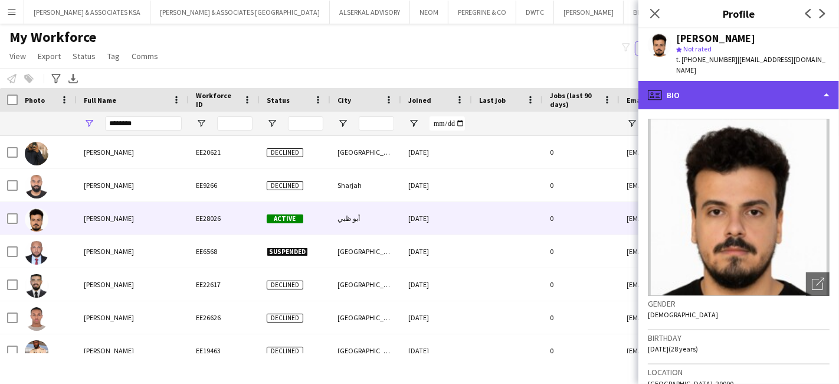
click at [730, 83] on div "profile Bio" at bounding box center [739, 95] width 201 height 28
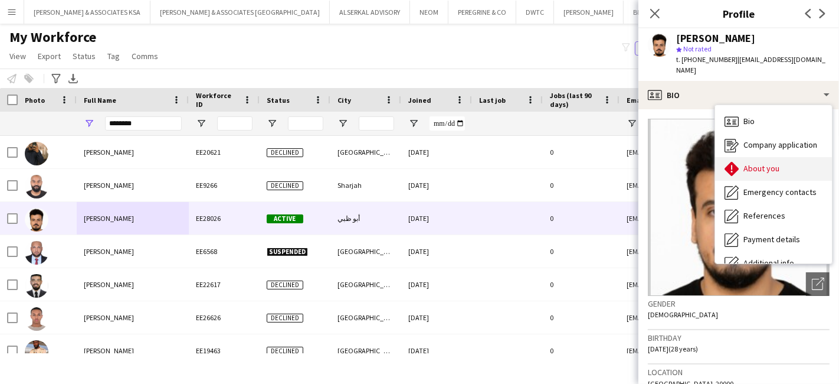
click at [748, 163] on span "About you" at bounding box center [762, 168] width 36 height 11
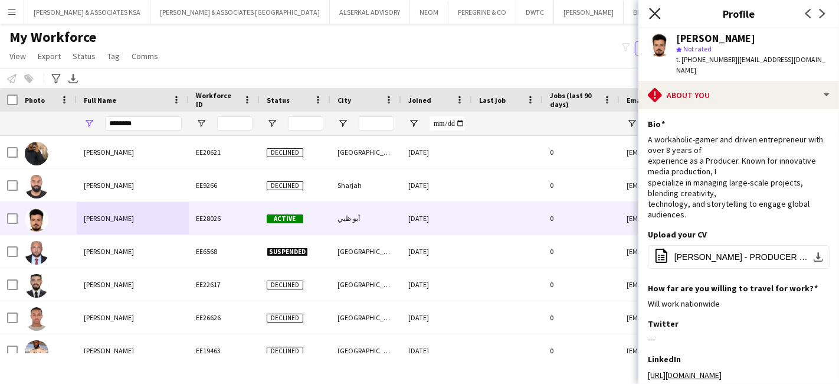
click at [660, 12] on icon "Close pop-in" at bounding box center [654, 13] width 11 height 11
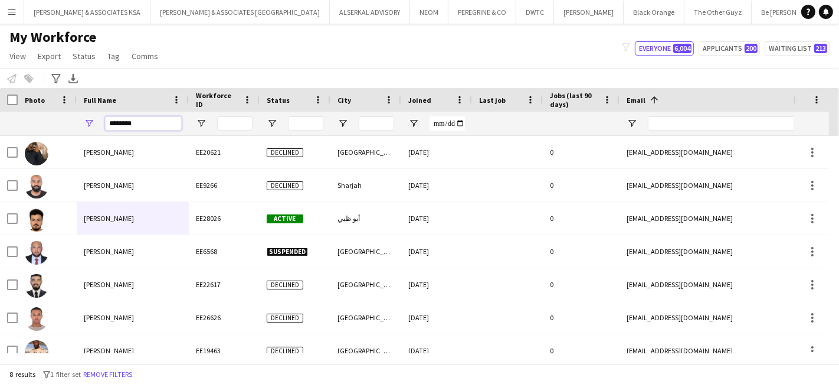
drag, startPoint x: 137, startPoint y: 122, endPoint x: 67, endPoint y: 124, distance: 70.3
click at [67, 124] on div "********" at bounding box center [757, 124] width 1515 height 24
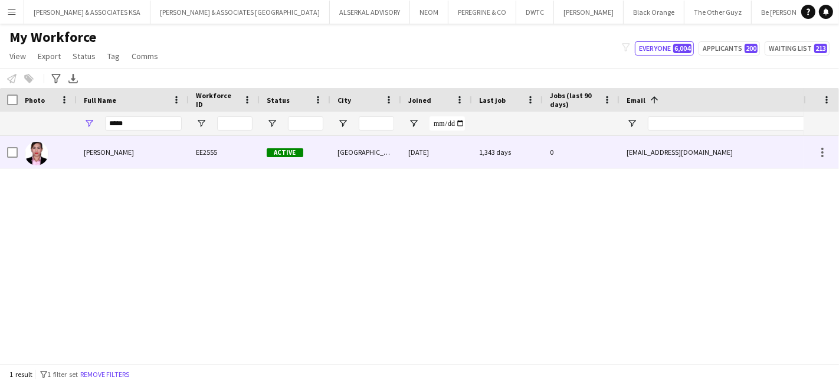
click at [116, 148] on span "Ethel de Ramos" at bounding box center [109, 152] width 50 height 9
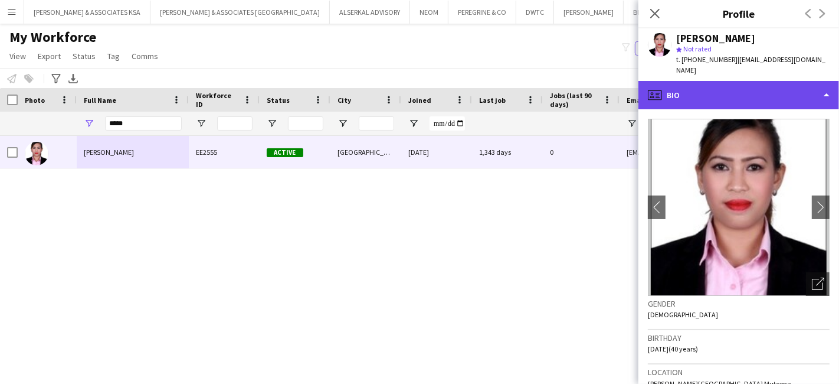
click at [718, 87] on div "profile Bio" at bounding box center [739, 95] width 201 height 28
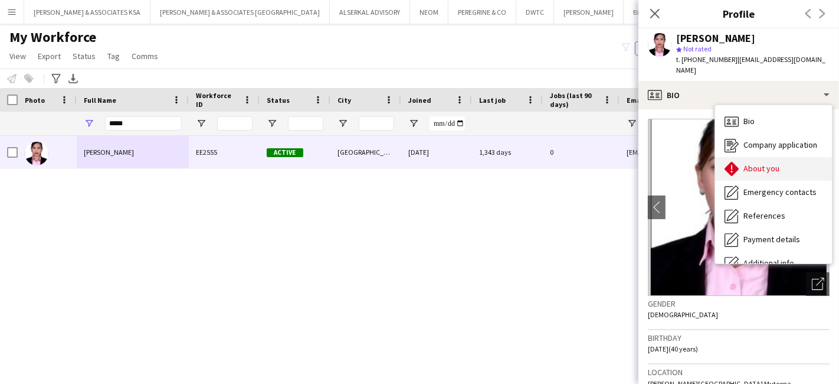
click at [748, 163] on span "About you" at bounding box center [762, 168] width 36 height 11
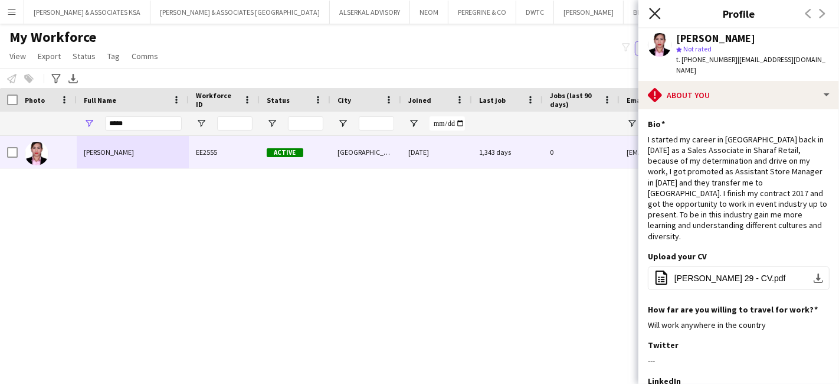
click at [658, 16] on icon at bounding box center [654, 13] width 11 height 11
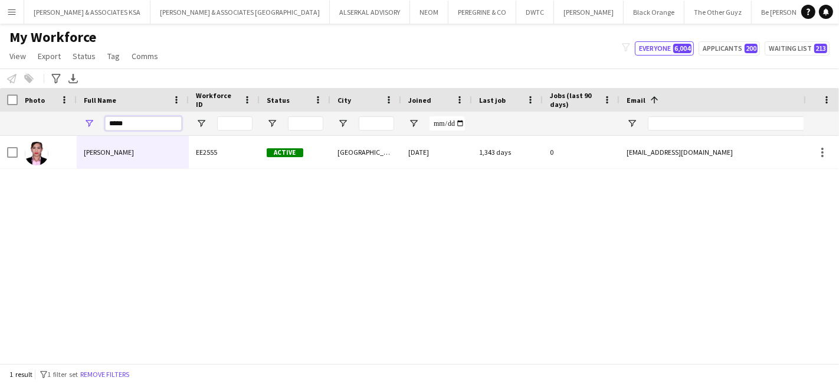
drag, startPoint x: 151, startPoint y: 121, endPoint x: -60, endPoint y: 117, distance: 211.3
click at [0, 117] on html "Menu Boards Boards Boards All jobs Status Workforce Workforce My Workforce Recr…" at bounding box center [419, 192] width 839 height 384
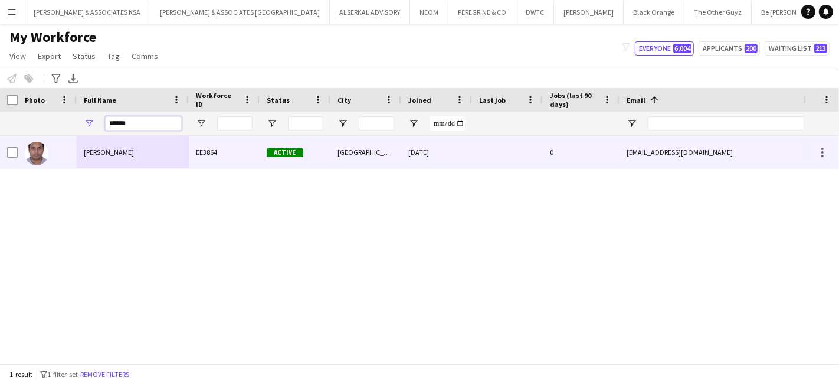
type input "******"
click at [111, 152] on span "Bino Mathew" at bounding box center [109, 152] width 50 height 9
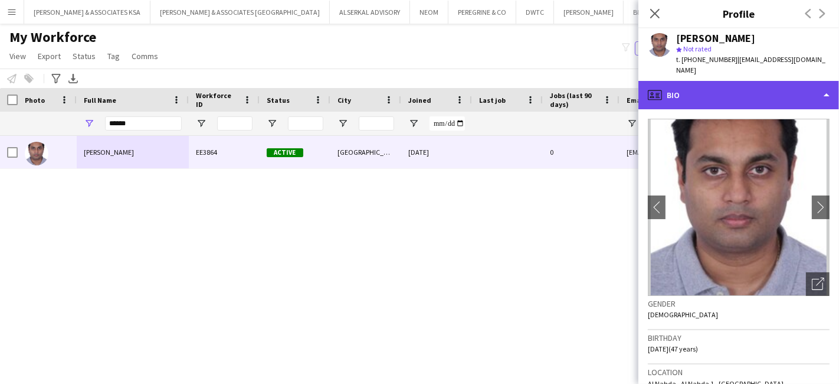
click at [718, 87] on div "profile Bio" at bounding box center [739, 95] width 201 height 28
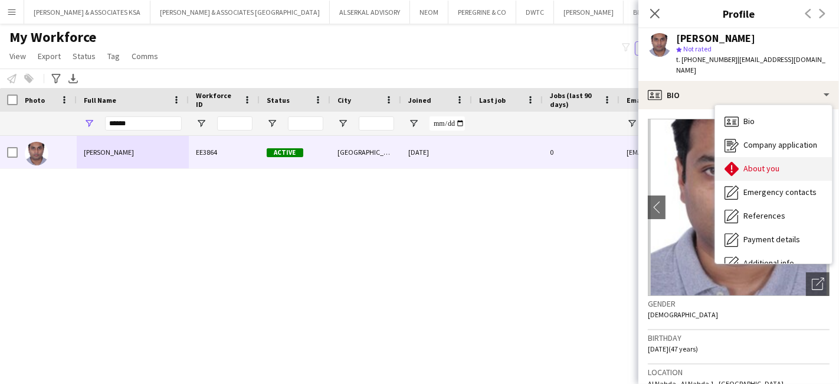
click at [764, 163] on span "About you" at bounding box center [762, 168] width 36 height 11
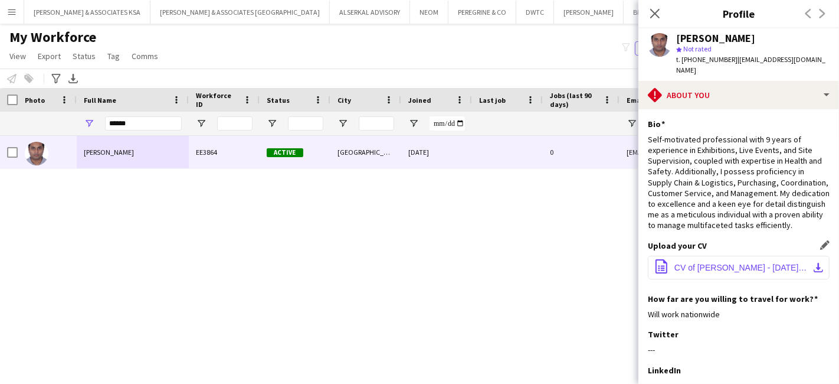
click at [729, 267] on span "CV of Bino Mathew - March 2024 (1).pdf" at bounding box center [741, 267] width 133 height 9
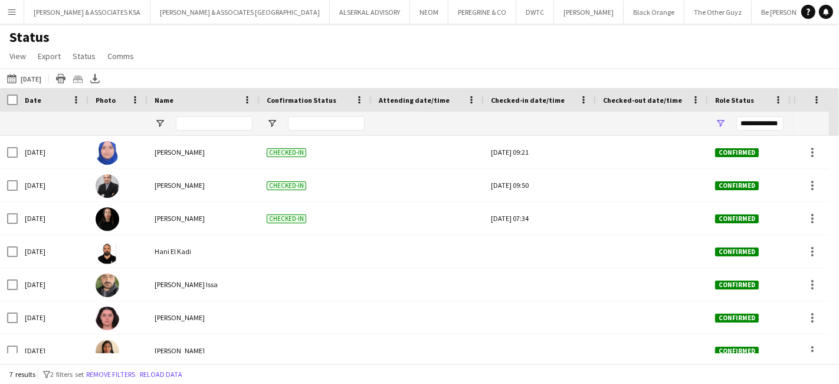
scroll to position [14, 0]
